Goal: Register for event/course

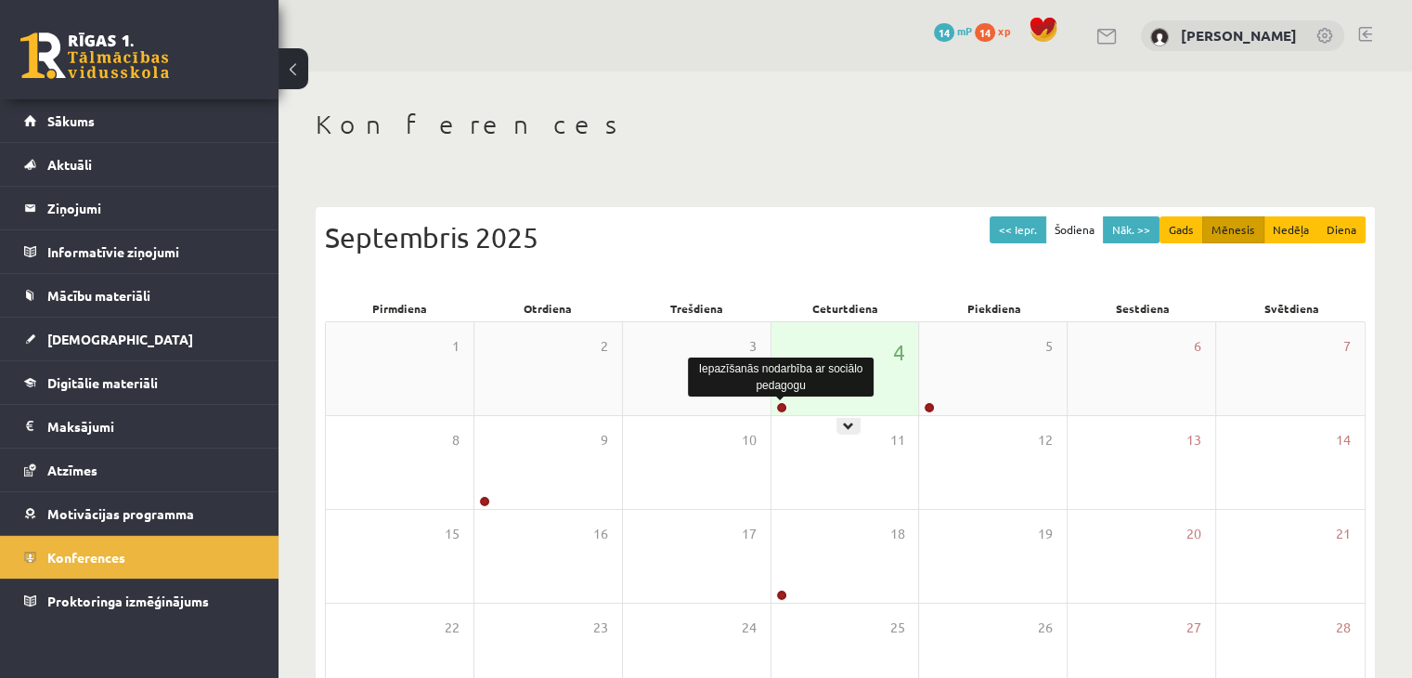
click at [782, 407] on link at bounding box center [781, 407] width 11 height 11
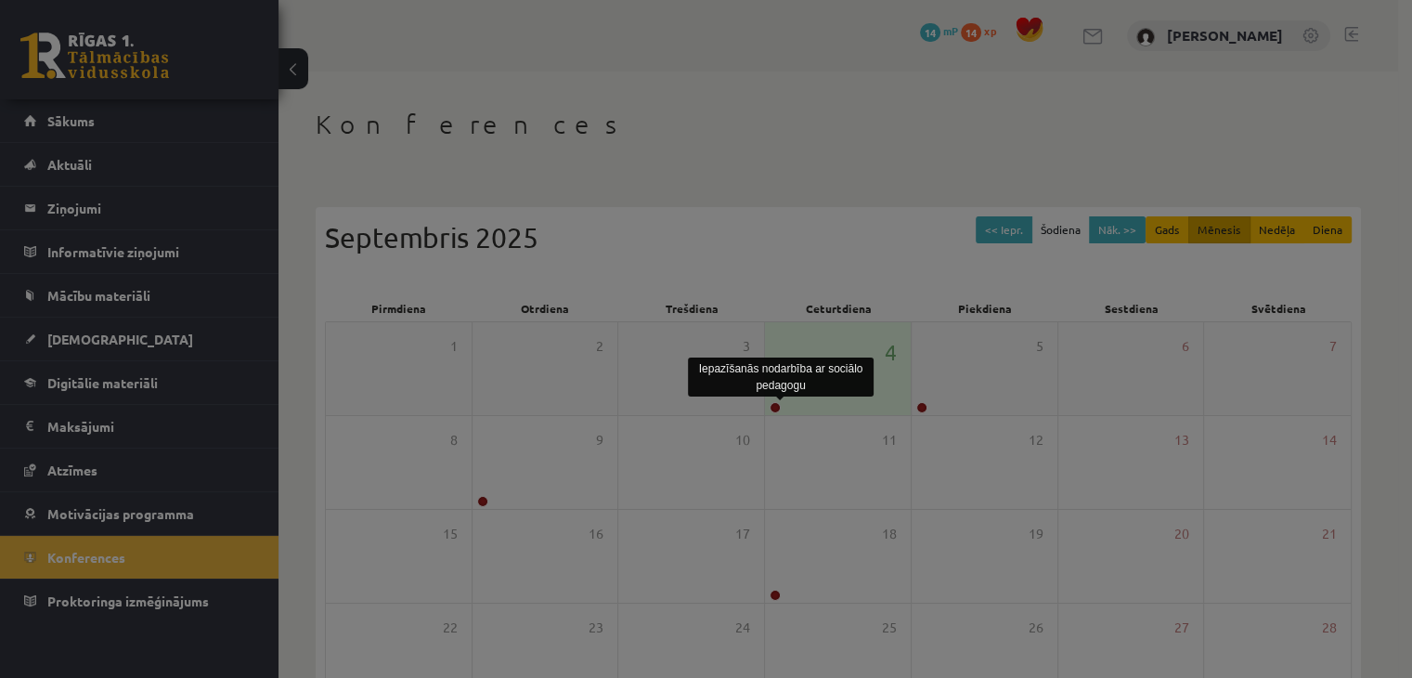
scroll to position [186, 0]
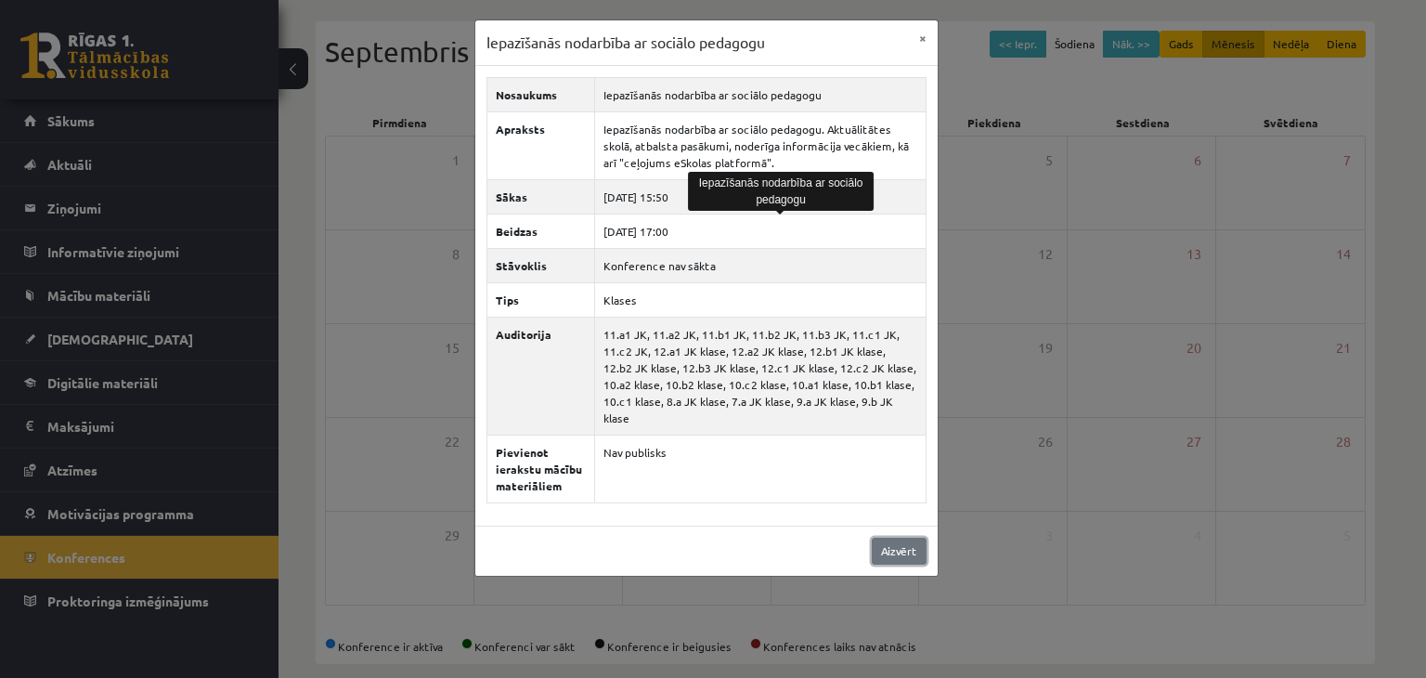
click at [921, 537] on link "Aizvērt" at bounding box center [899, 550] width 55 height 27
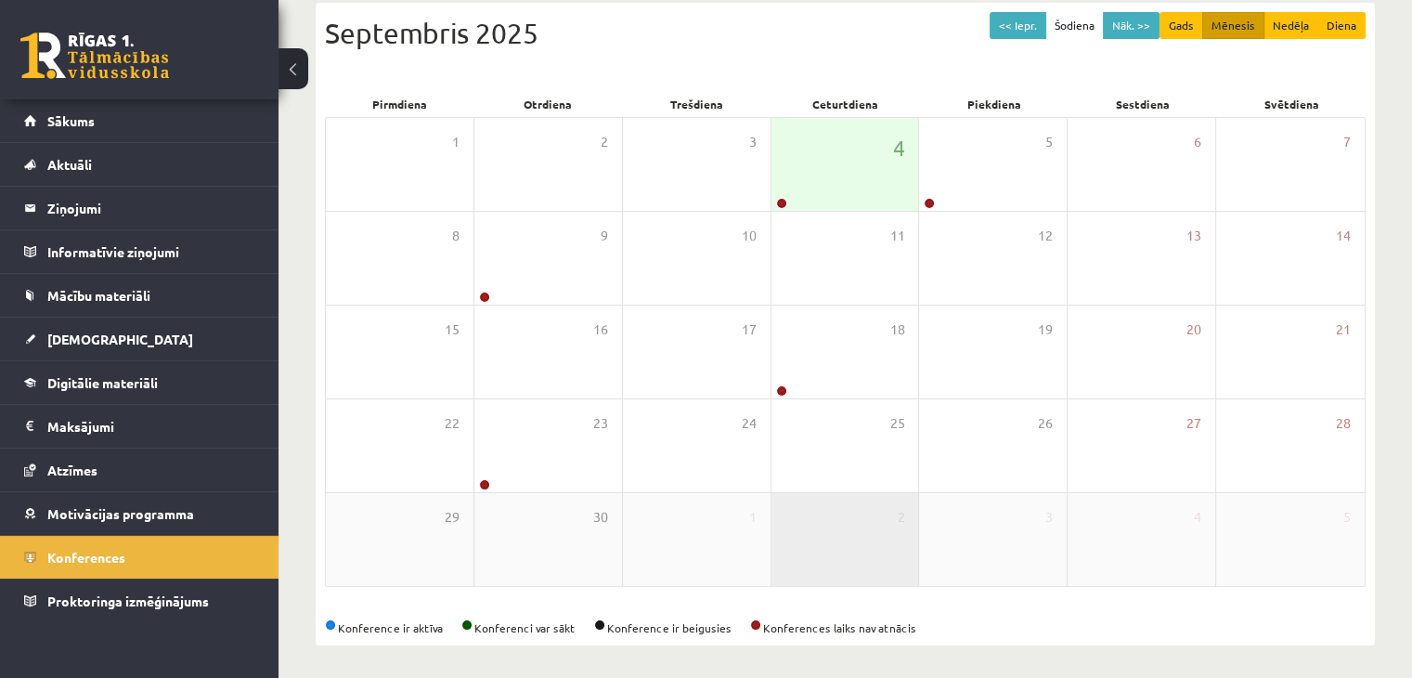
scroll to position [208, 0]
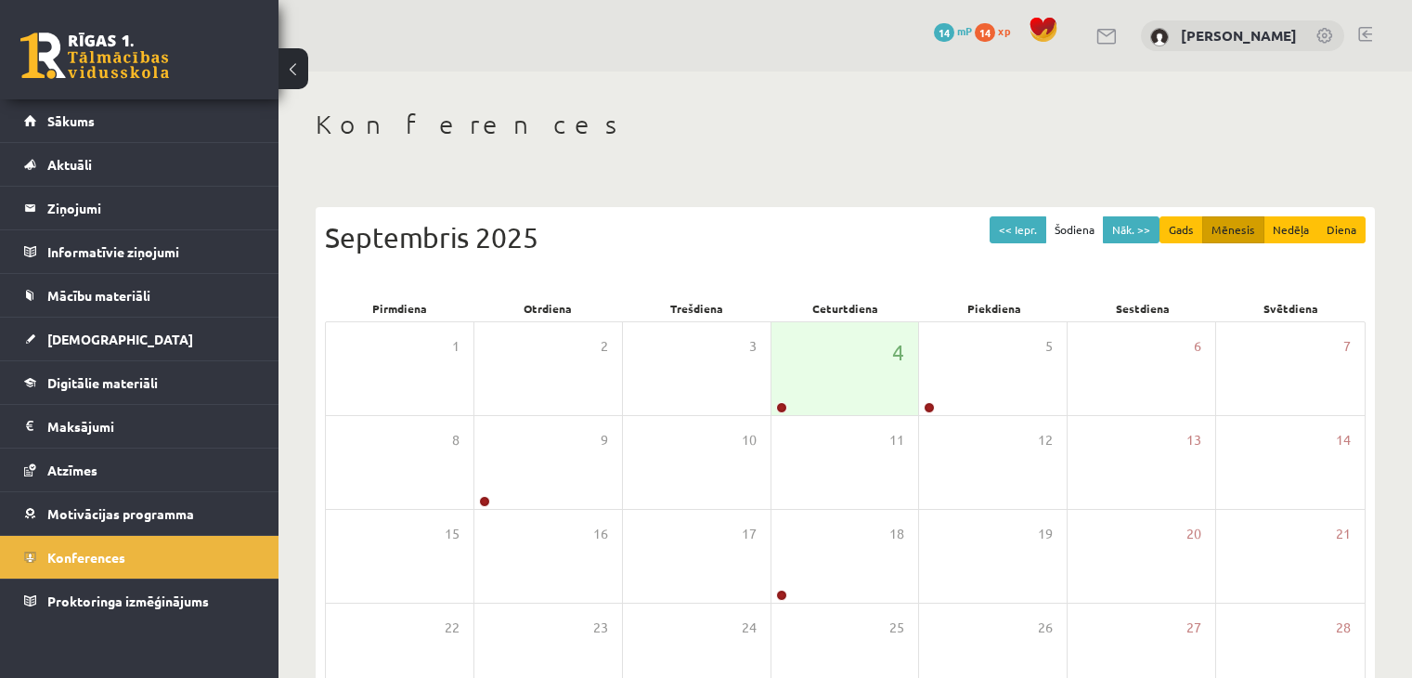
scroll to position [208, 0]
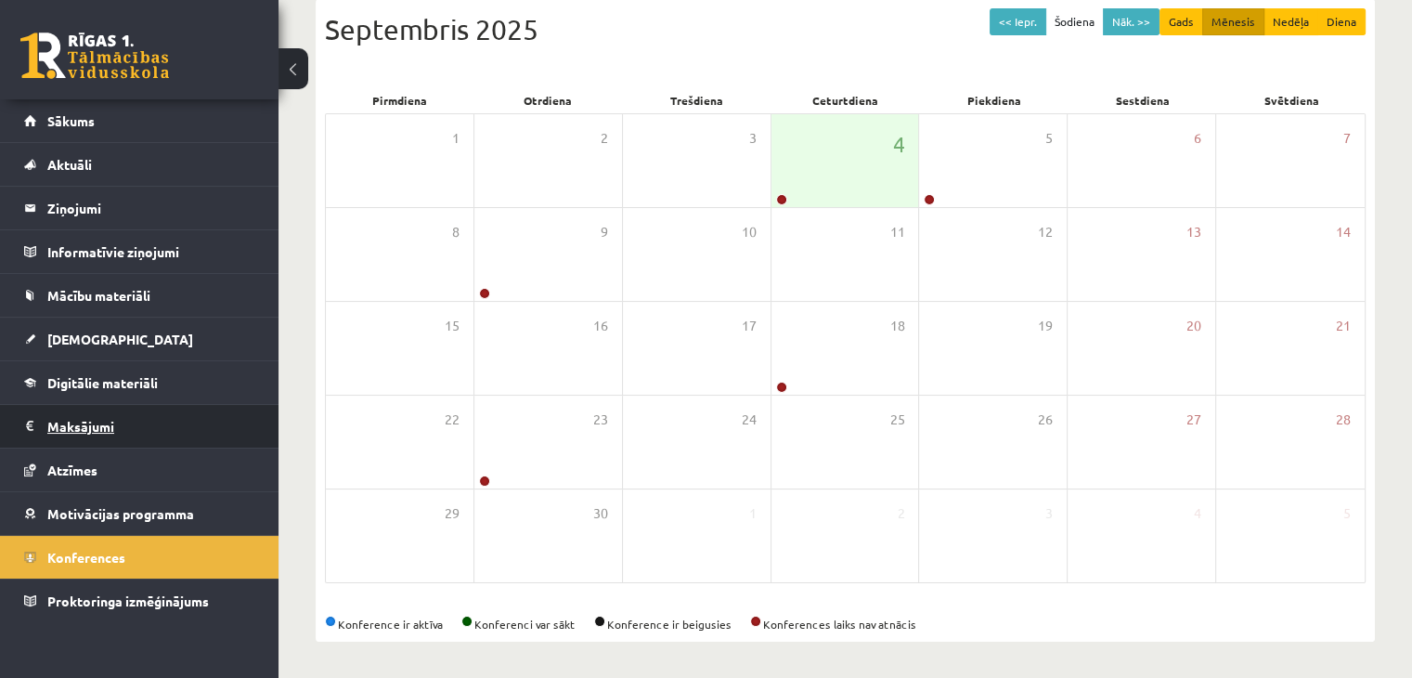
click at [90, 420] on legend "Maksājumi 0" at bounding box center [151, 426] width 208 height 43
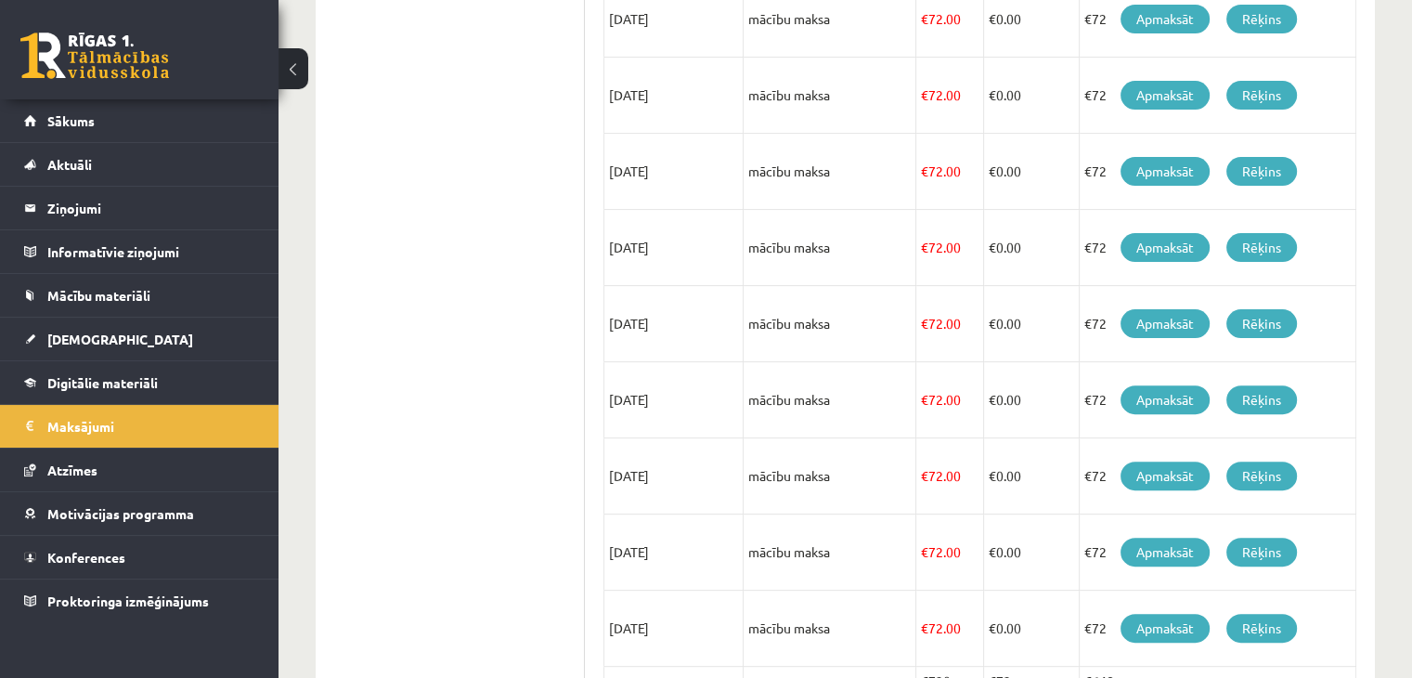
scroll to position [171, 0]
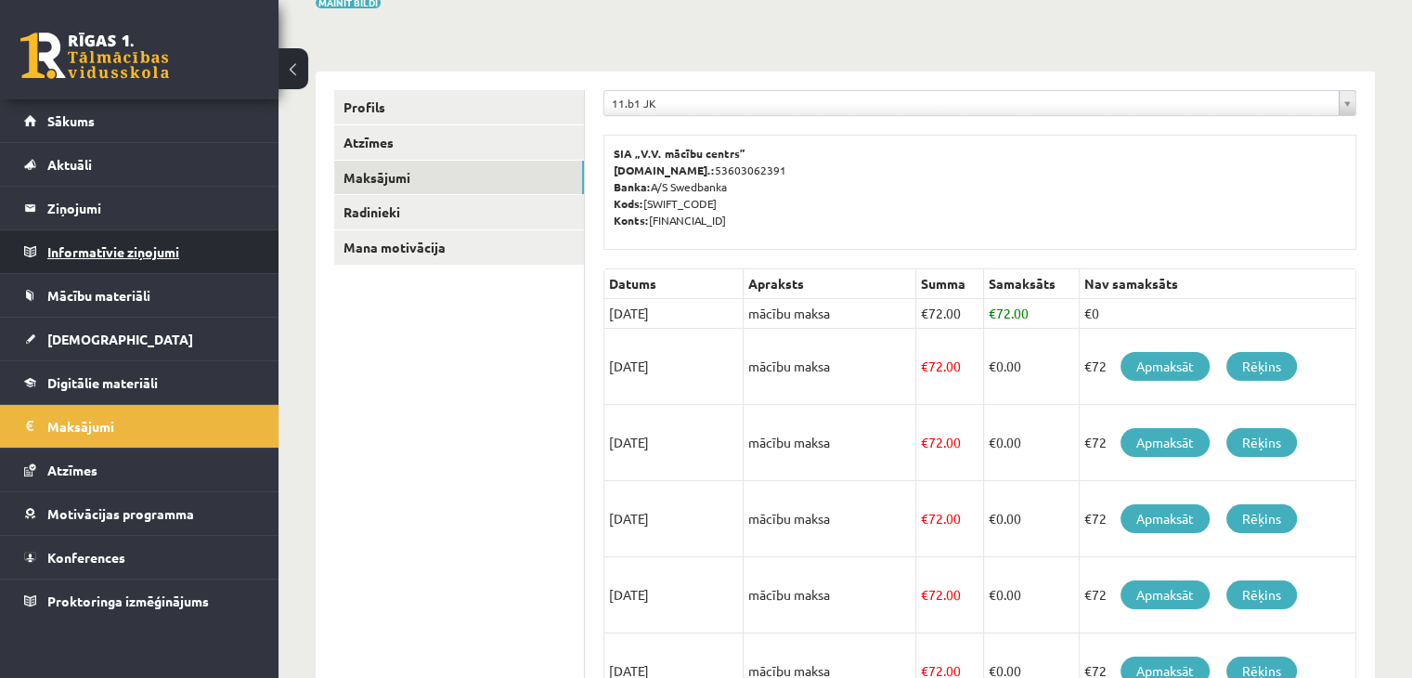
click at [82, 246] on legend "Informatīvie ziņojumi 0" at bounding box center [151, 251] width 208 height 43
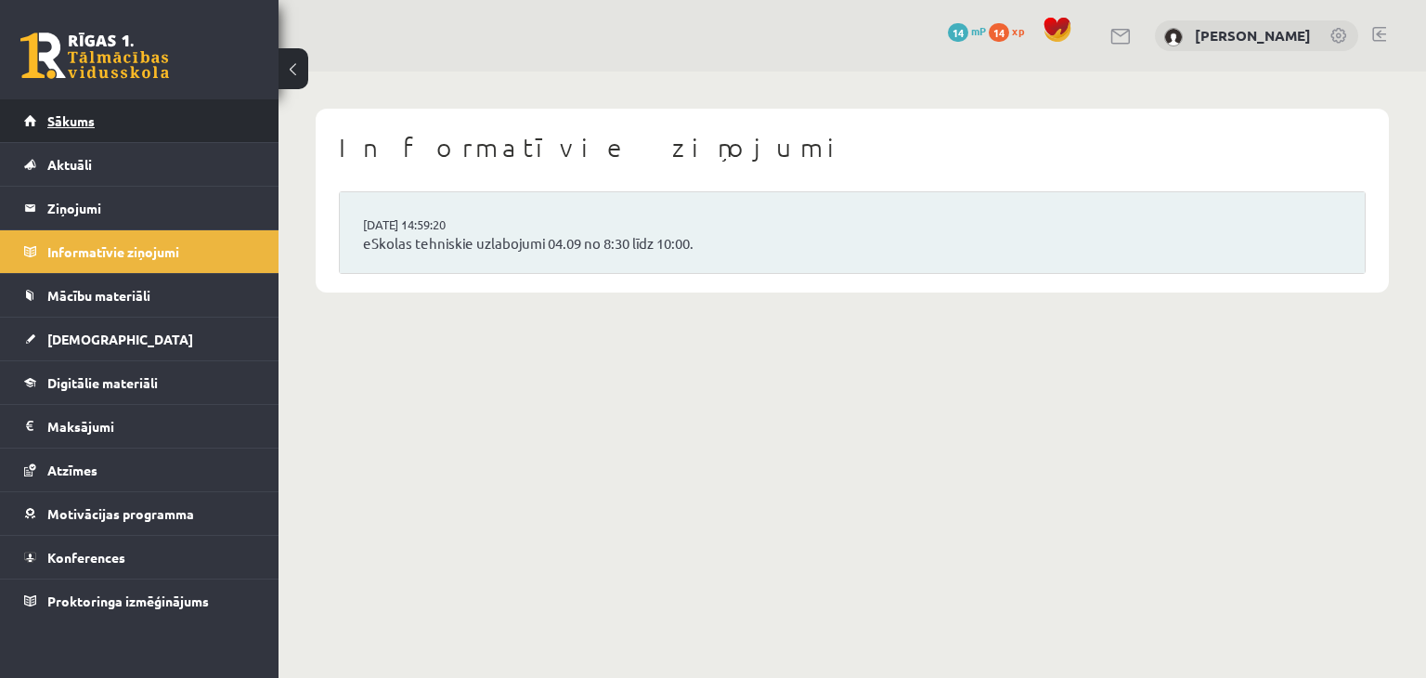
click at [78, 125] on span "Sākums" at bounding box center [70, 120] width 47 height 17
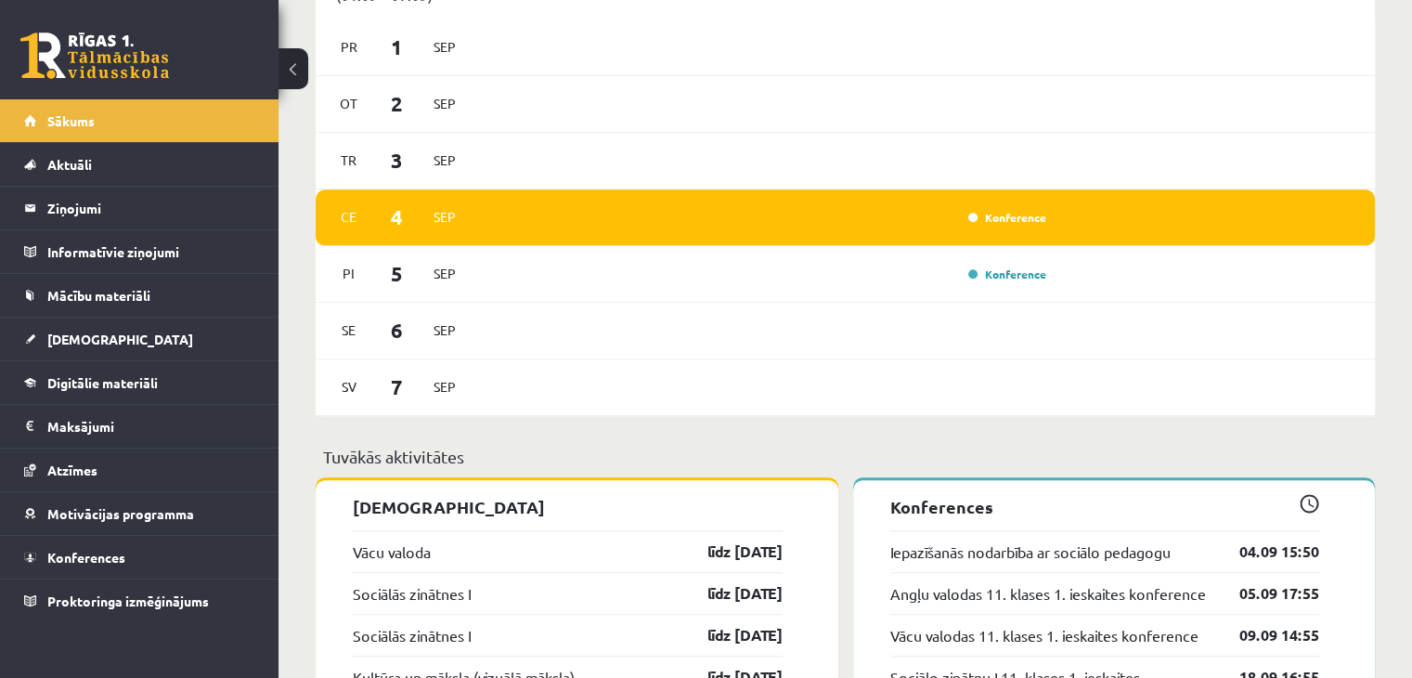
scroll to position [1485, 0]
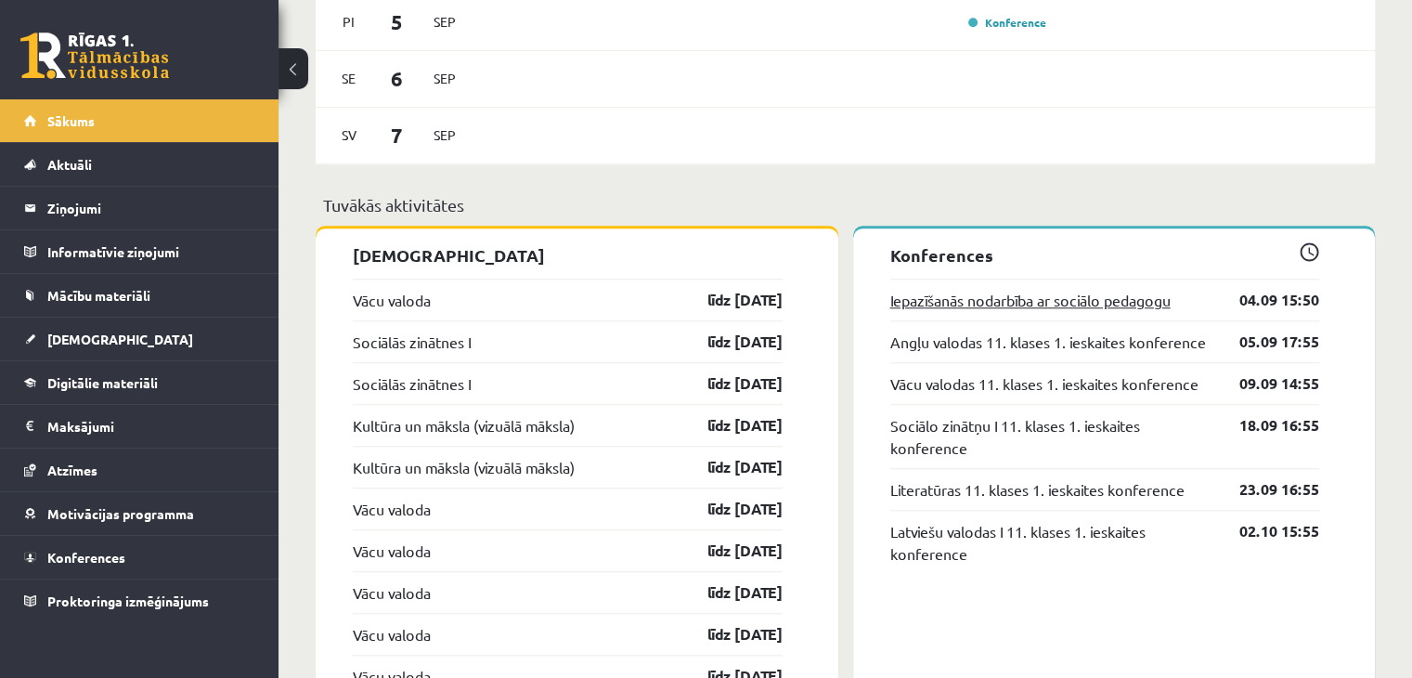
click at [953, 295] on link "Iepazīšanās nodarbība ar sociālo pedagogu" at bounding box center [1030, 300] width 280 height 22
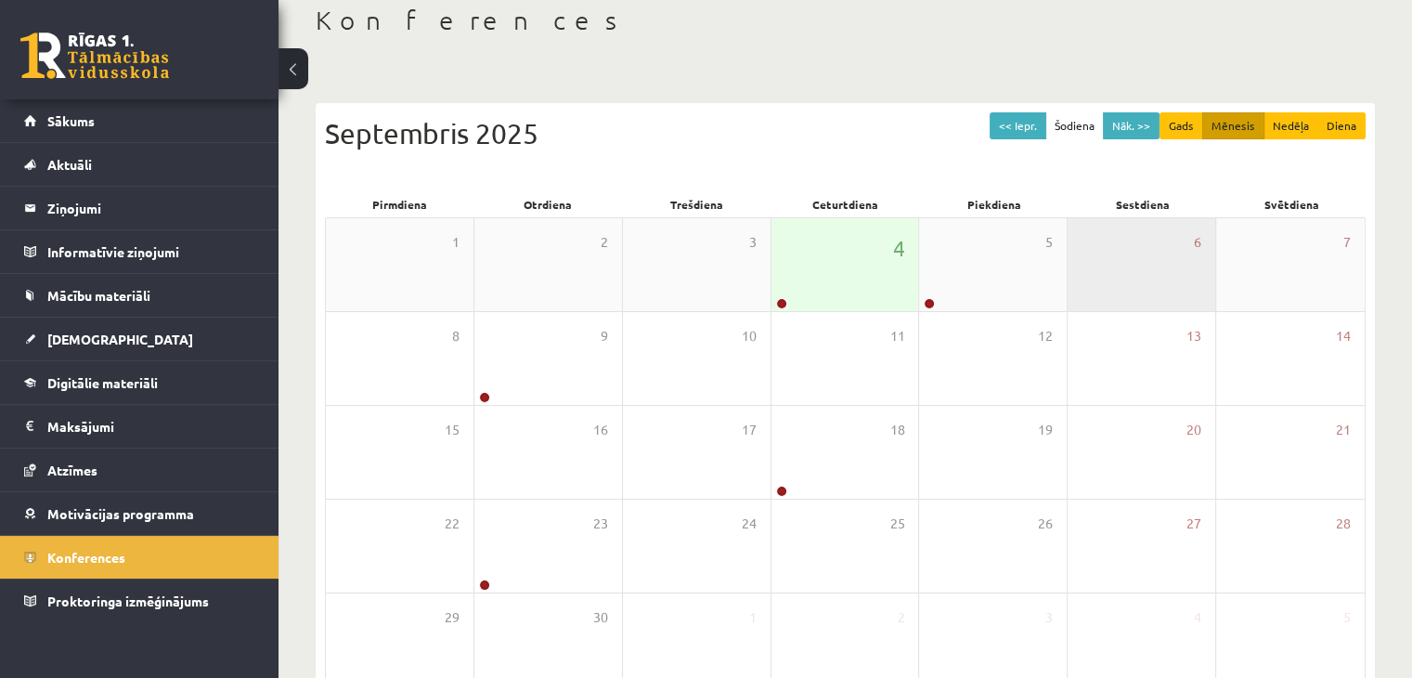
scroll to position [208, 0]
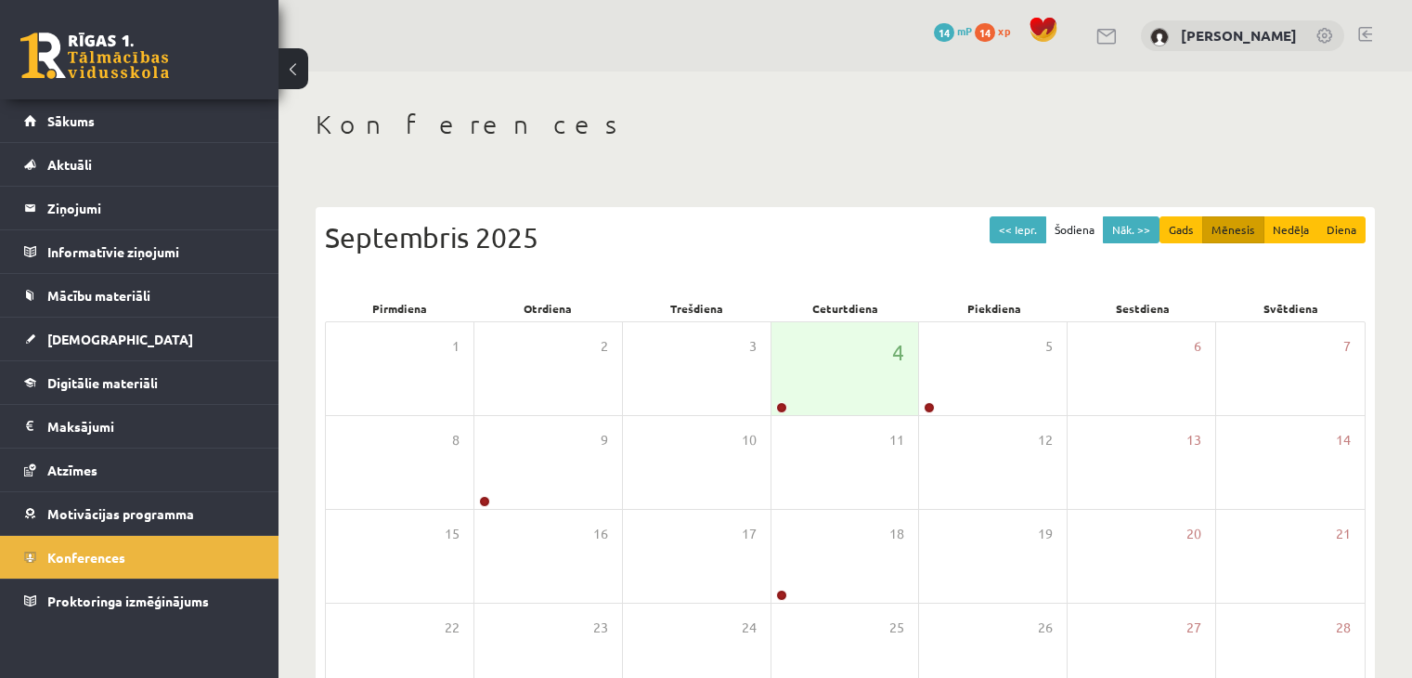
scroll to position [208, 0]
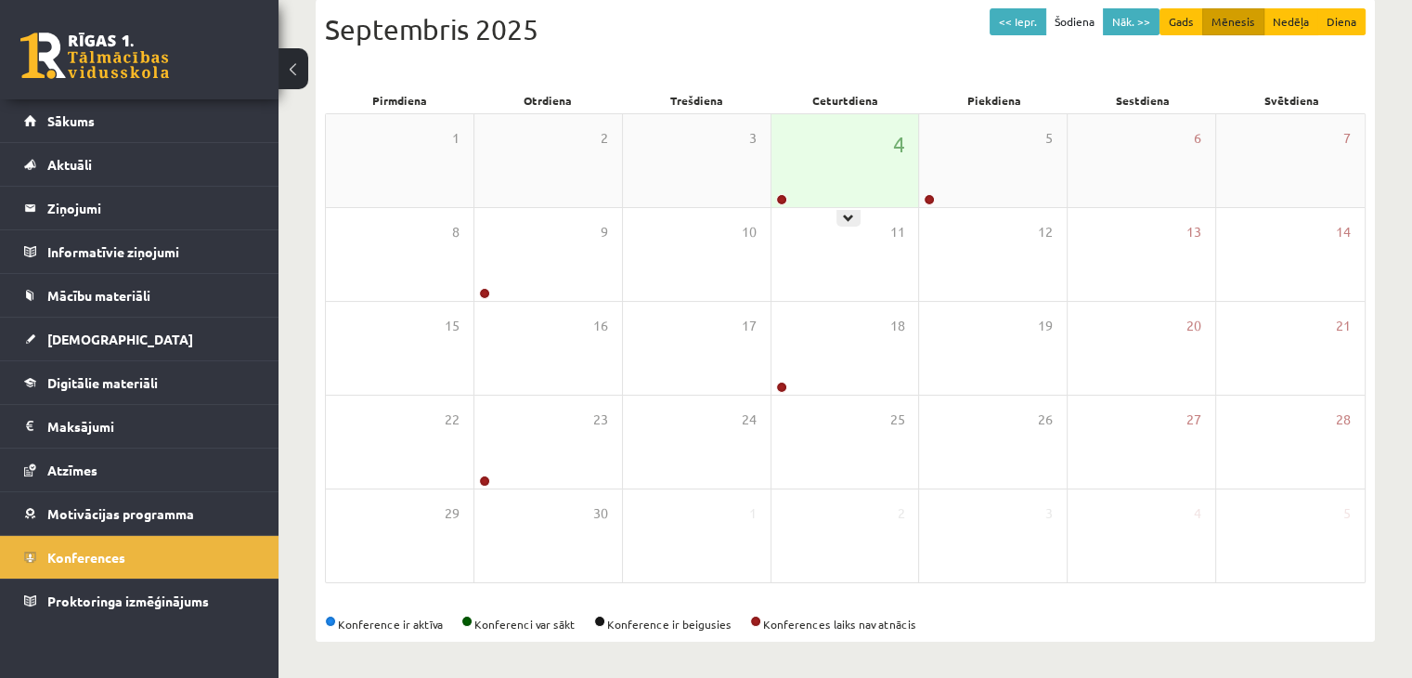
click at [854, 174] on div "4" at bounding box center [845, 160] width 148 height 93
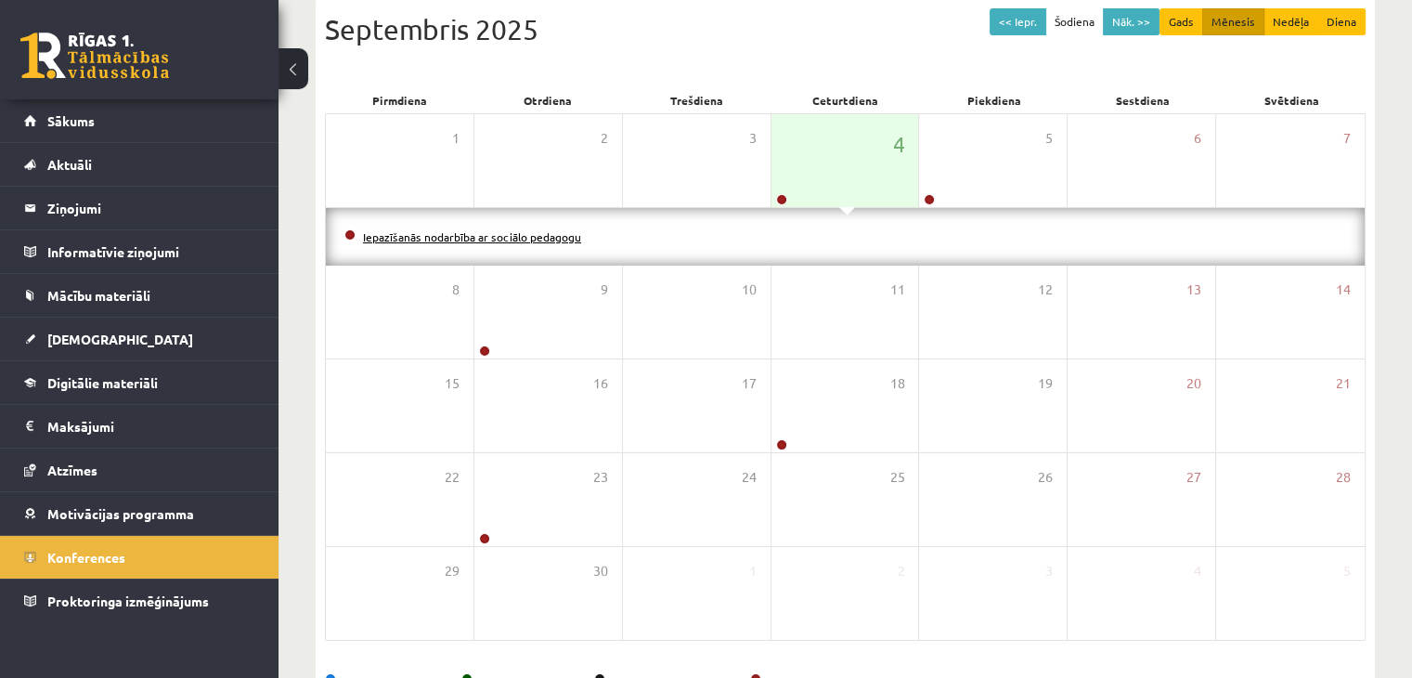
click at [475, 240] on link "Iepazīšanās nodarbība ar sociālo pedagogu" at bounding box center [472, 236] width 218 height 15
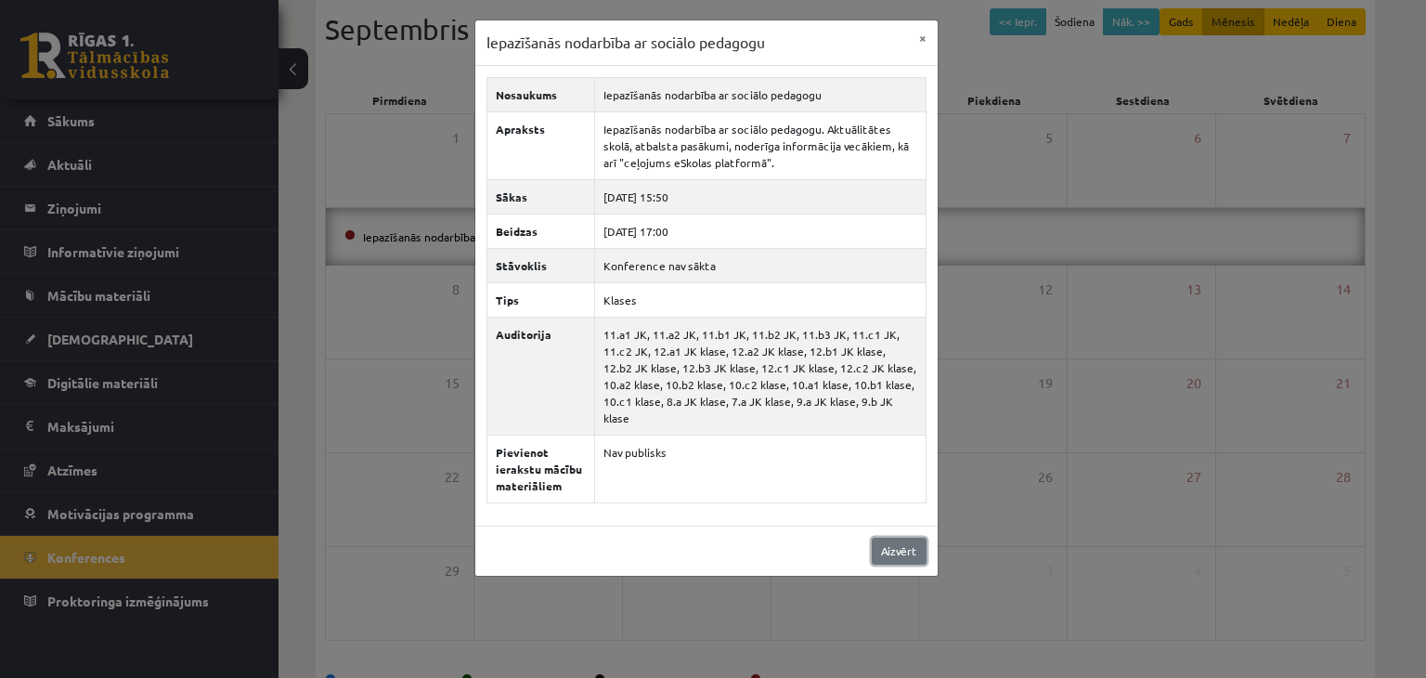
click at [898, 537] on link "Aizvērt" at bounding box center [899, 550] width 55 height 27
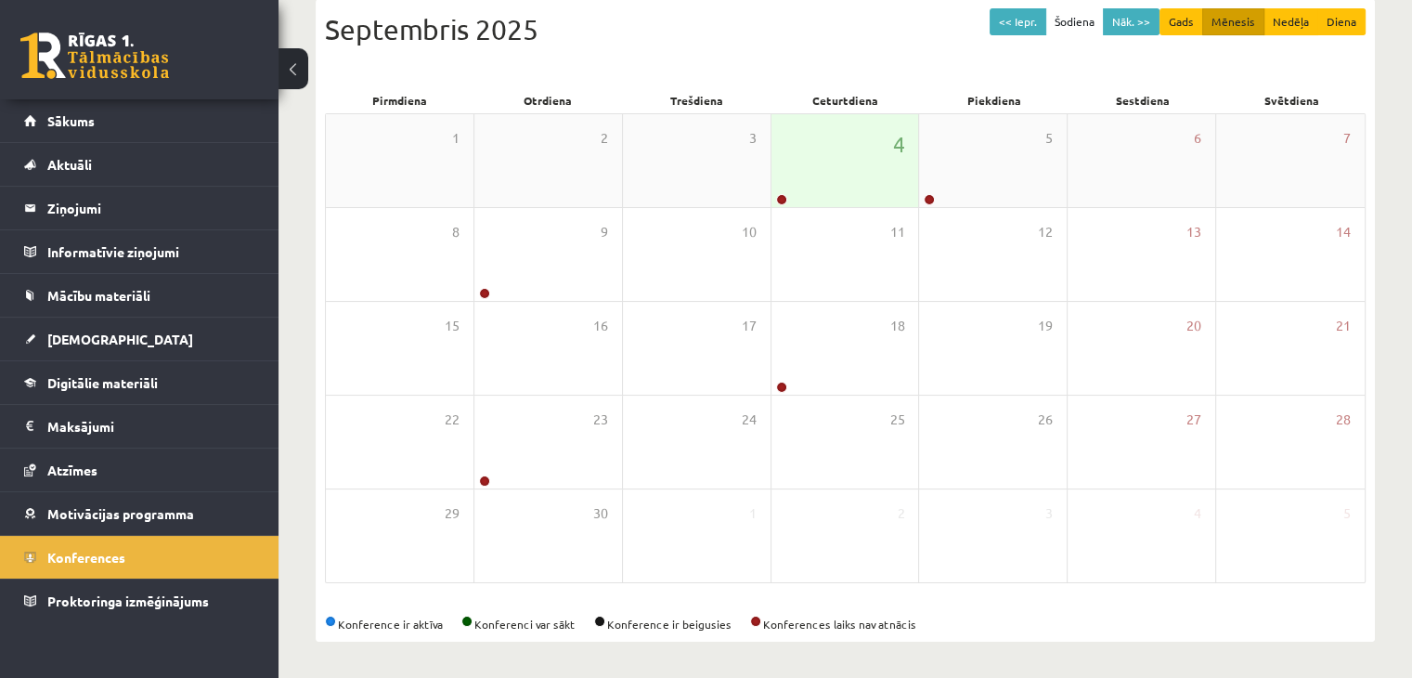
click at [883, 175] on div "4" at bounding box center [845, 160] width 148 height 93
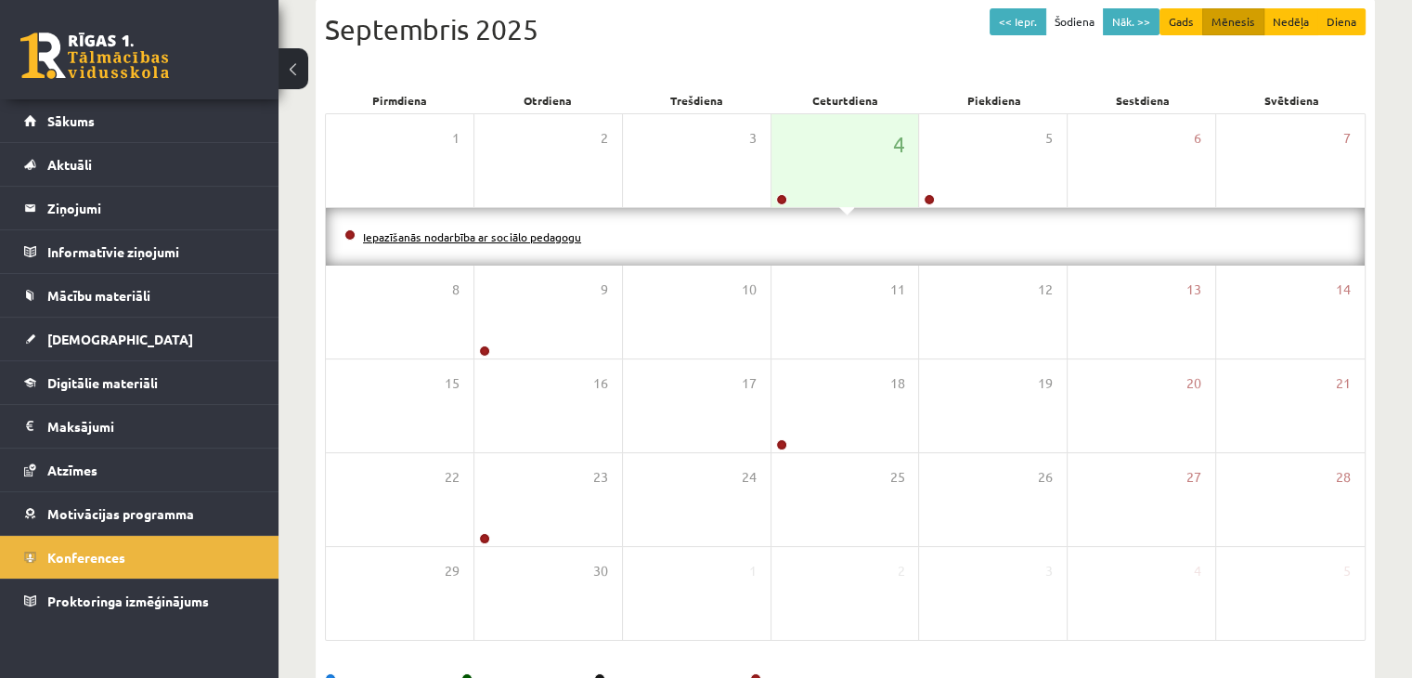
click at [382, 231] on link "Iepazīšanās nodarbība ar sociālo pedagogu" at bounding box center [472, 236] width 218 height 15
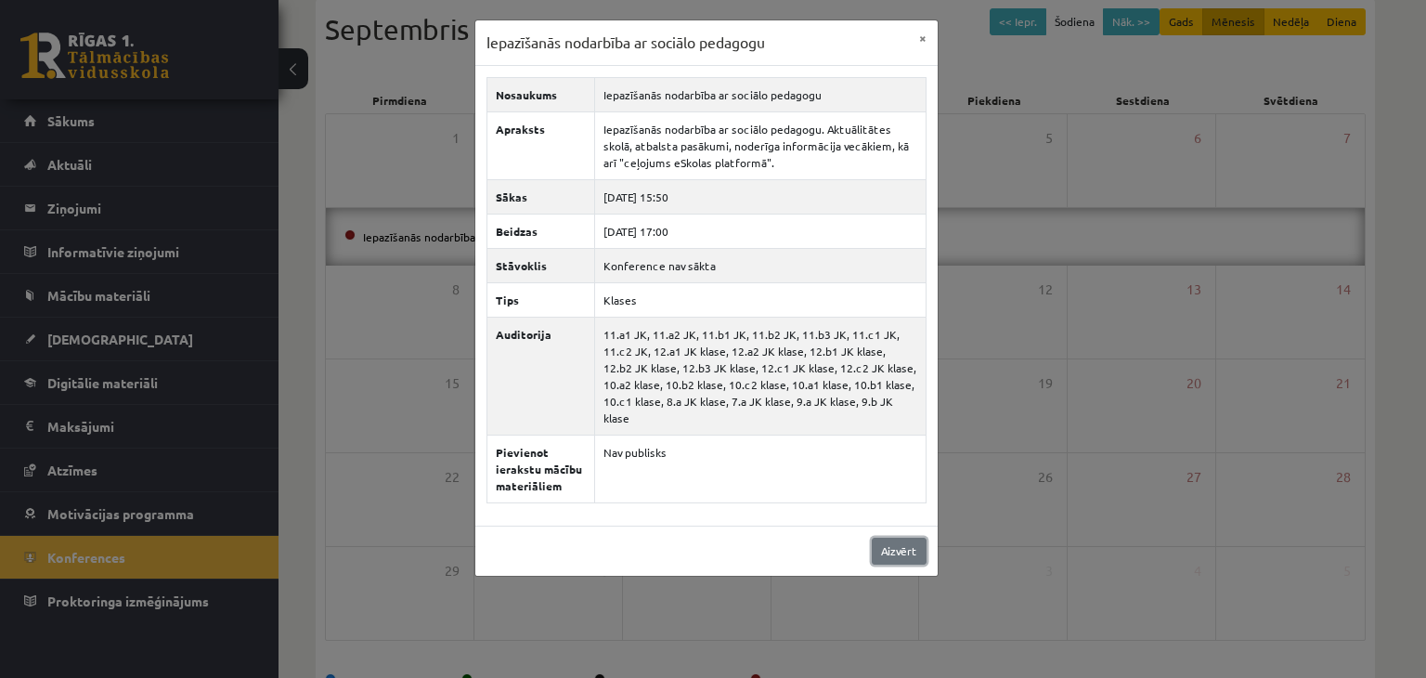
click at [898, 537] on link "Aizvērt" at bounding box center [899, 550] width 55 height 27
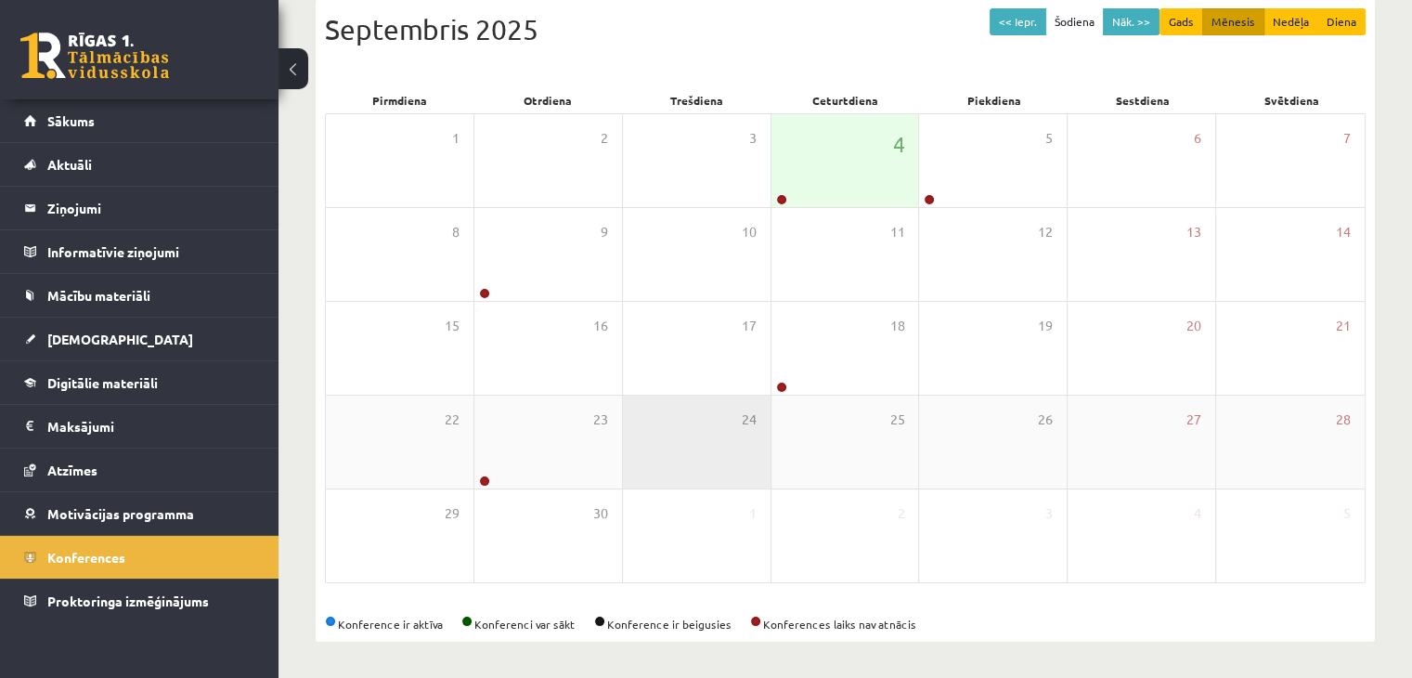
click at [663, 424] on div "24" at bounding box center [697, 441] width 148 height 93
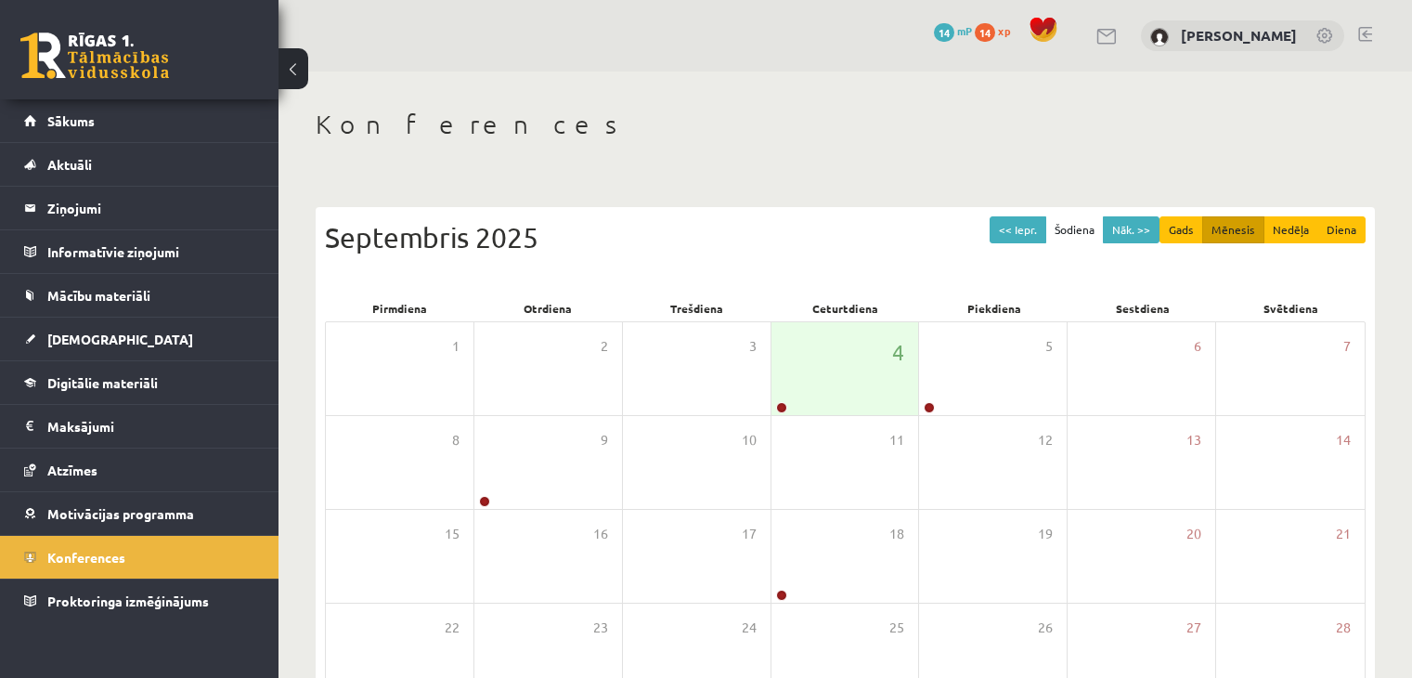
scroll to position [208, 0]
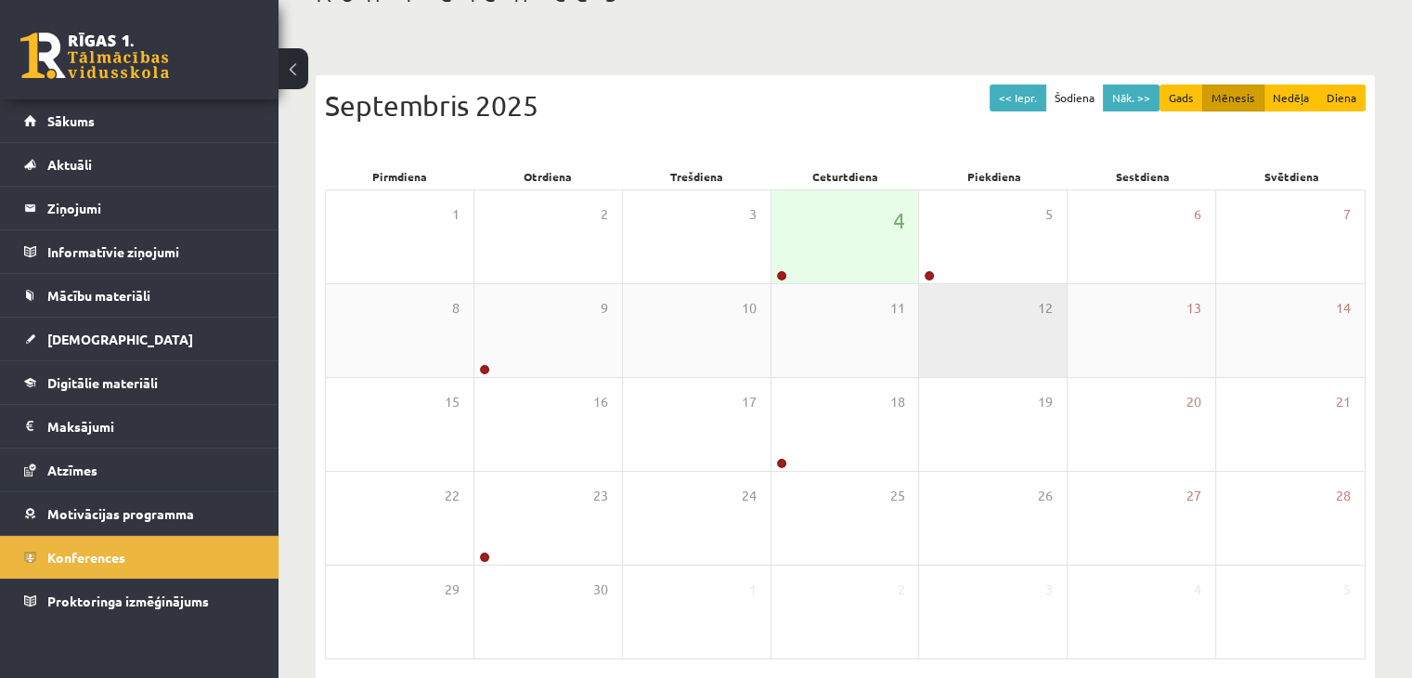
scroll to position [208, 0]
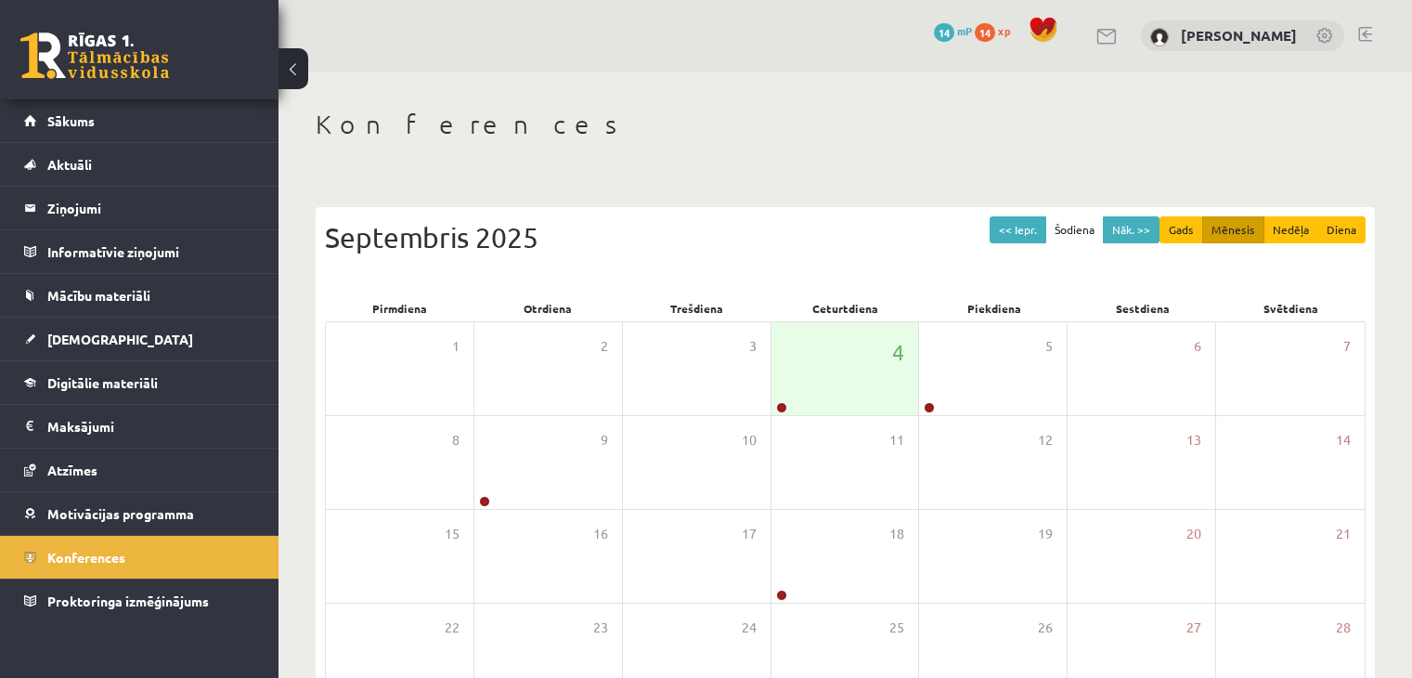
scroll to position [208, 0]
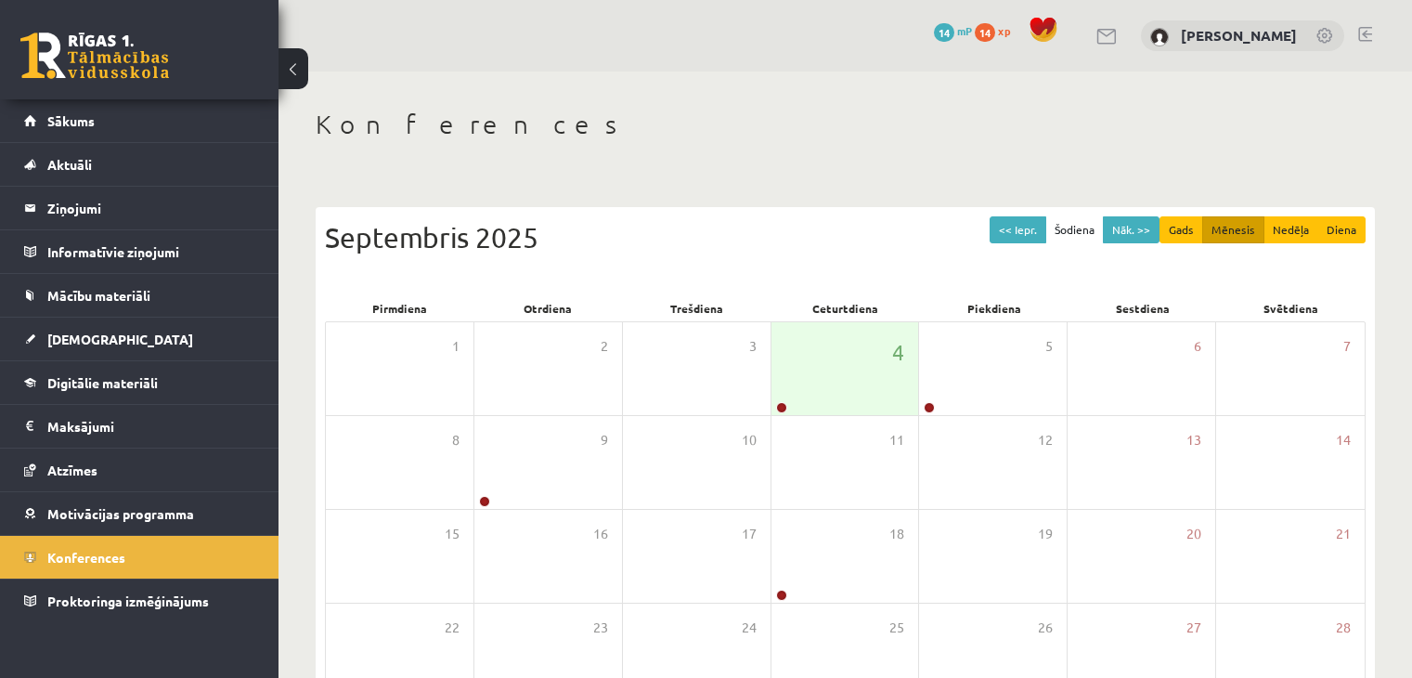
scroll to position [208, 0]
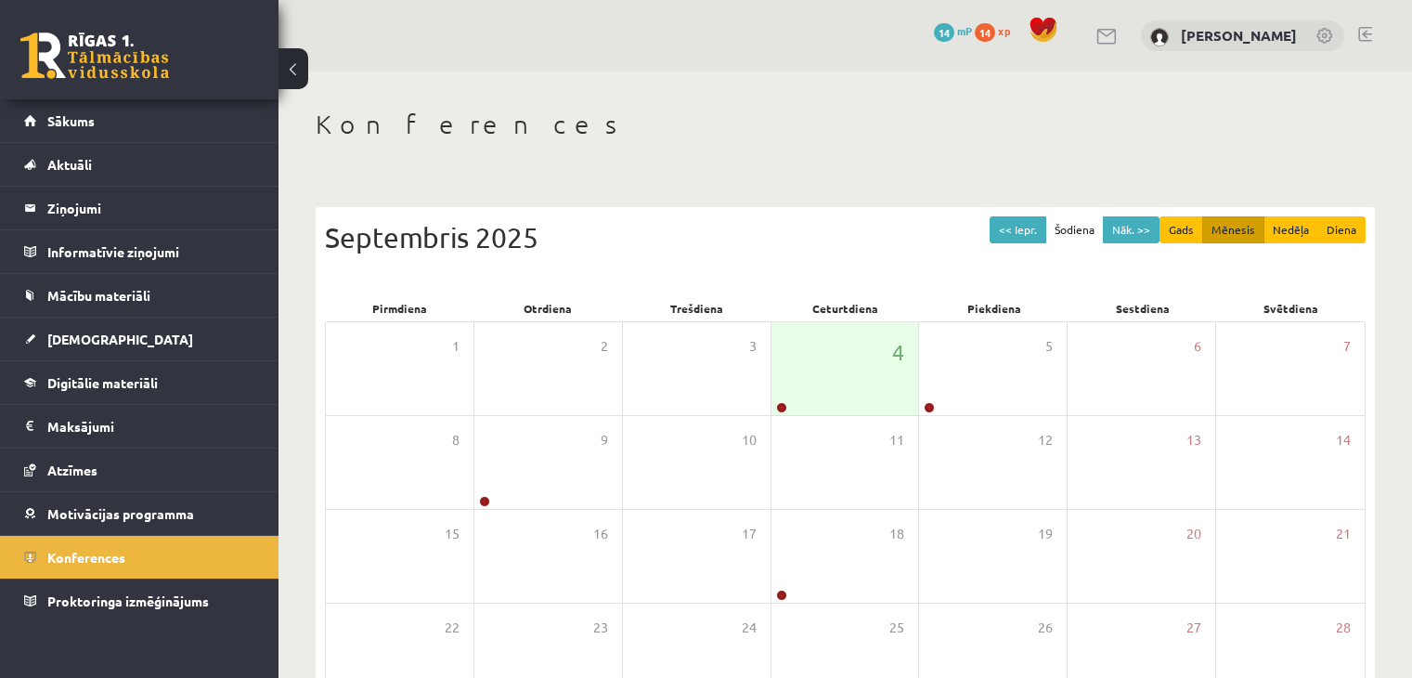
scroll to position [208, 0]
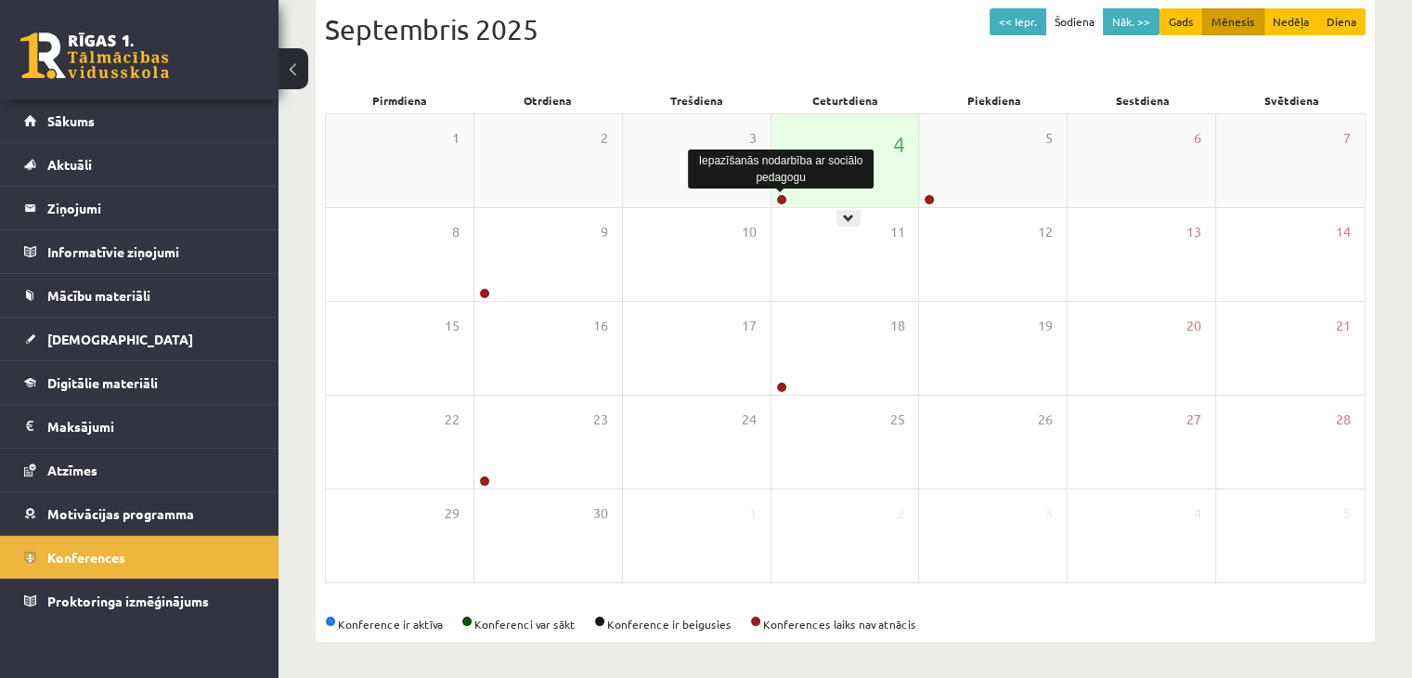
click at [779, 201] on link at bounding box center [781, 199] width 11 height 11
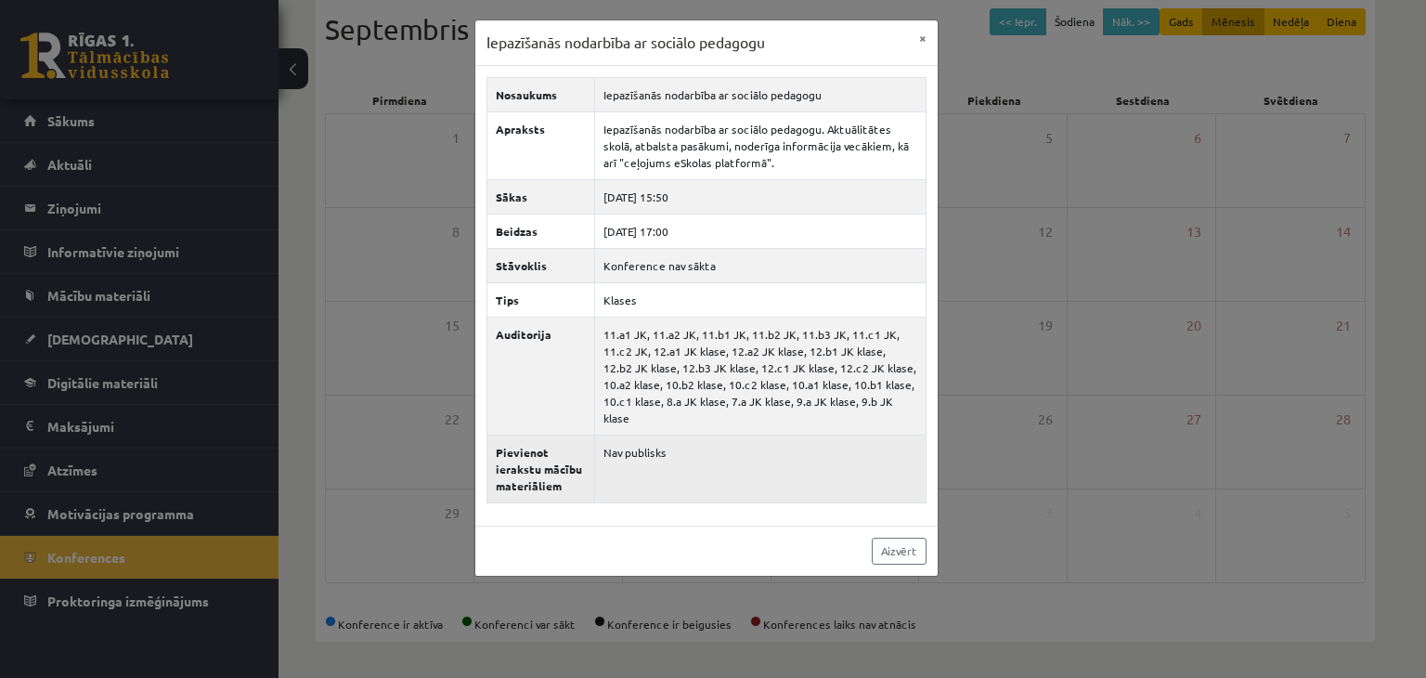
click at [640, 434] on td "Nav publisks" at bounding box center [759, 468] width 331 height 68
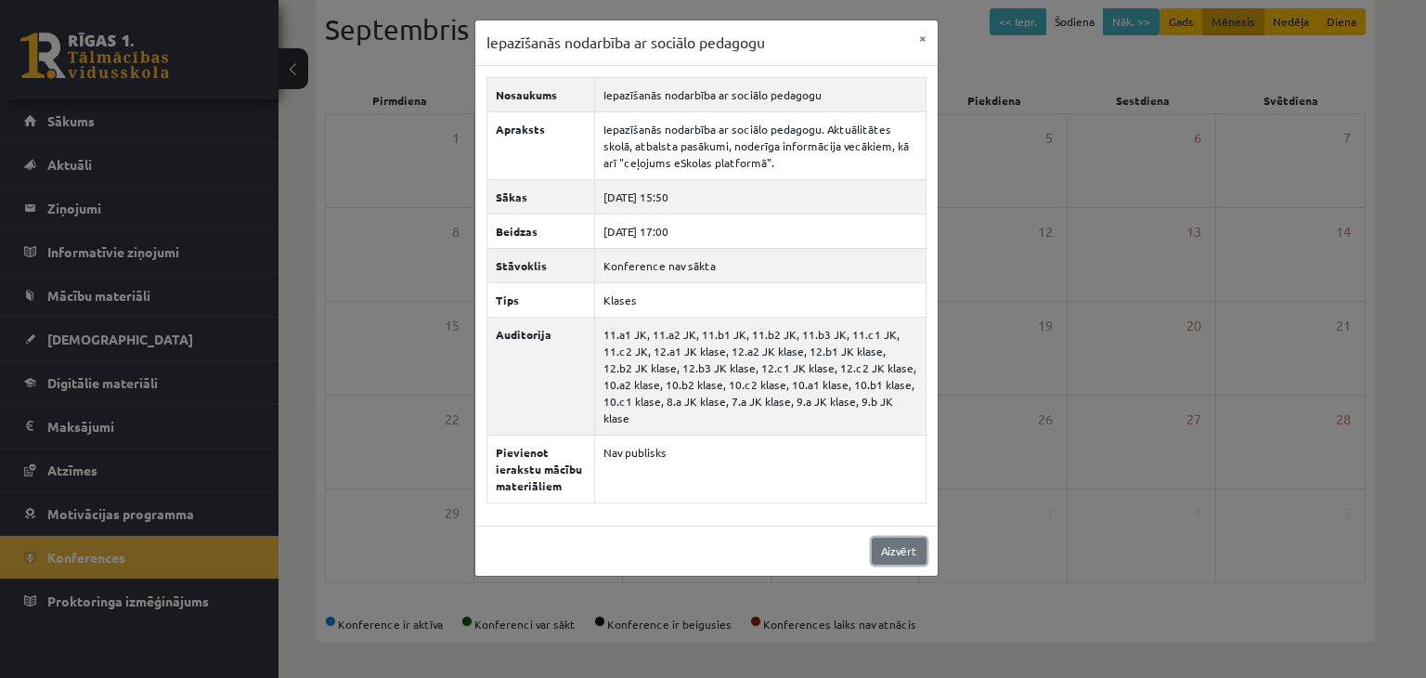
click at [888, 537] on link "Aizvērt" at bounding box center [899, 550] width 55 height 27
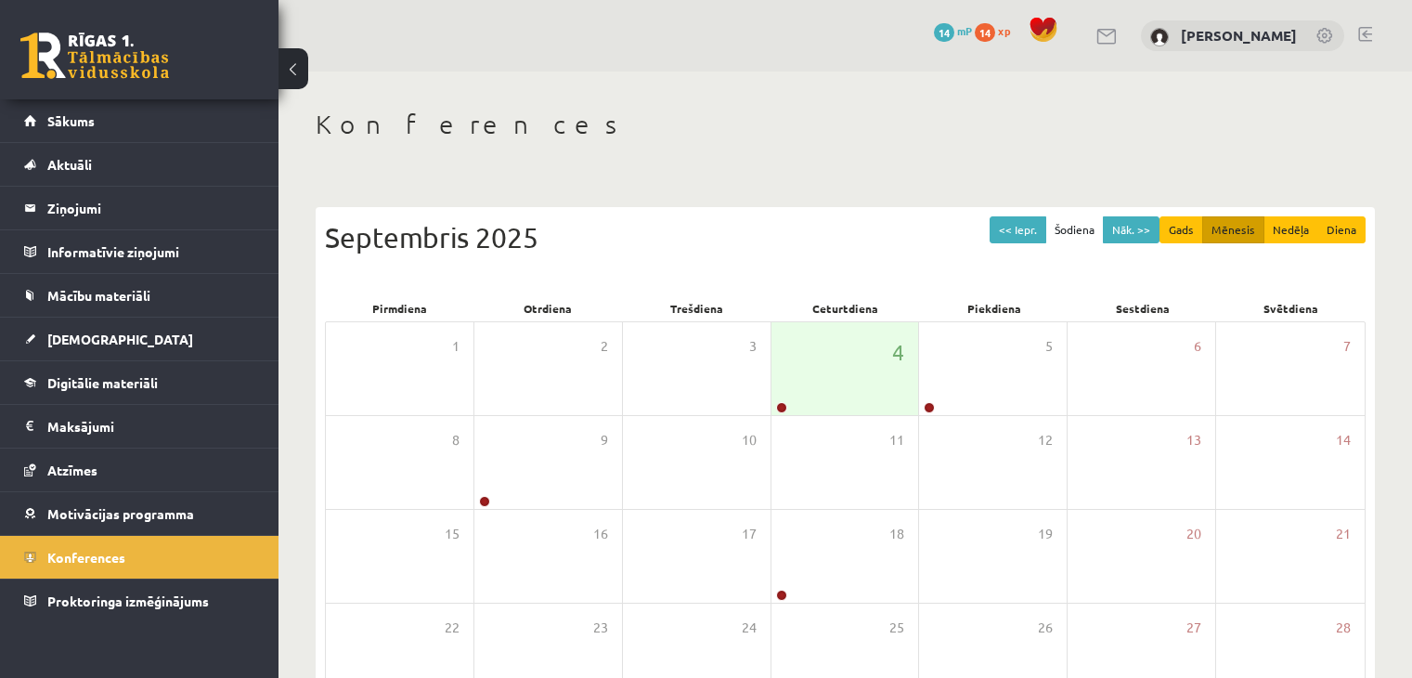
scroll to position [208, 0]
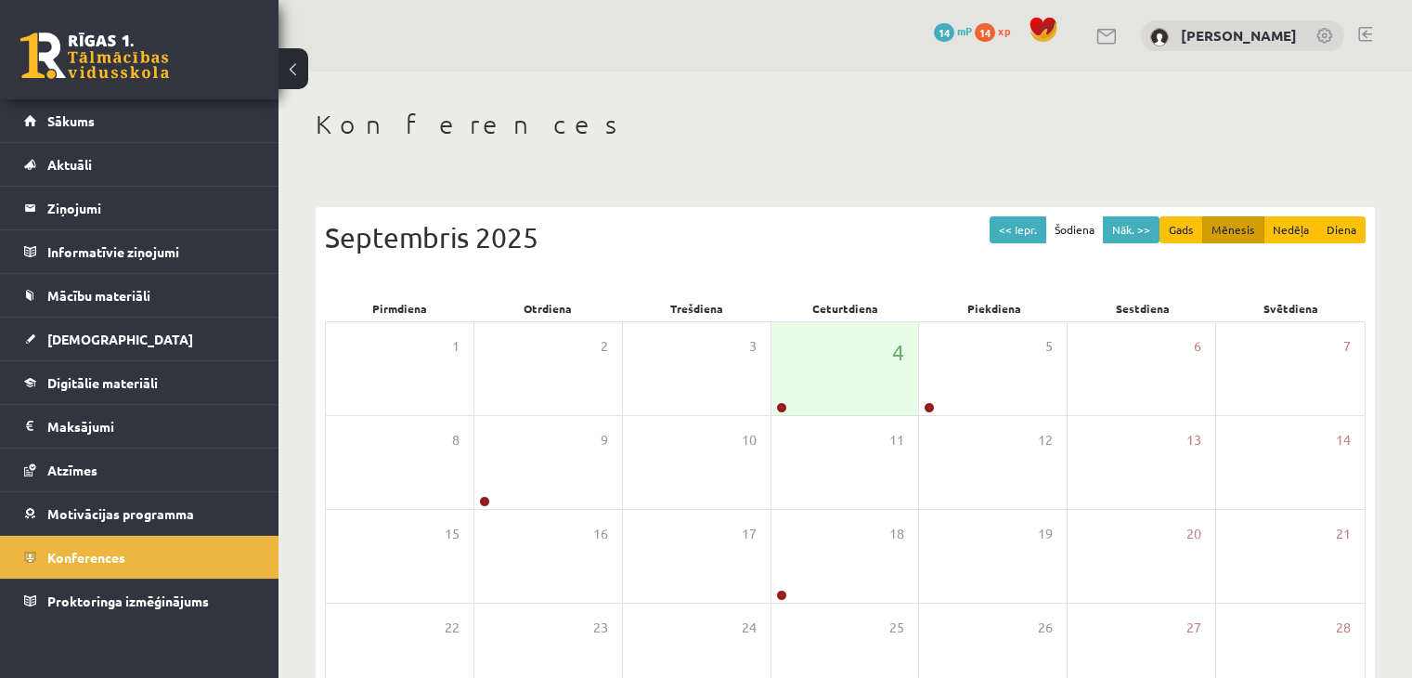
scroll to position [208, 0]
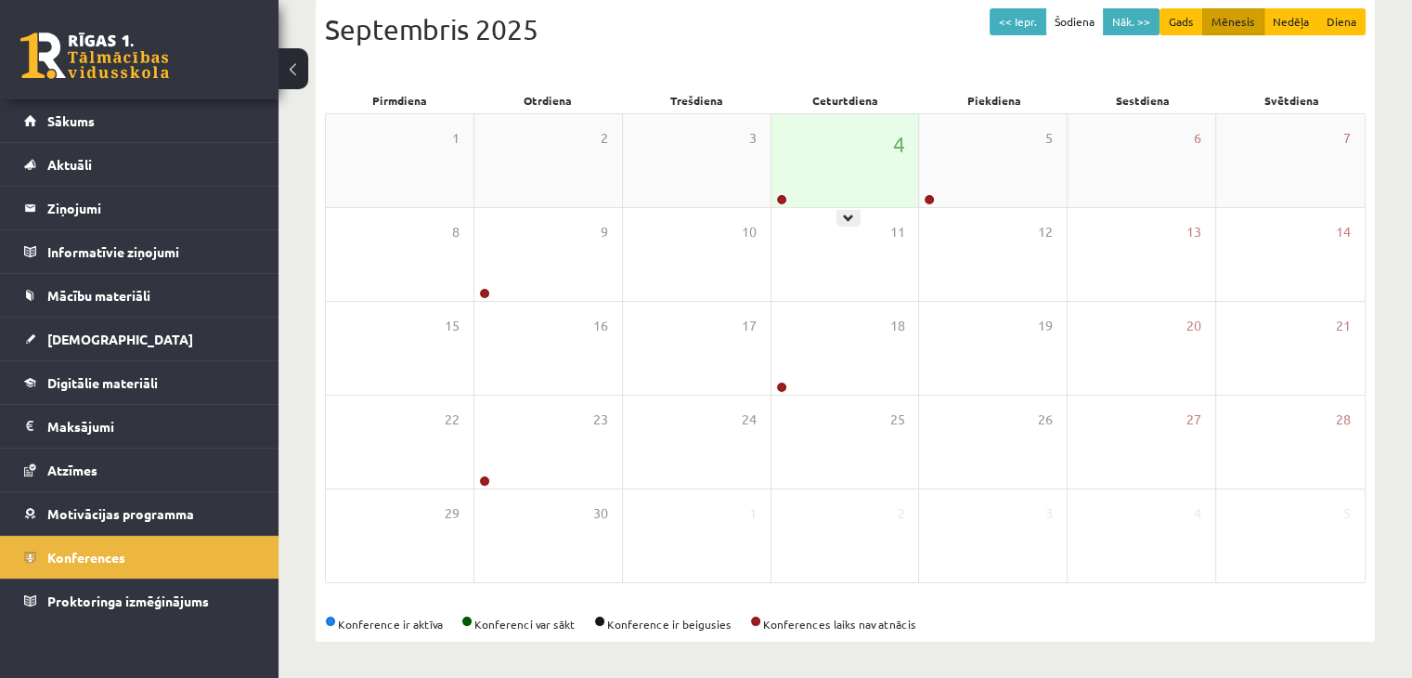
click at [786, 198] on div at bounding box center [780, 200] width 18 height 13
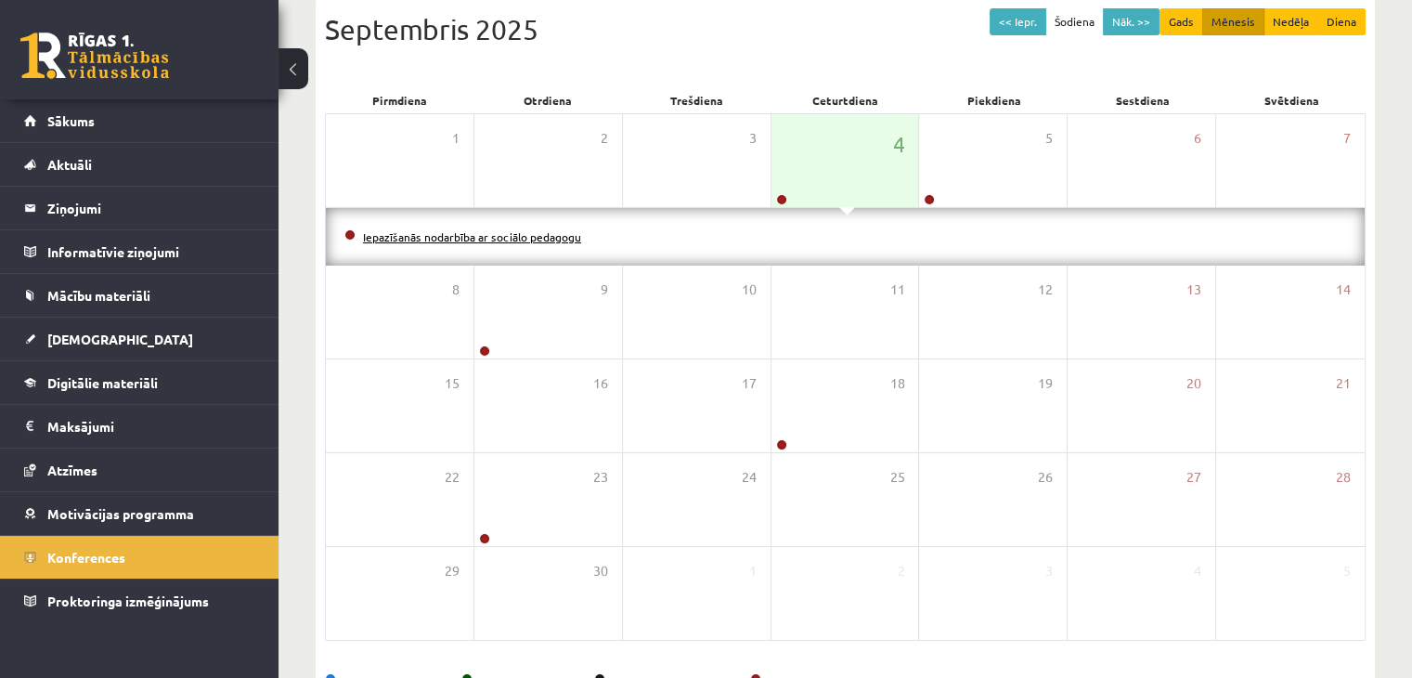
click at [468, 236] on link "Iepazīšanās nodarbība ar sociālo pedagogu" at bounding box center [472, 236] width 218 height 15
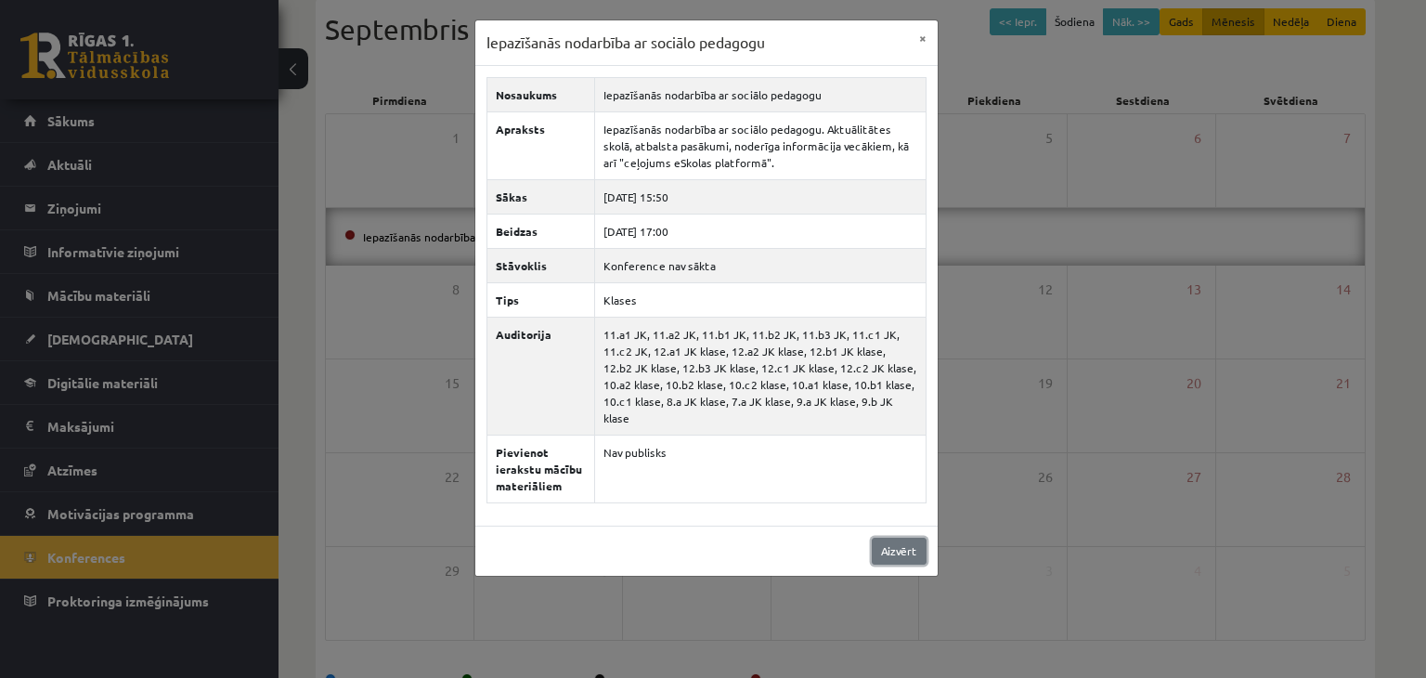
click at [887, 537] on link "Aizvērt" at bounding box center [899, 550] width 55 height 27
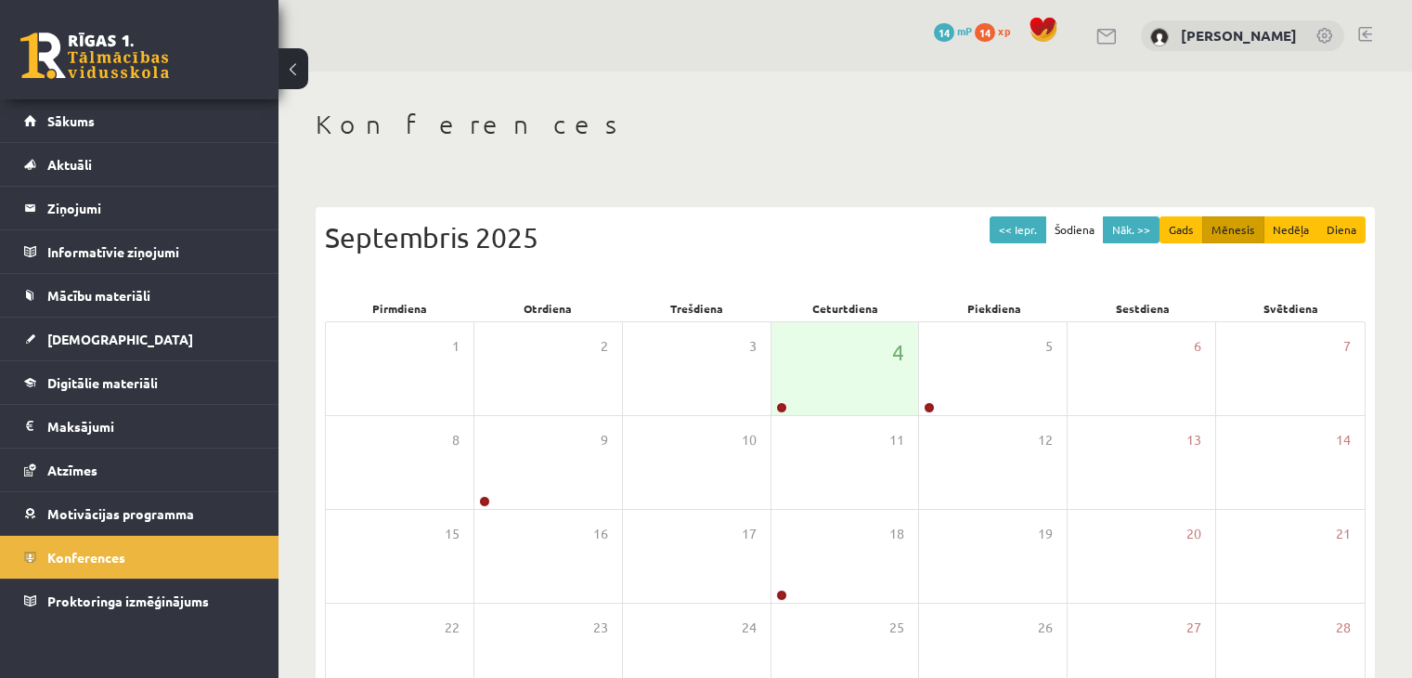
scroll to position [208, 0]
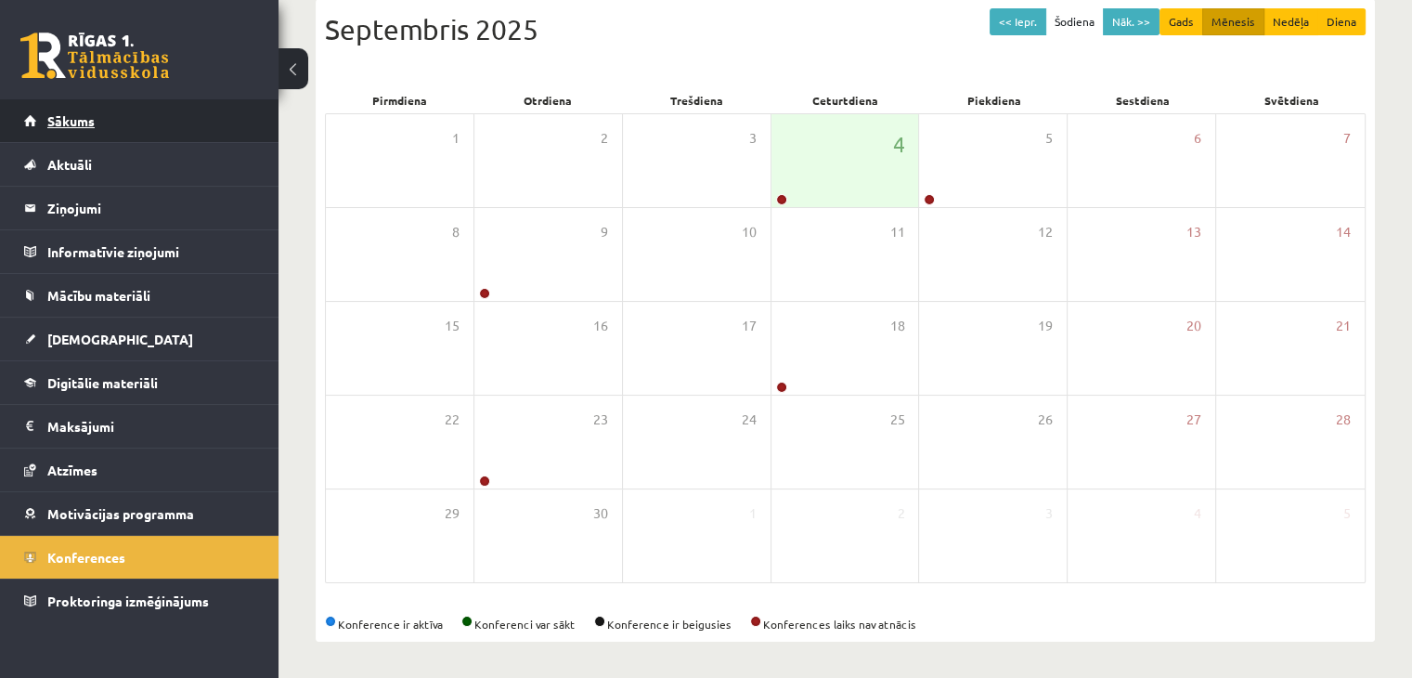
click at [63, 120] on span "Sākums" at bounding box center [70, 120] width 47 height 17
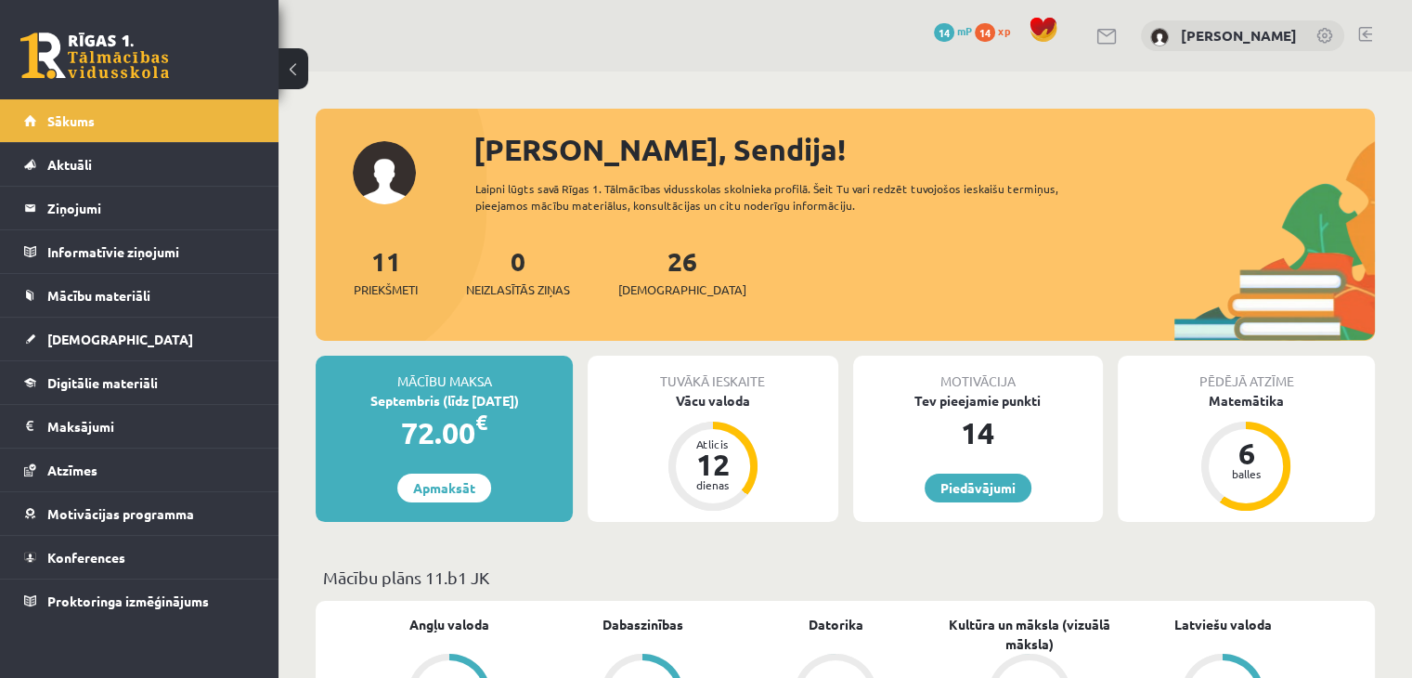
click at [1106, 37] on div "0 Dāvanas 14 mP 14 xp Sendija Ivanova" at bounding box center [844, 35] width 1133 height 71
click at [1111, 34] on link at bounding box center [1107, 37] width 22 height 16
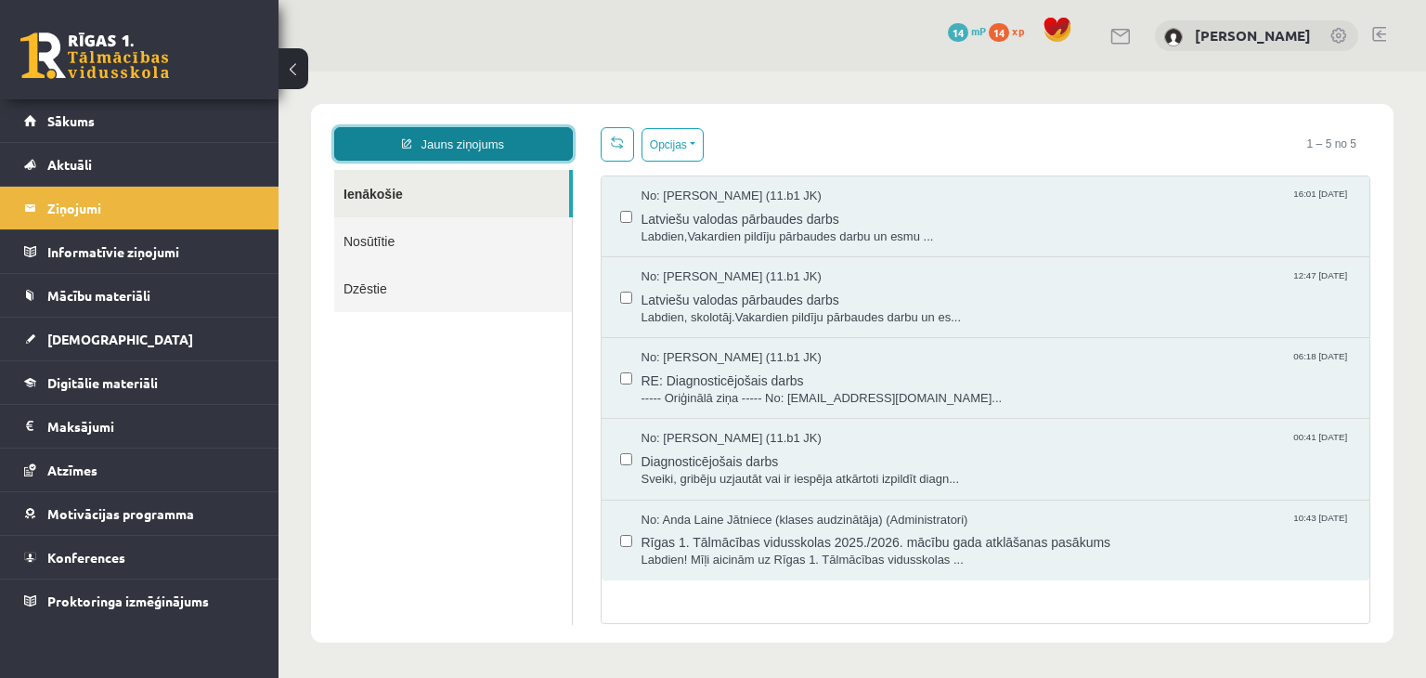
click at [522, 150] on link "Jauns ziņojums" at bounding box center [453, 143] width 239 height 33
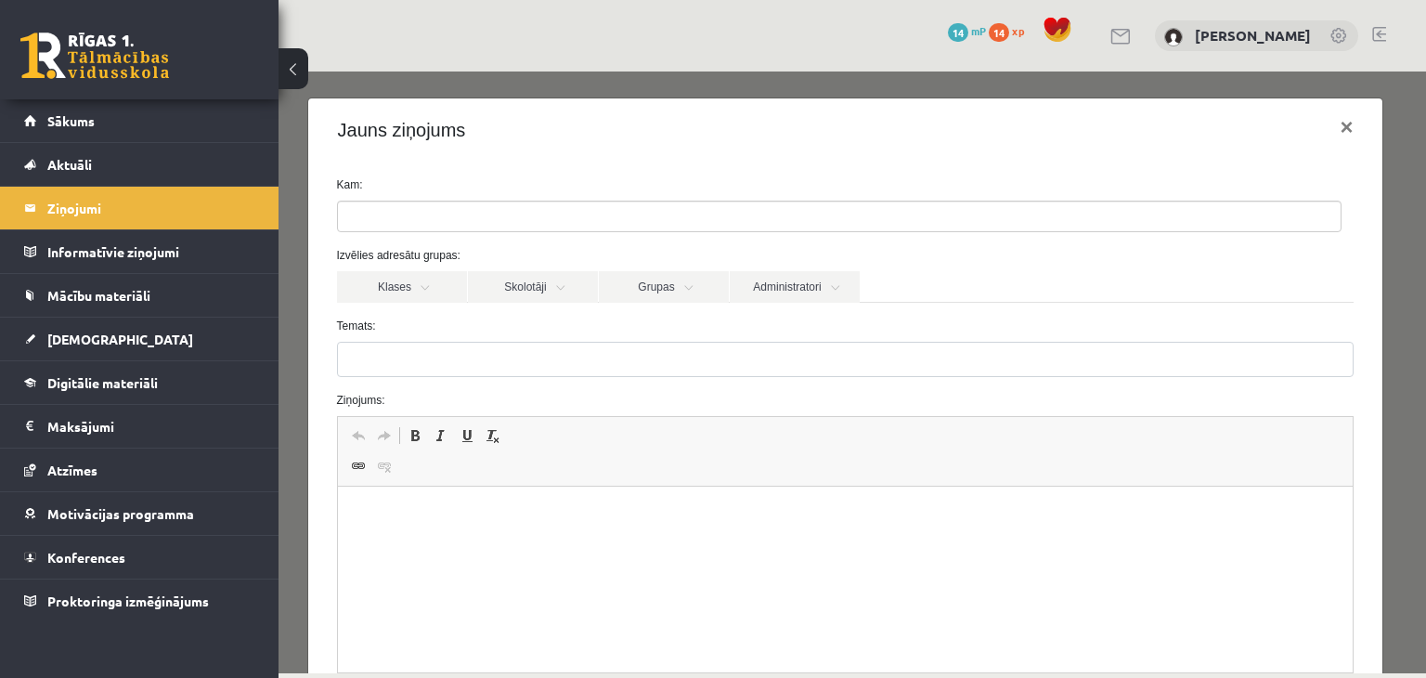
click at [484, 212] on ul at bounding box center [839, 216] width 1002 height 30
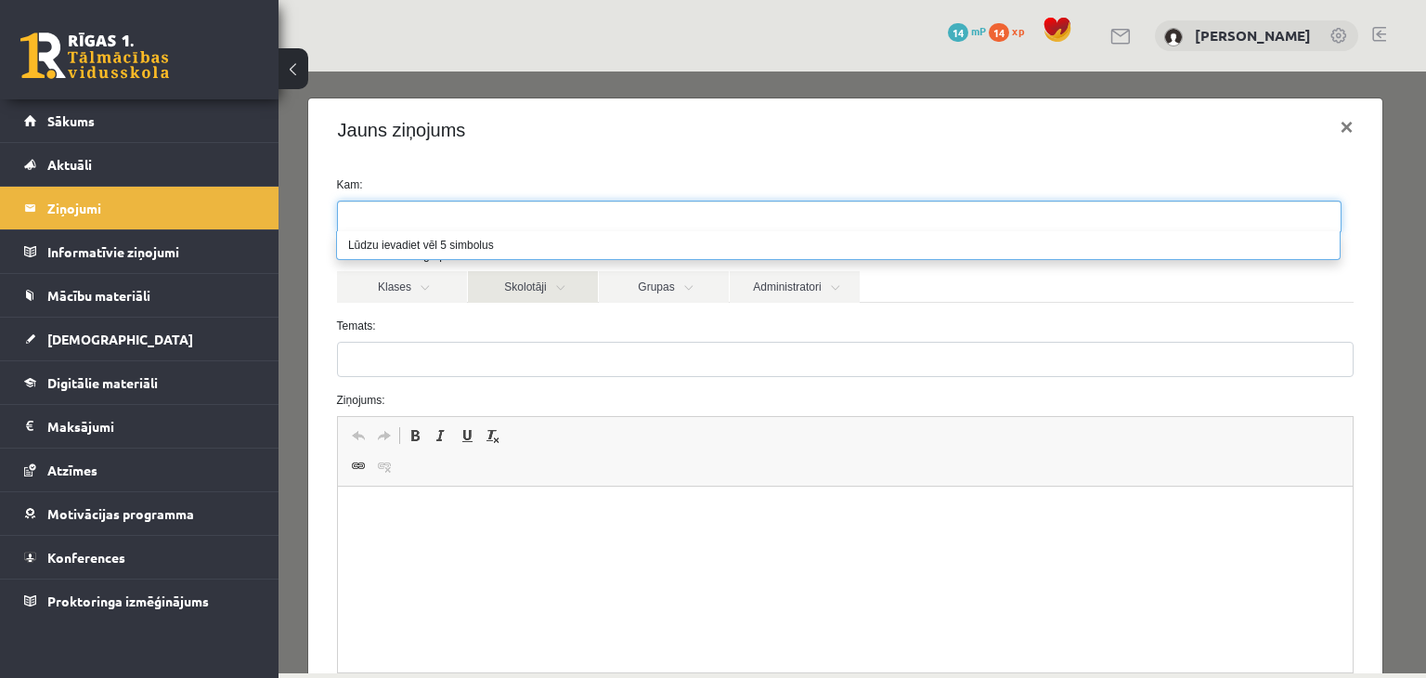
click at [517, 284] on link "Skolotāji" at bounding box center [533, 287] width 130 height 32
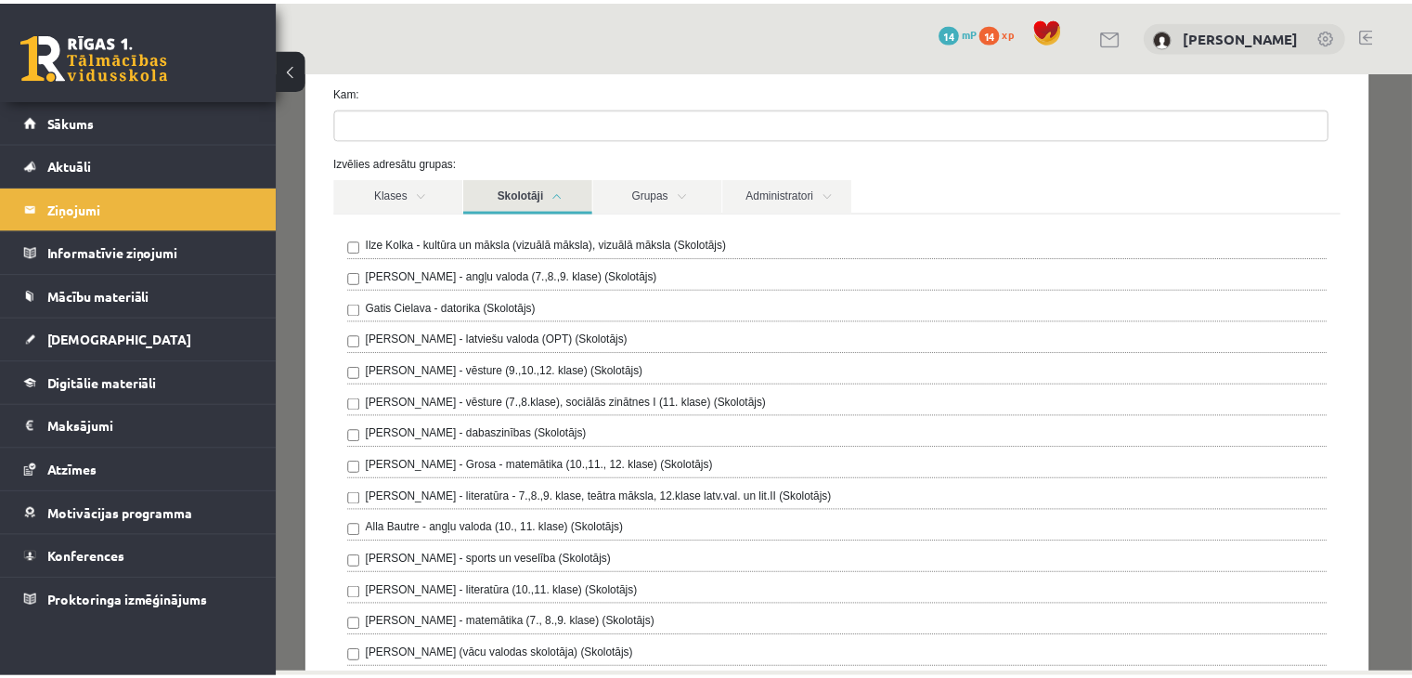
scroll to position [186, 0]
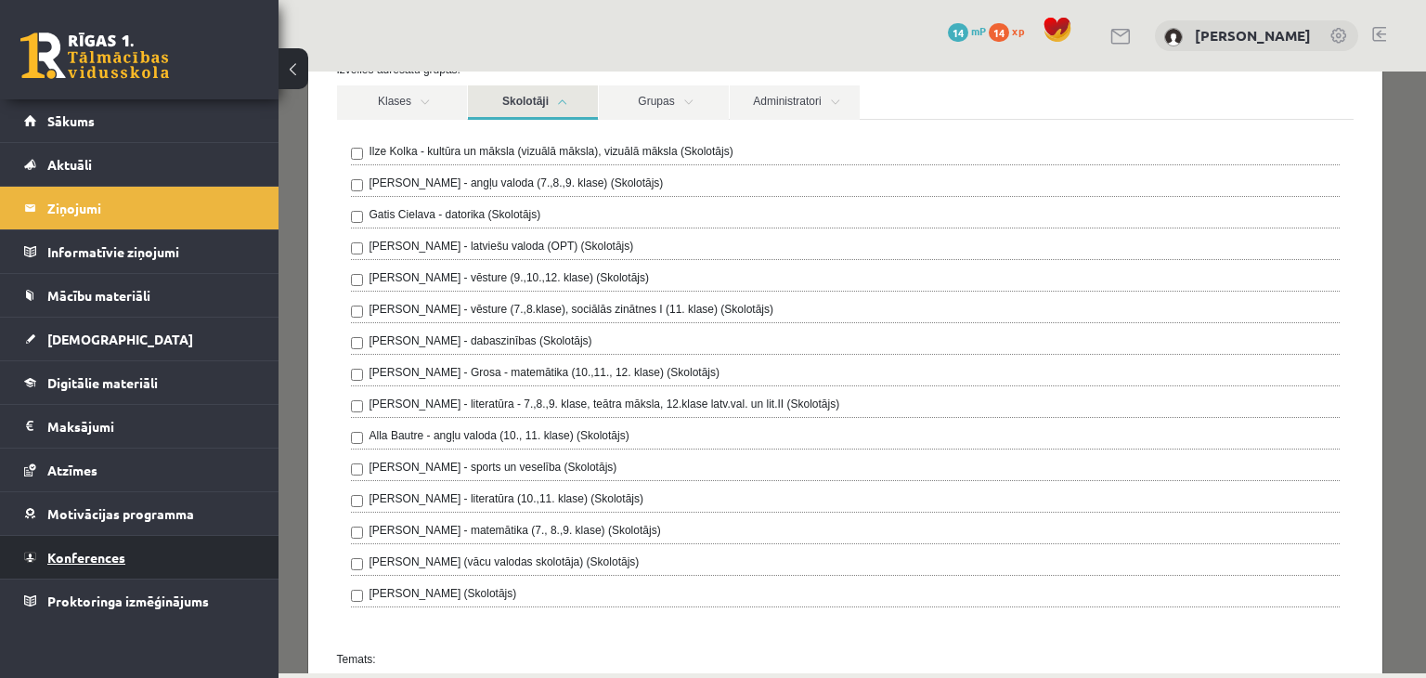
click at [93, 550] on span "Konferences" at bounding box center [86, 557] width 78 height 17
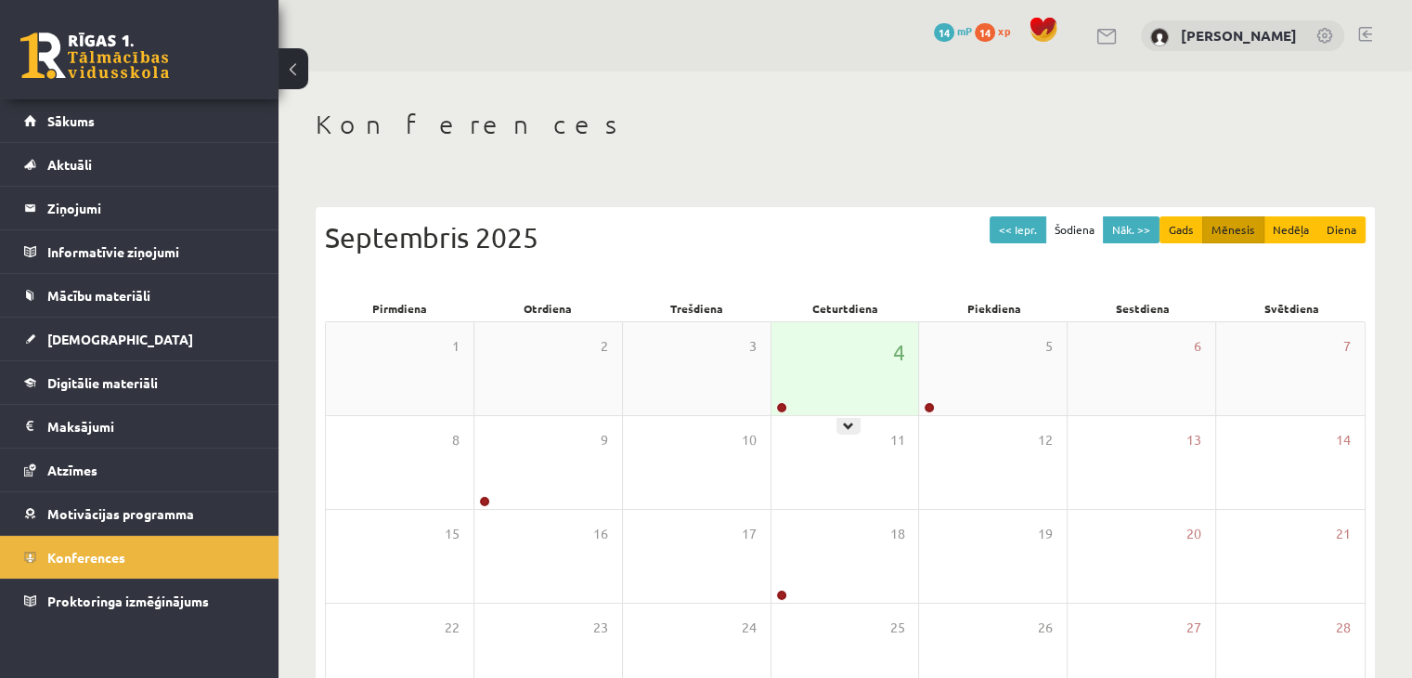
click at [775, 403] on div at bounding box center [780, 408] width 18 height 13
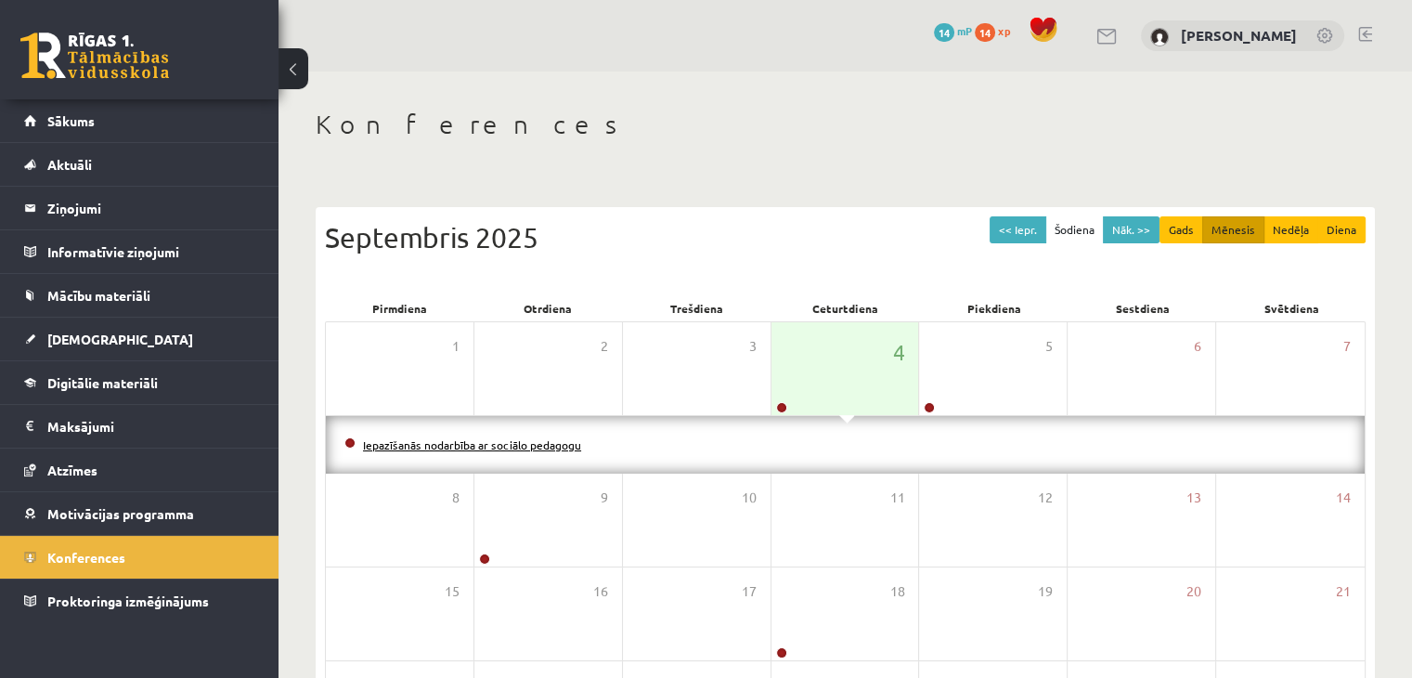
click at [538, 444] on link "Iepazīšanās nodarbība ar sociālo pedagogu" at bounding box center [472, 444] width 218 height 15
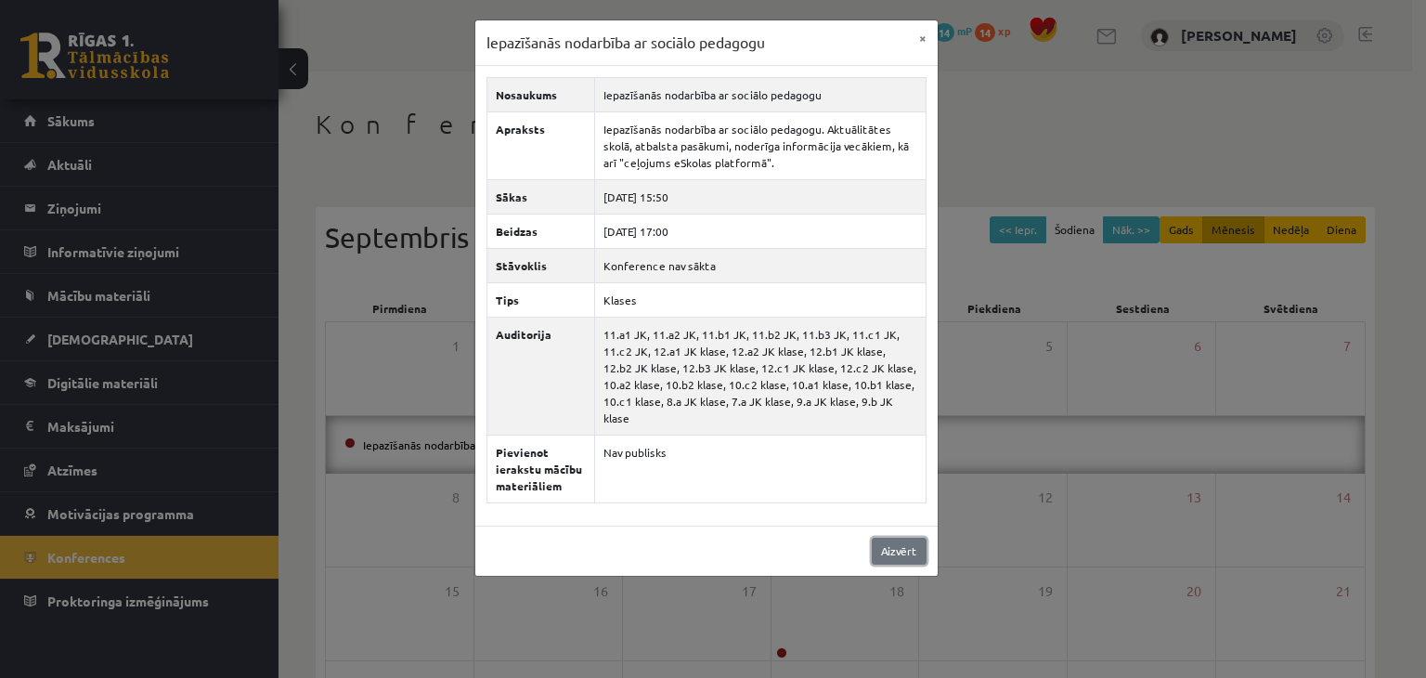
click at [887, 537] on link "Aizvērt" at bounding box center [899, 550] width 55 height 27
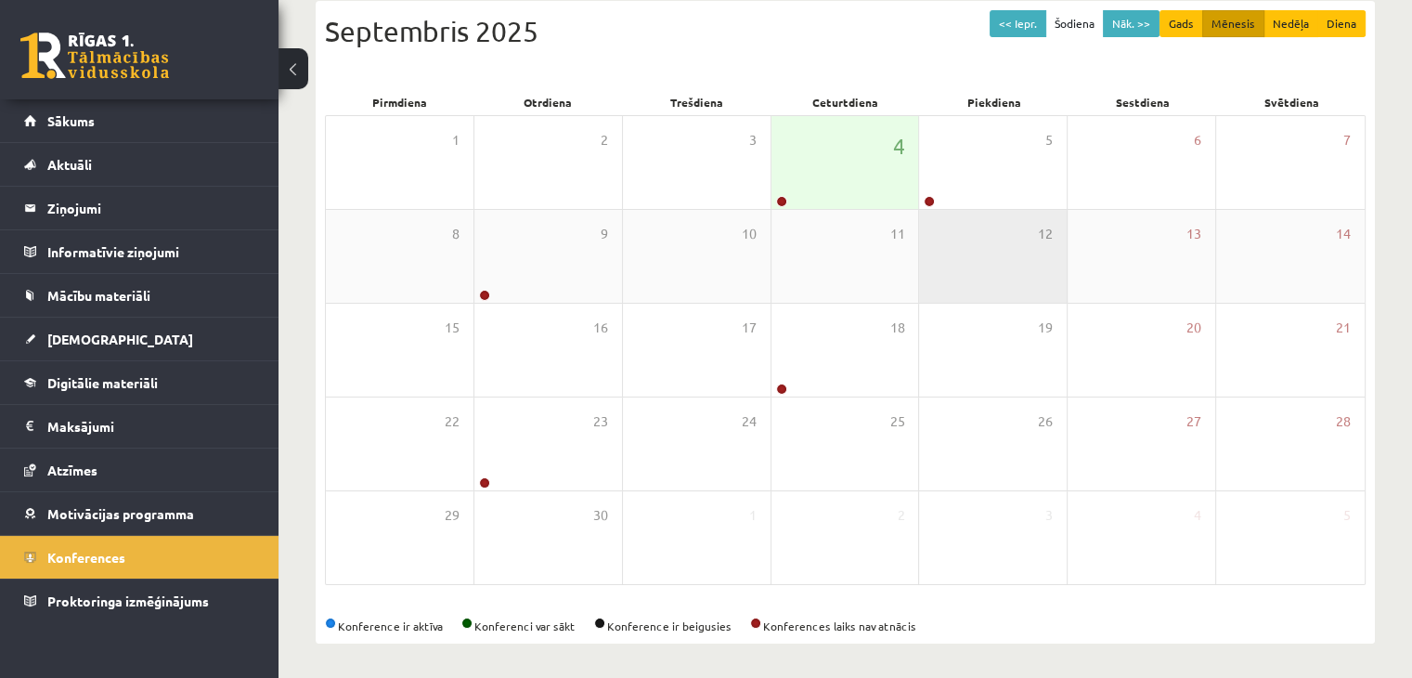
scroll to position [208, 0]
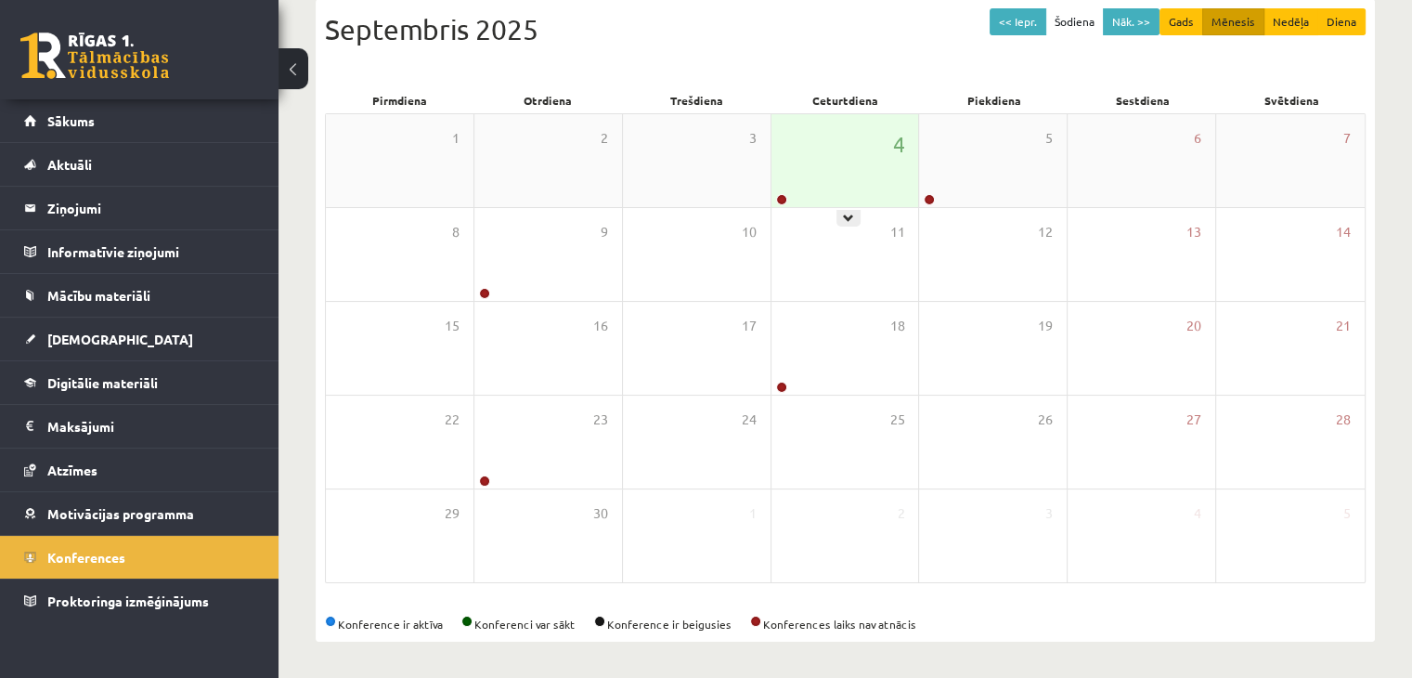
click at [817, 174] on div "4" at bounding box center [845, 160] width 148 height 93
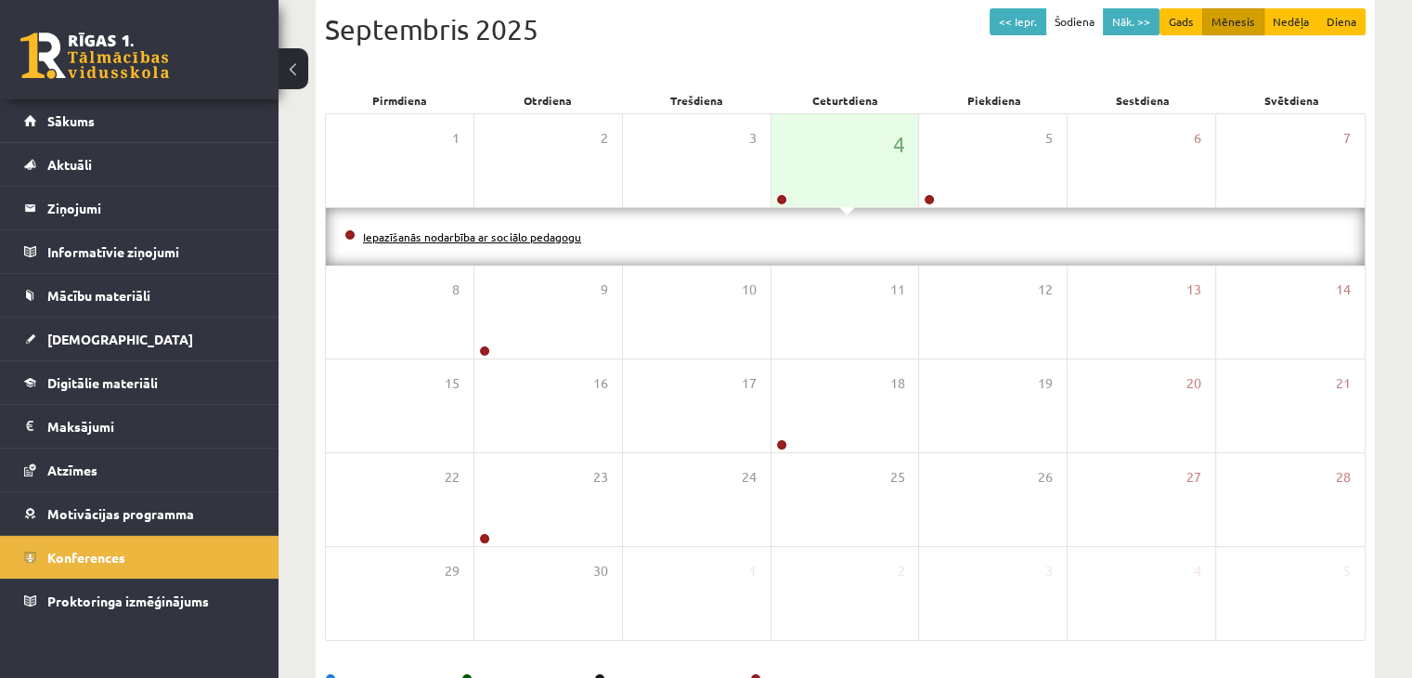
click at [460, 239] on link "Iepazīšanās nodarbība ar sociālo pedagogu" at bounding box center [472, 236] width 218 height 15
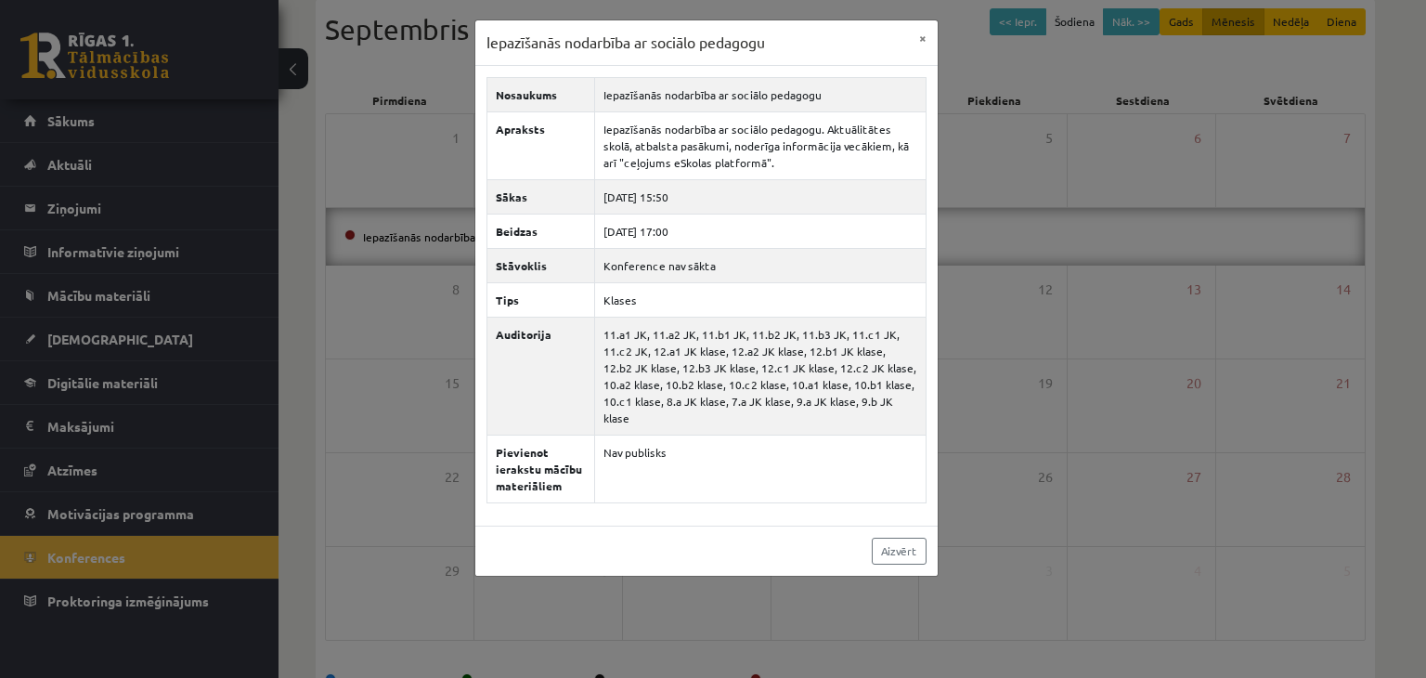
click at [1062, 381] on div "Iepazīšanās nodarbība ar sociālo pedagogu × Nosaukums Iepazīšanās nodarbība ar …" at bounding box center [713, 339] width 1426 height 678
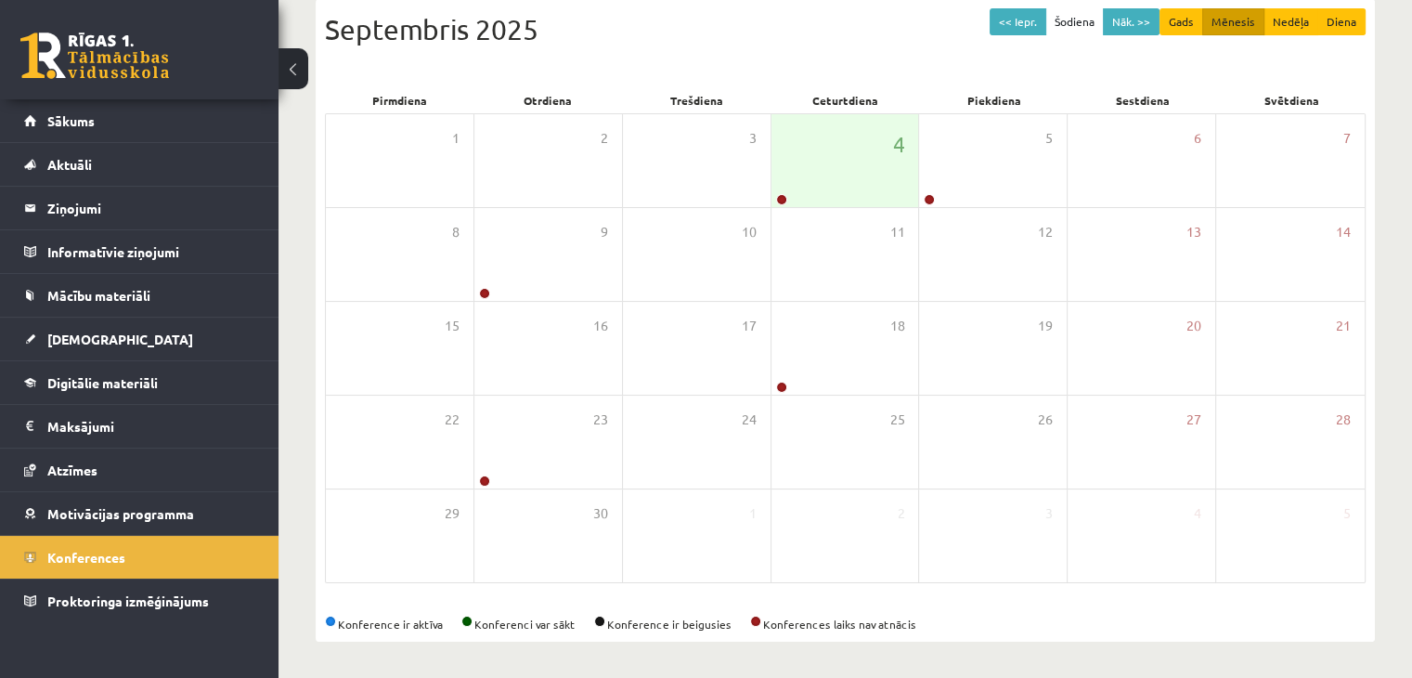
scroll to position [22, 0]
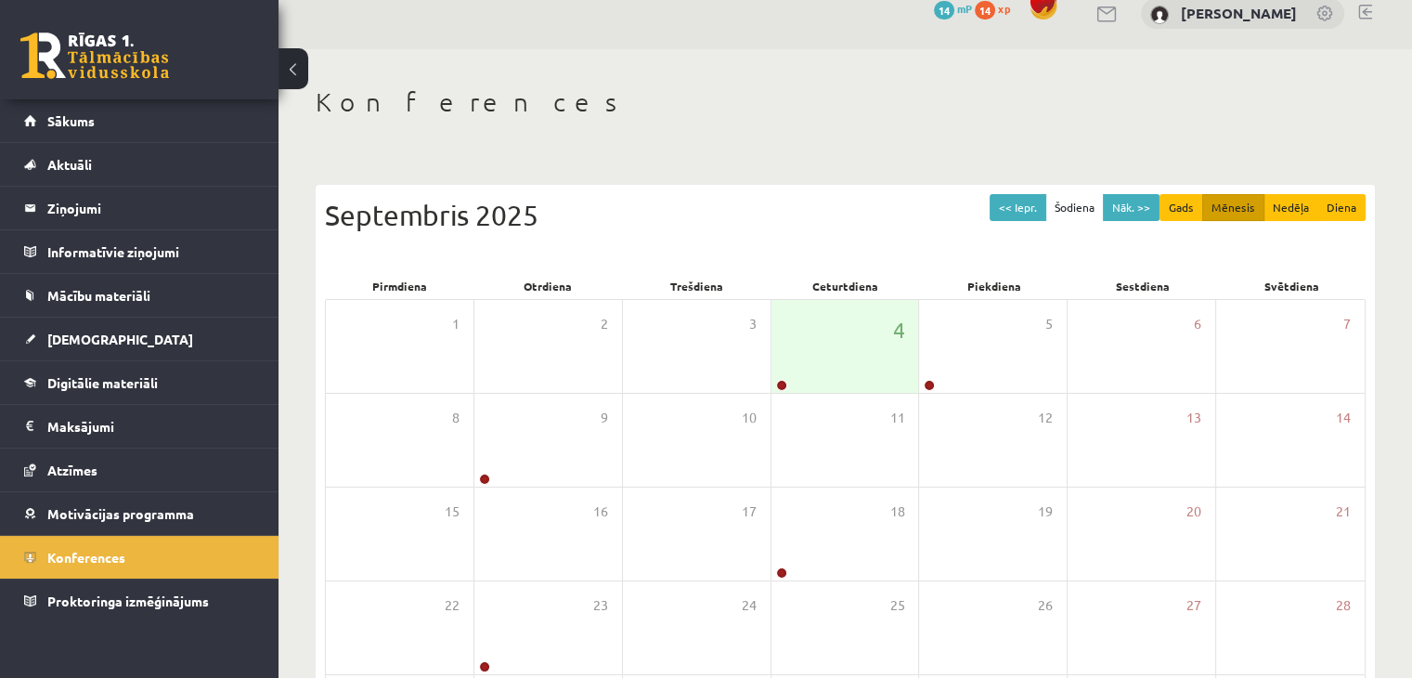
click at [1116, 19] on link at bounding box center [1107, 14] width 22 height 16
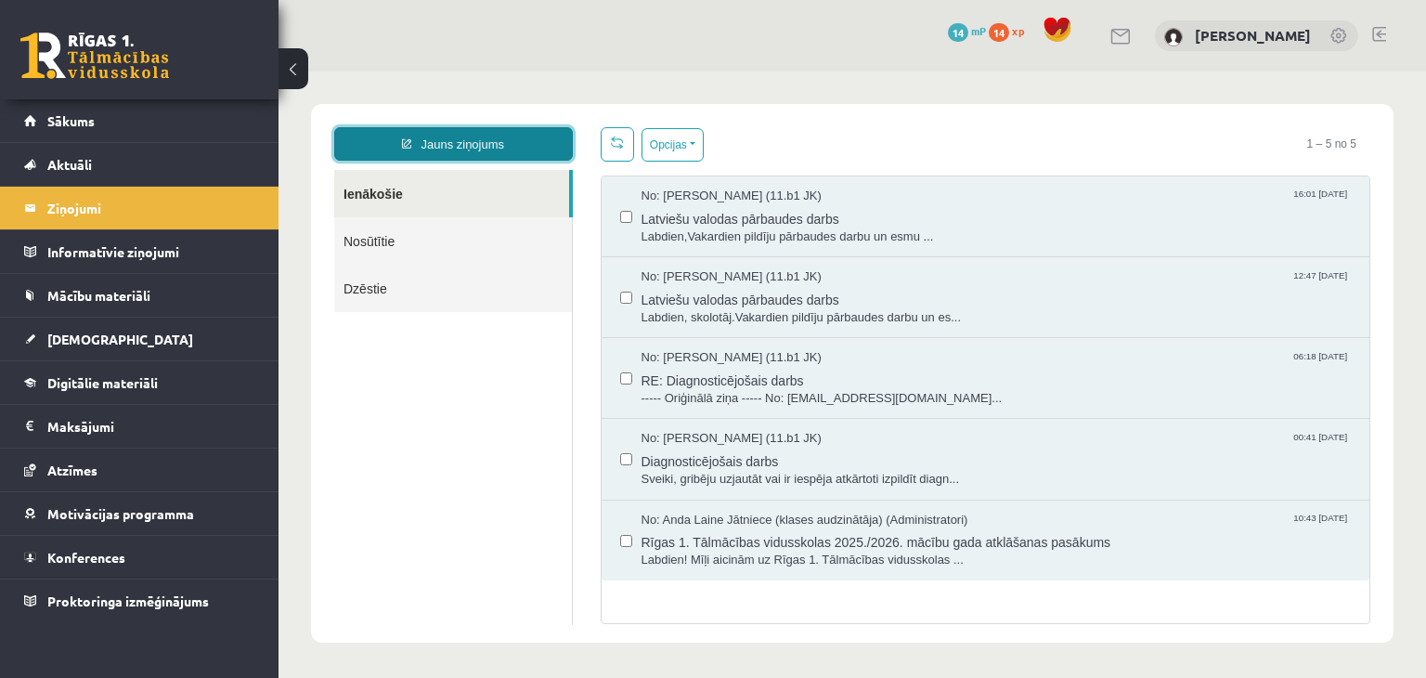
click at [447, 142] on link "Jauns ziņojums" at bounding box center [453, 143] width 239 height 33
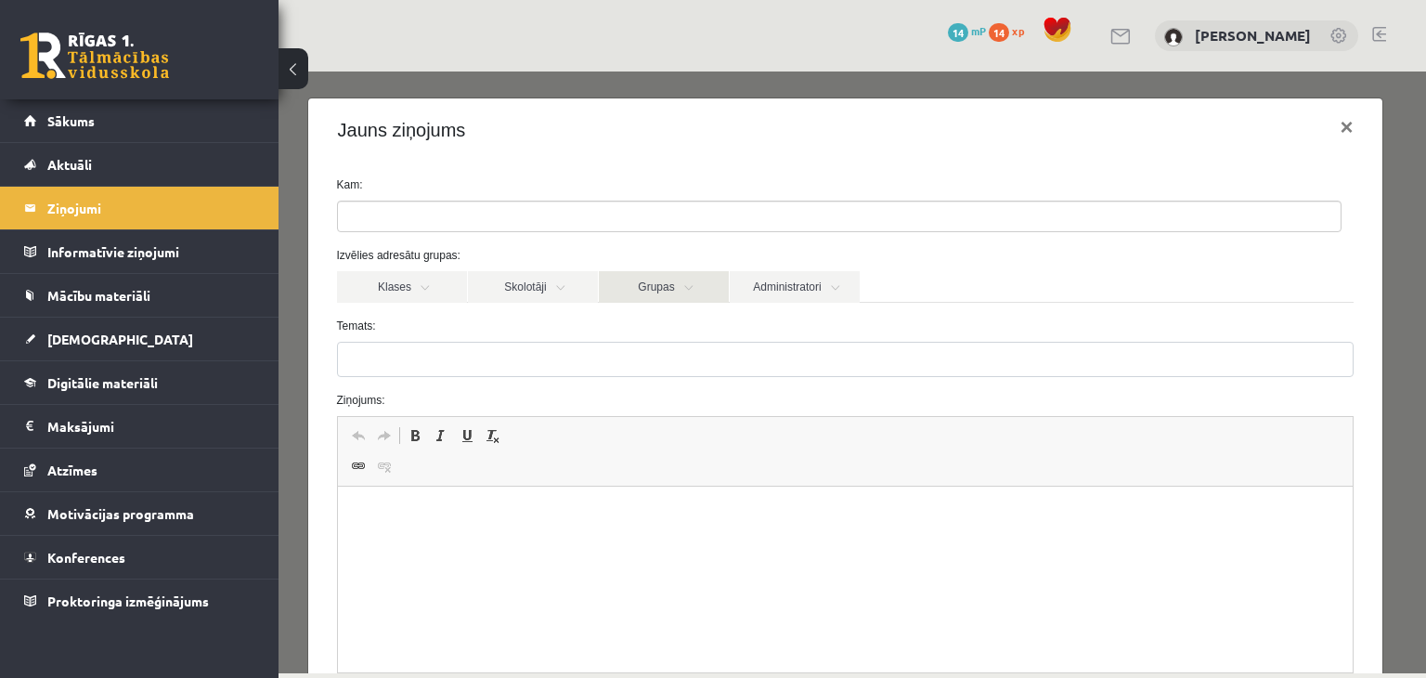
click at [672, 285] on link "Grupas" at bounding box center [664, 287] width 130 height 32
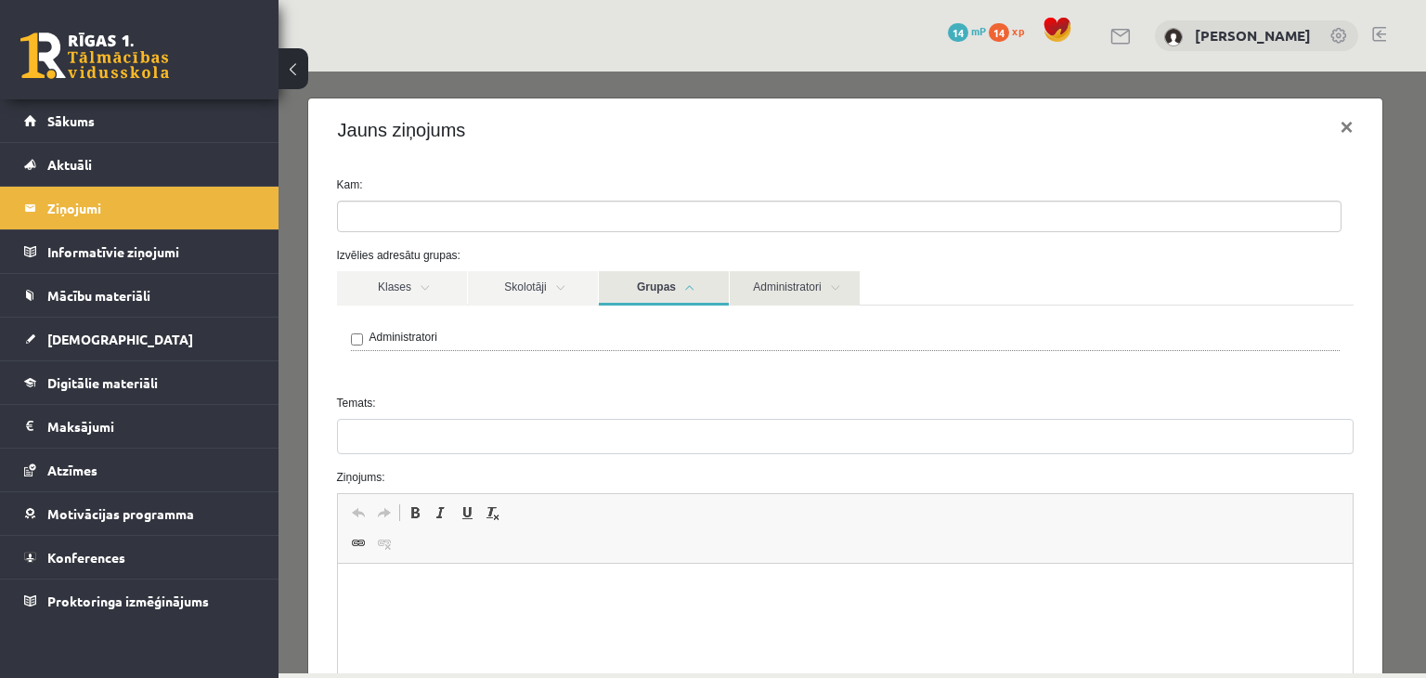
click at [776, 283] on link "Administratori" at bounding box center [795, 288] width 130 height 34
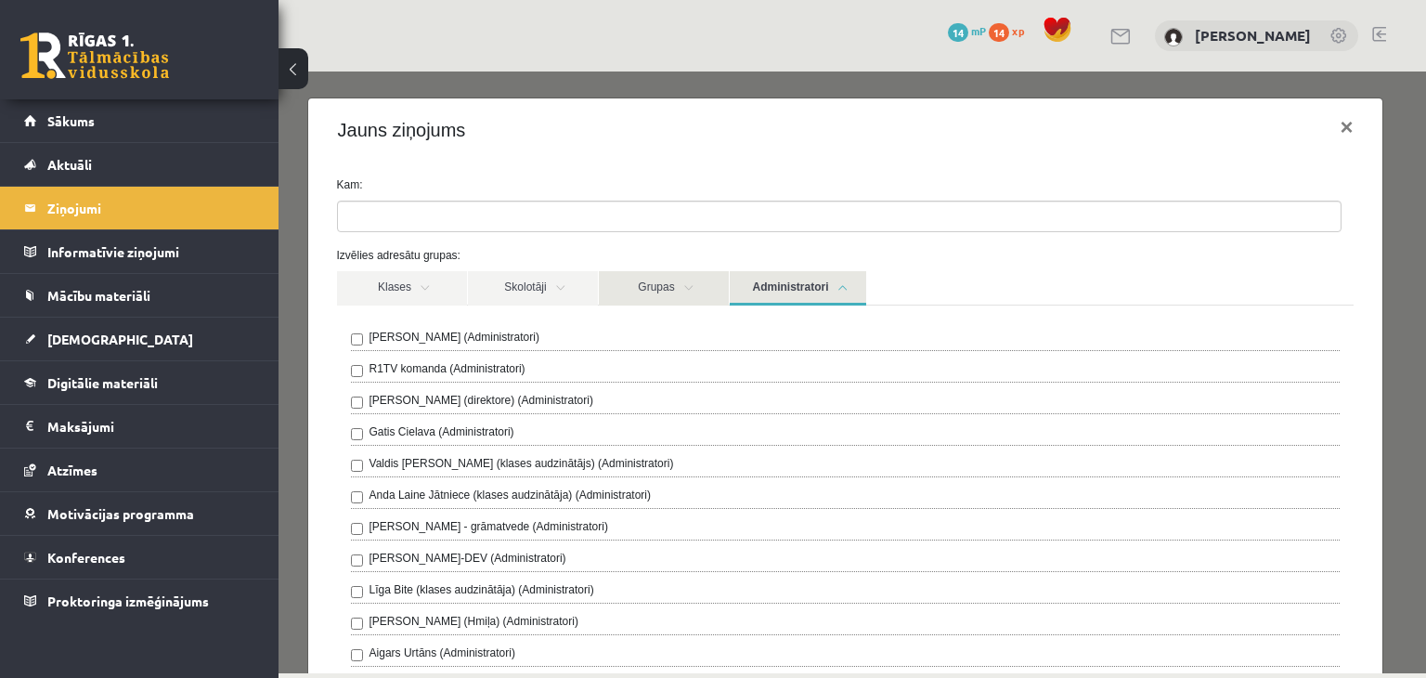
click at [709, 288] on link "Grupas" at bounding box center [664, 288] width 130 height 34
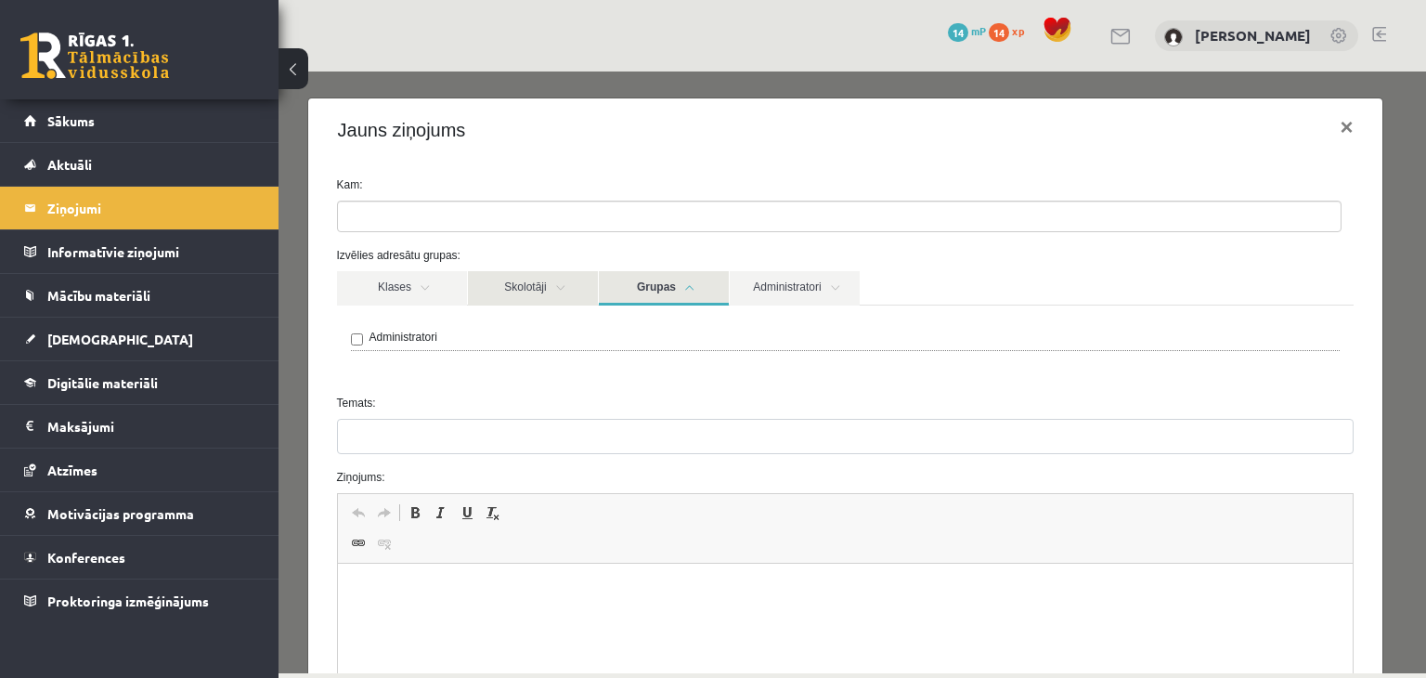
click at [568, 285] on link "Skolotāji" at bounding box center [533, 288] width 130 height 34
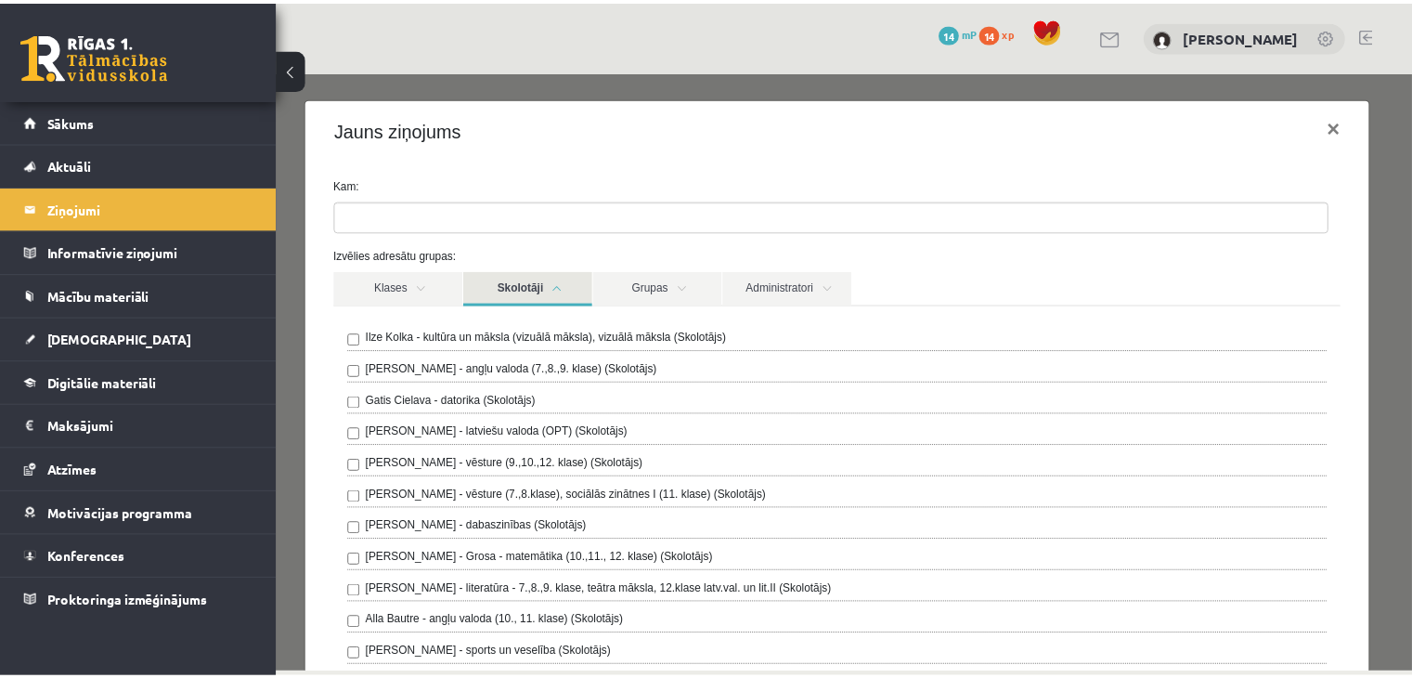
scroll to position [93, 0]
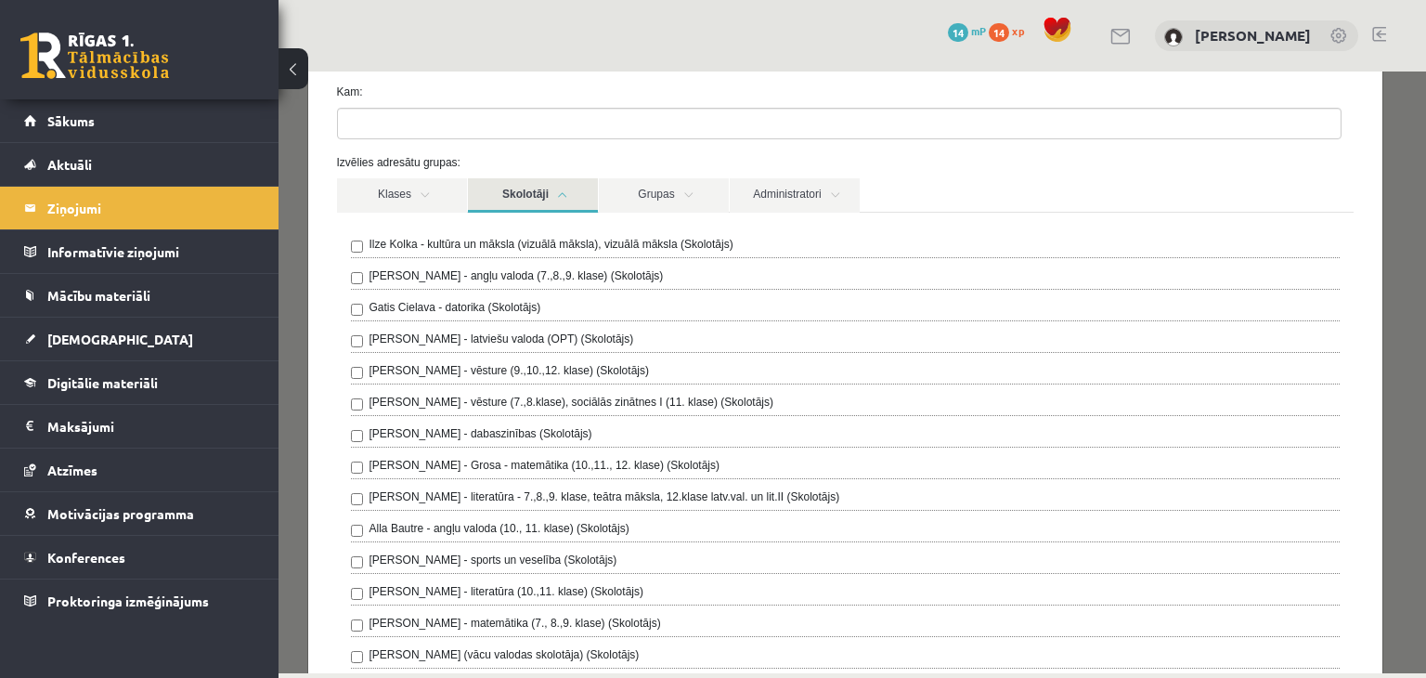
click at [794, 34] on div "0 Dāvanas 14 mP 14 xp Sendija Ivanova" at bounding box center [851, 35] width 1147 height 71
click at [304, 72] on button at bounding box center [293, 68] width 30 height 41
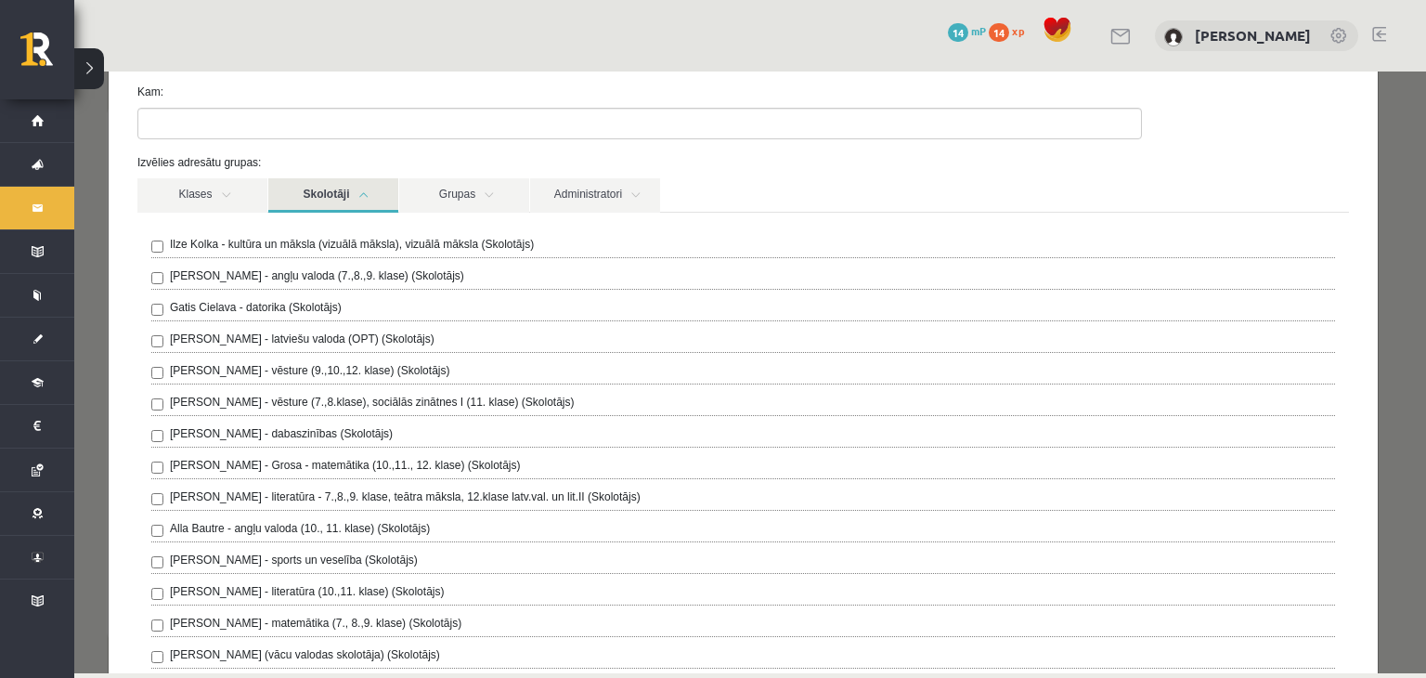
click at [97, 71] on button at bounding box center [89, 68] width 30 height 41
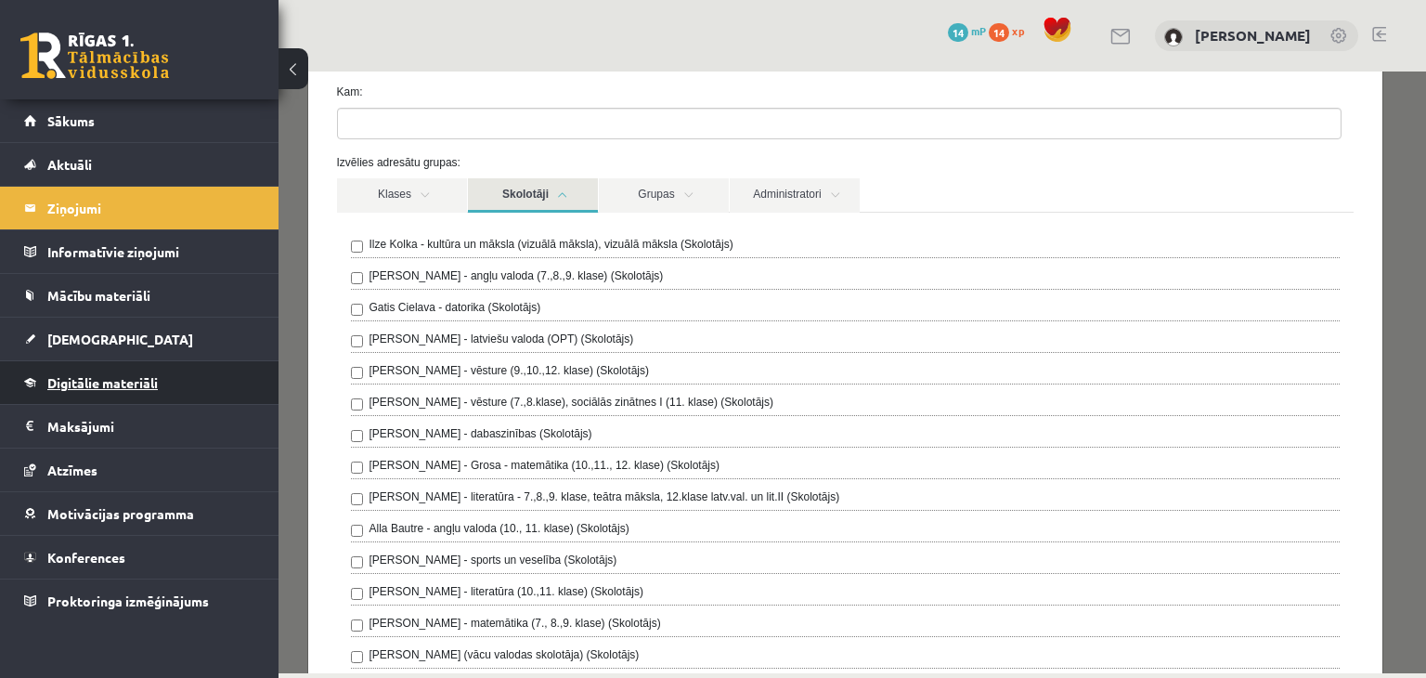
drag, startPoint x: 95, startPoint y: 558, endPoint x: 252, endPoint y: 360, distance: 252.9
click at [96, 558] on span "Konferences" at bounding box center [86, 557] width 78 height 17
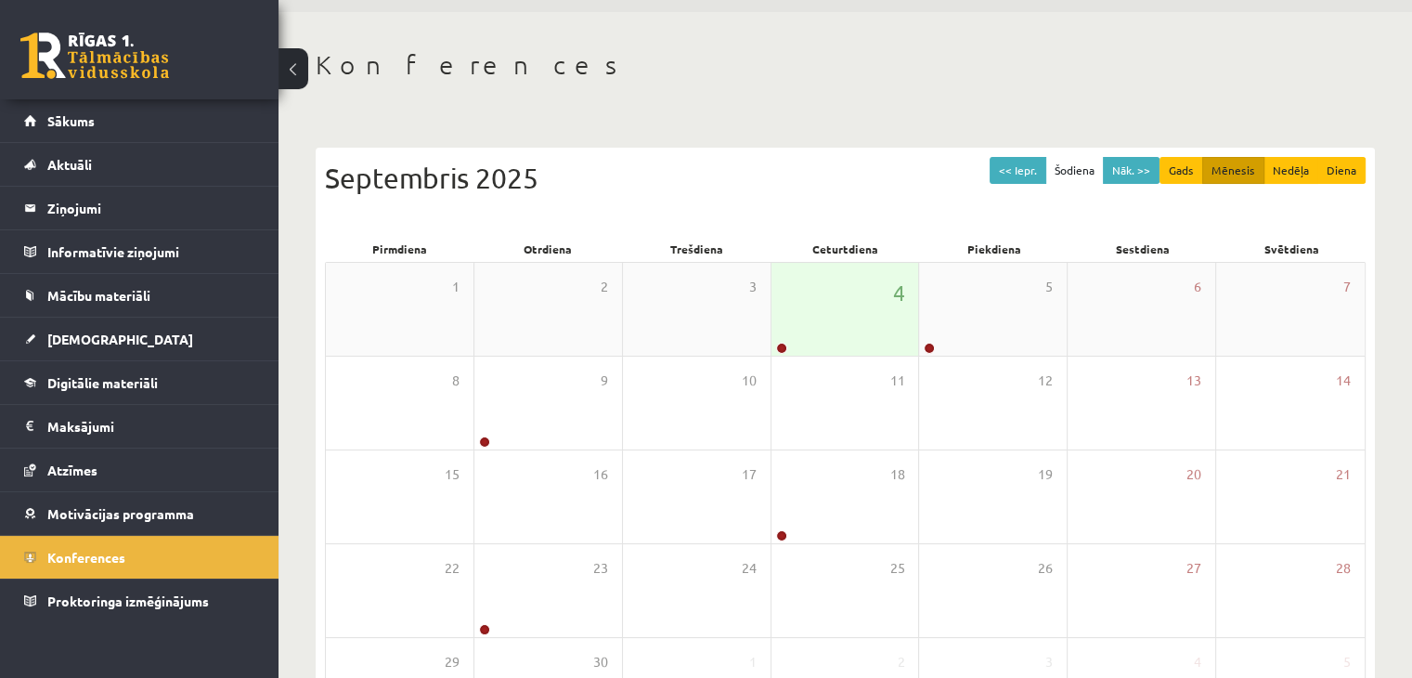
scroll to position [93, 0]
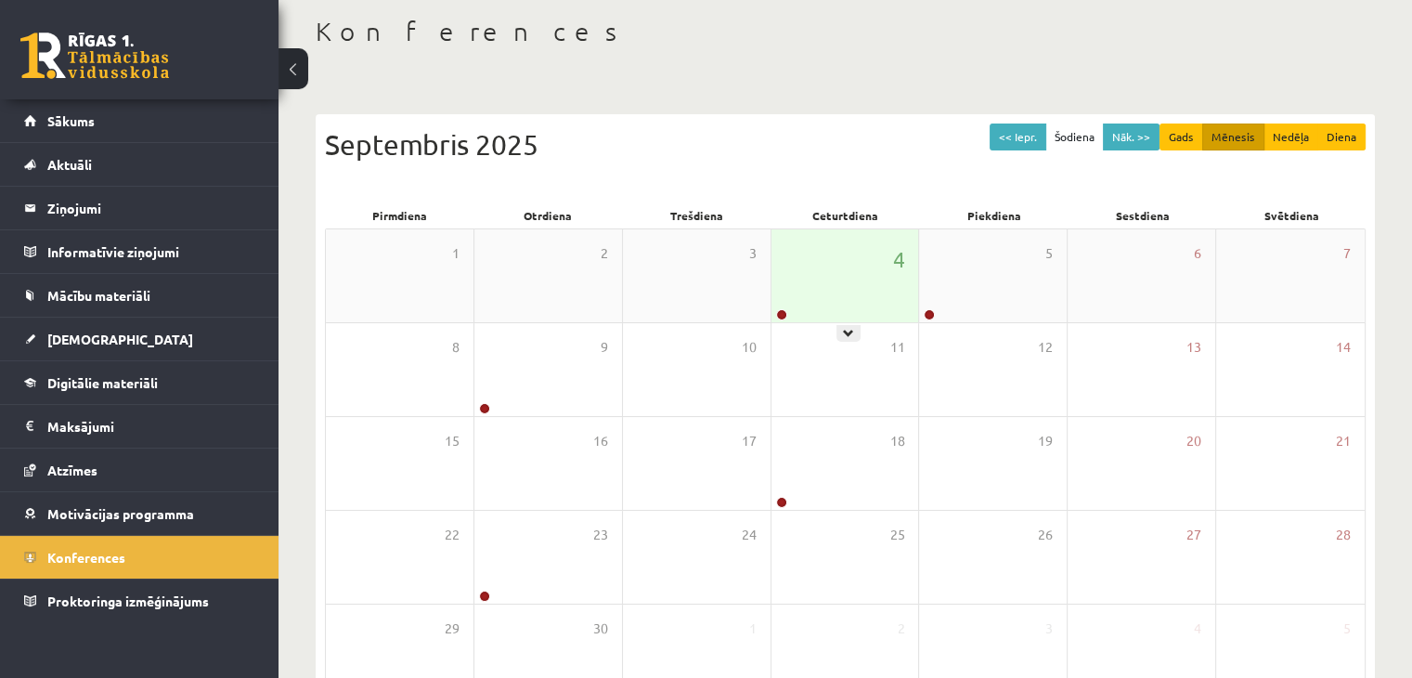
click at [864, 252] on div "4" at bounding box center [845, 275] width 148 height 93
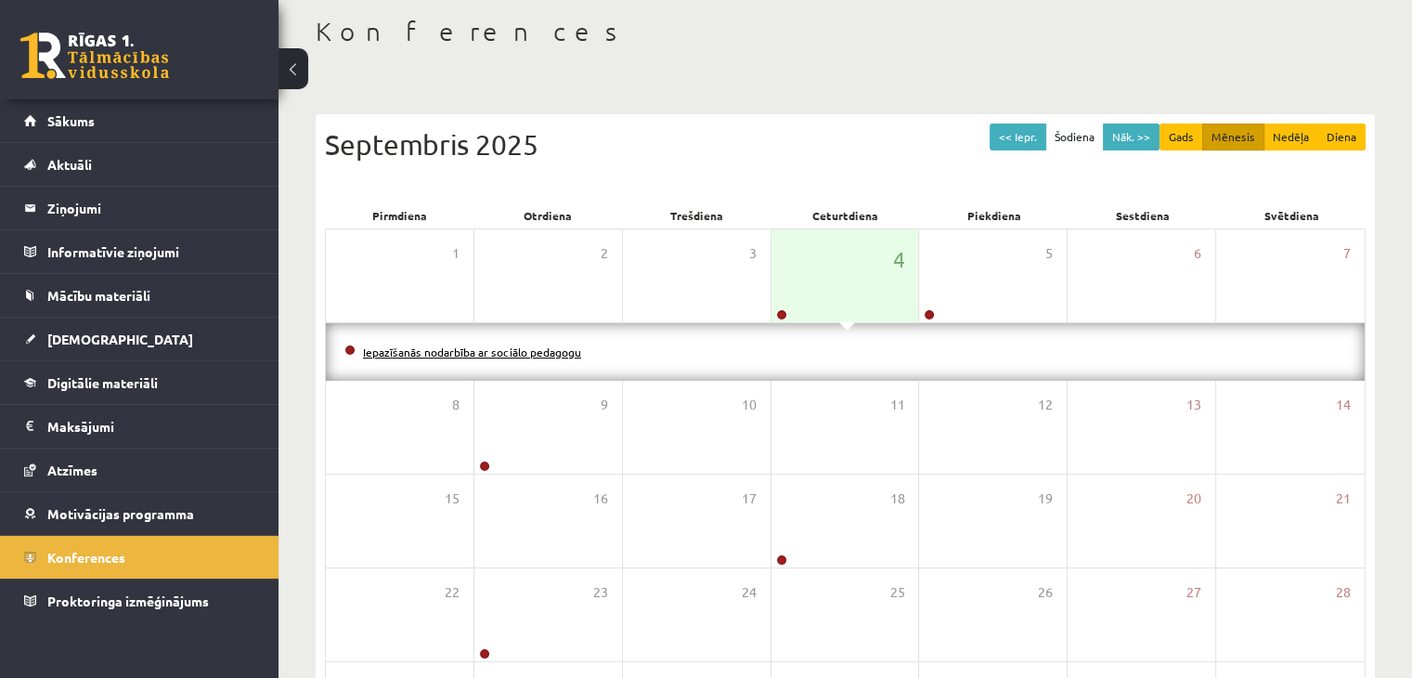
click at [535, 350] on link "Iepazīšanās nodarbība ar sociālo pedagogu" at bounding box center [472, 351] width 218 height 15
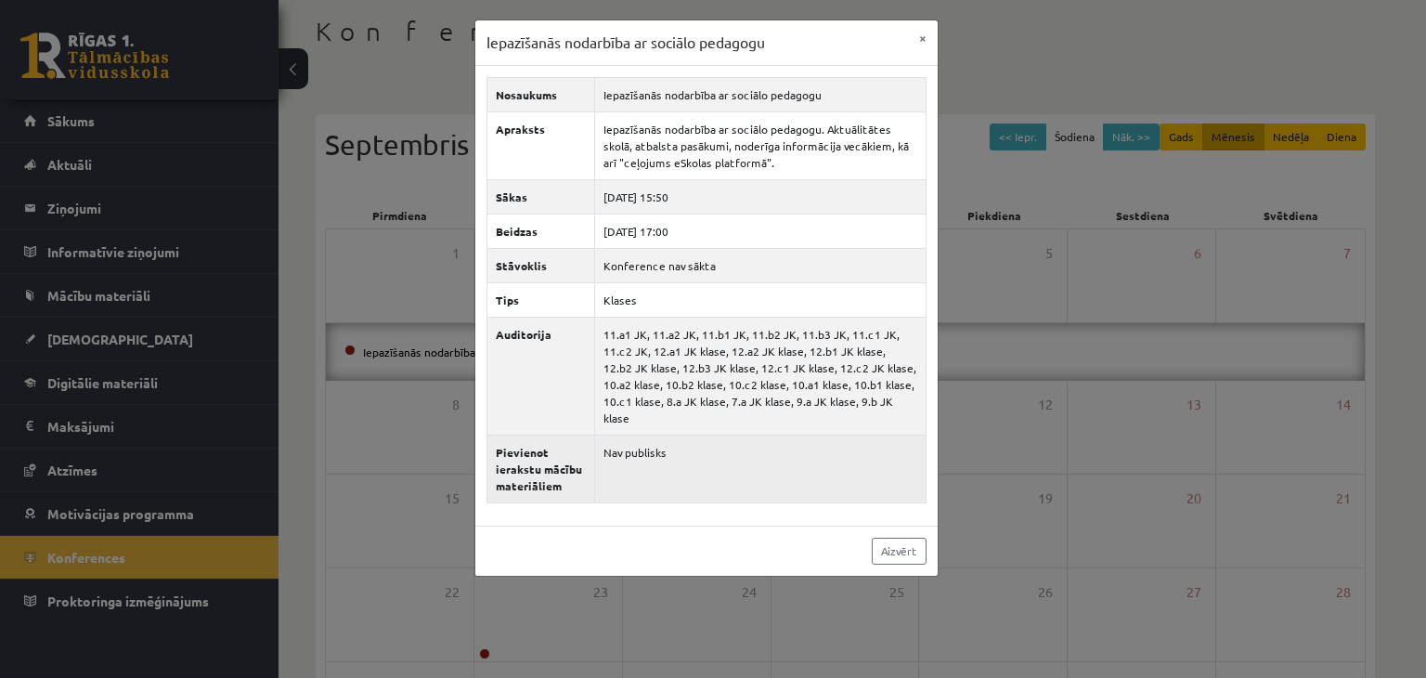
click at [624, 442] on td "Nav publisks" at bounding box center [759, 468] width 331 height 68
click at [539, 454] on th "Pievienot ierakstu mācību materiāliem" at bounding box center [540, 468] width 108 height 68
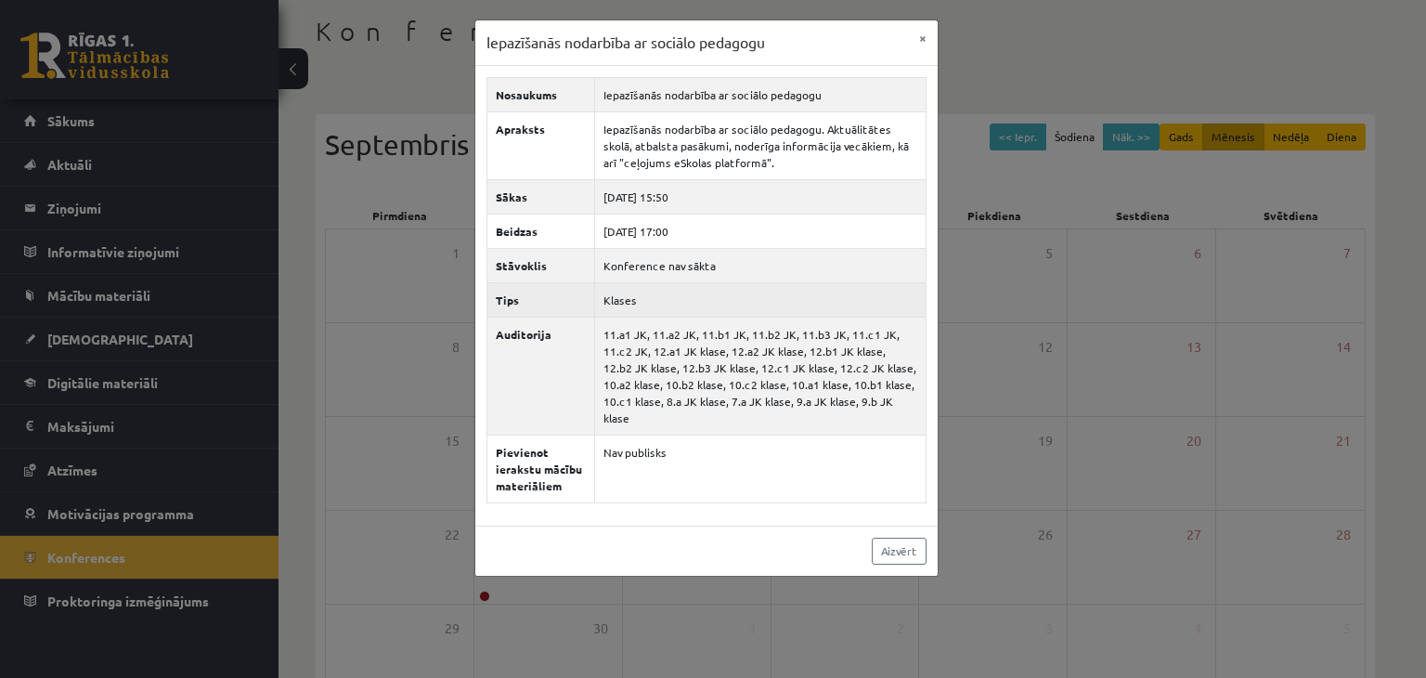
click at [620, 283] on td "Klases" at bounding box center [759, 299] width 331 height 34
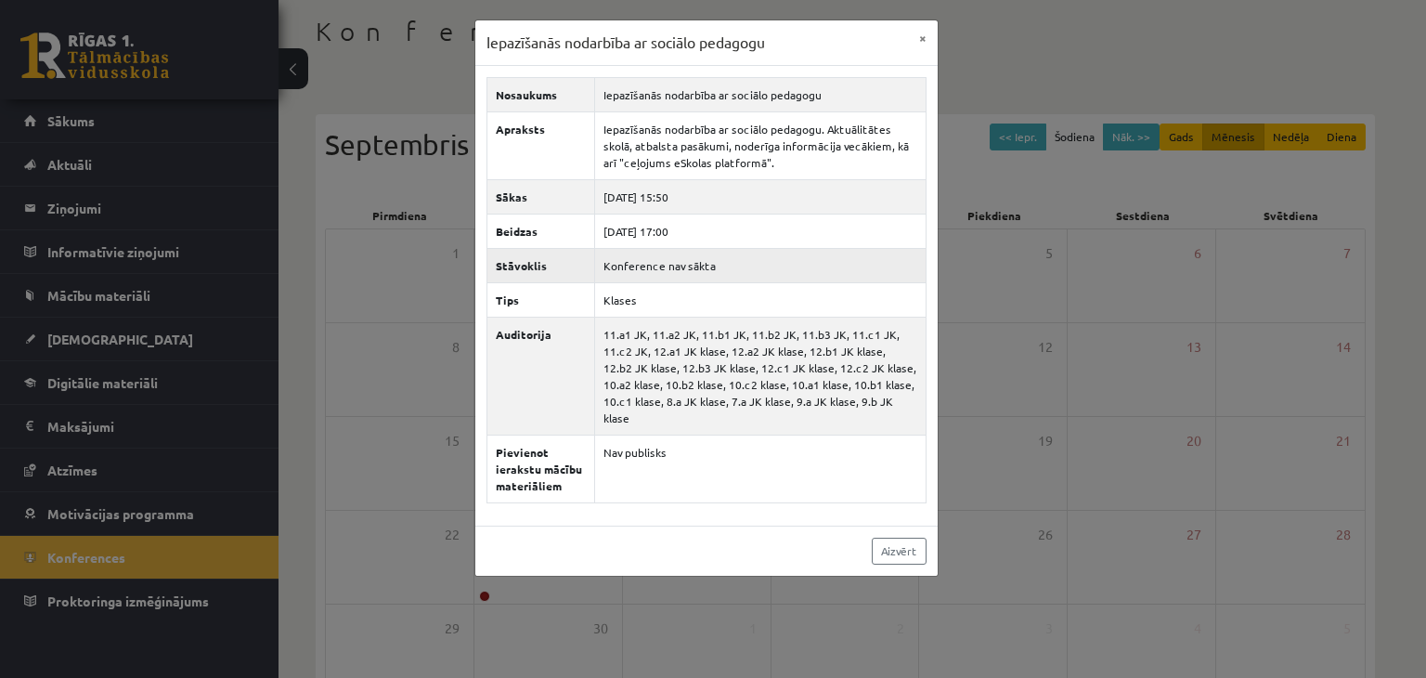
click at [668, 260] on td "Konference nav sākta" at bounding box center [759, 265] width 331 height 34
click at [880, 537] on link "Aizvērt" at bounding box center [899, 550] width 55 height 27
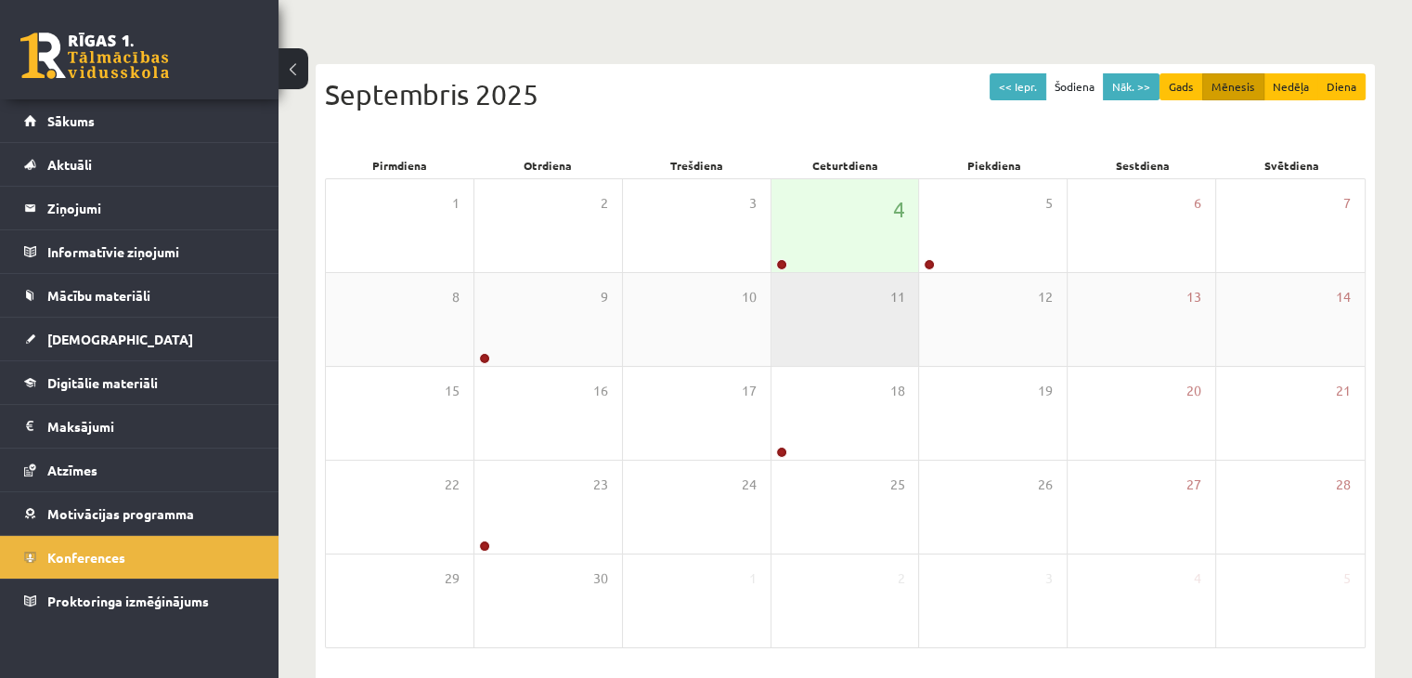
scroll to position [186, 0]
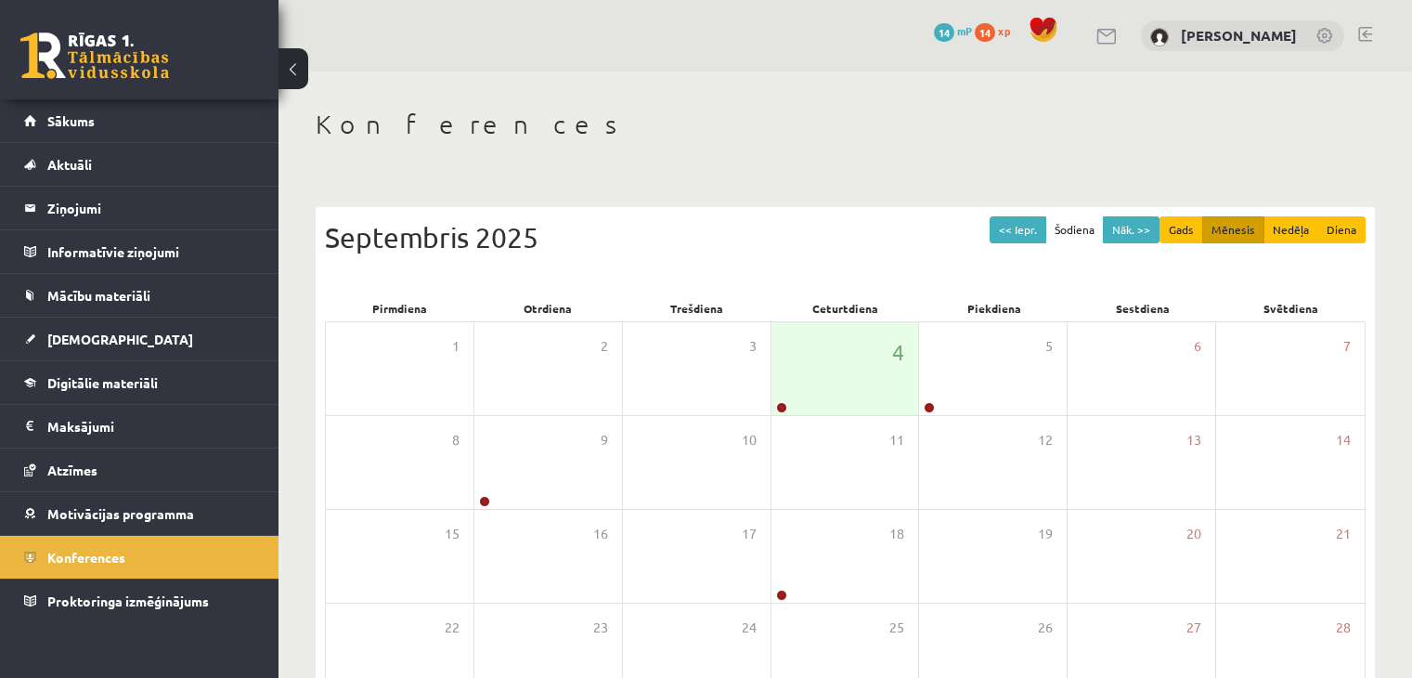
scroll to position [186, 0]
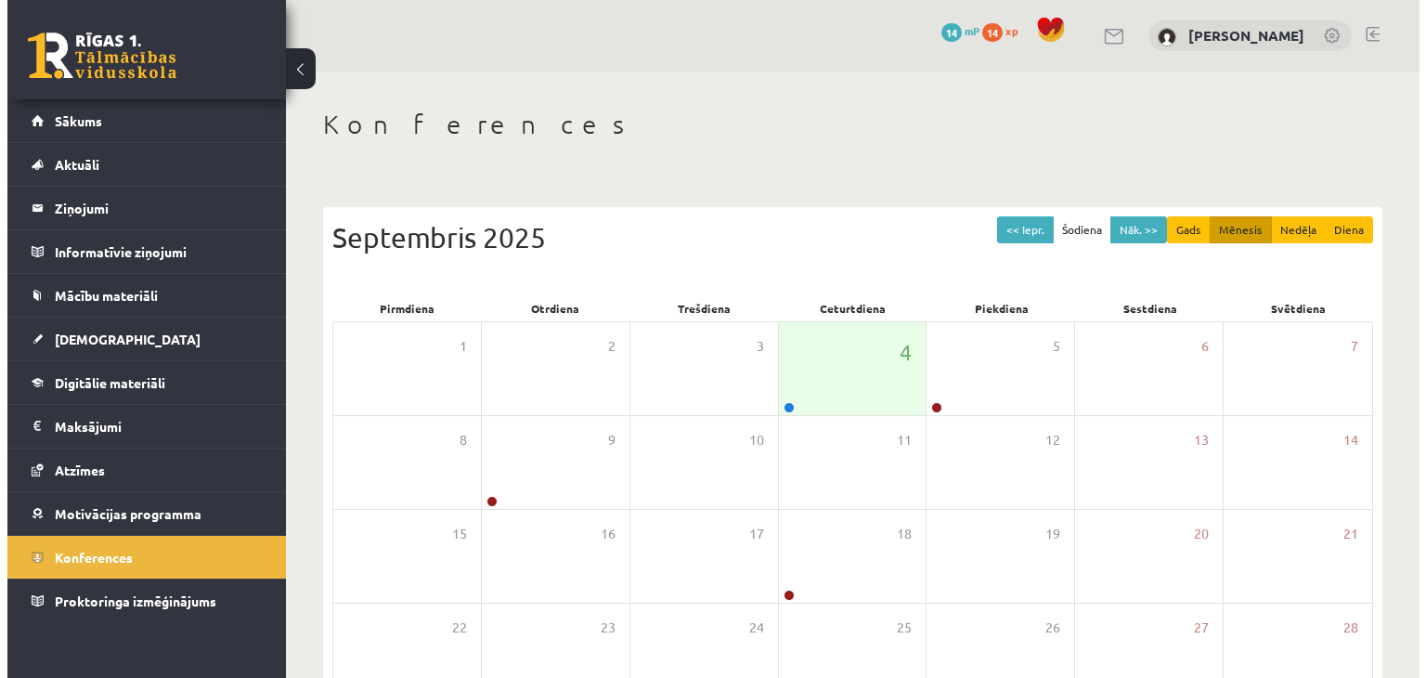
scroll to position [186, 0]
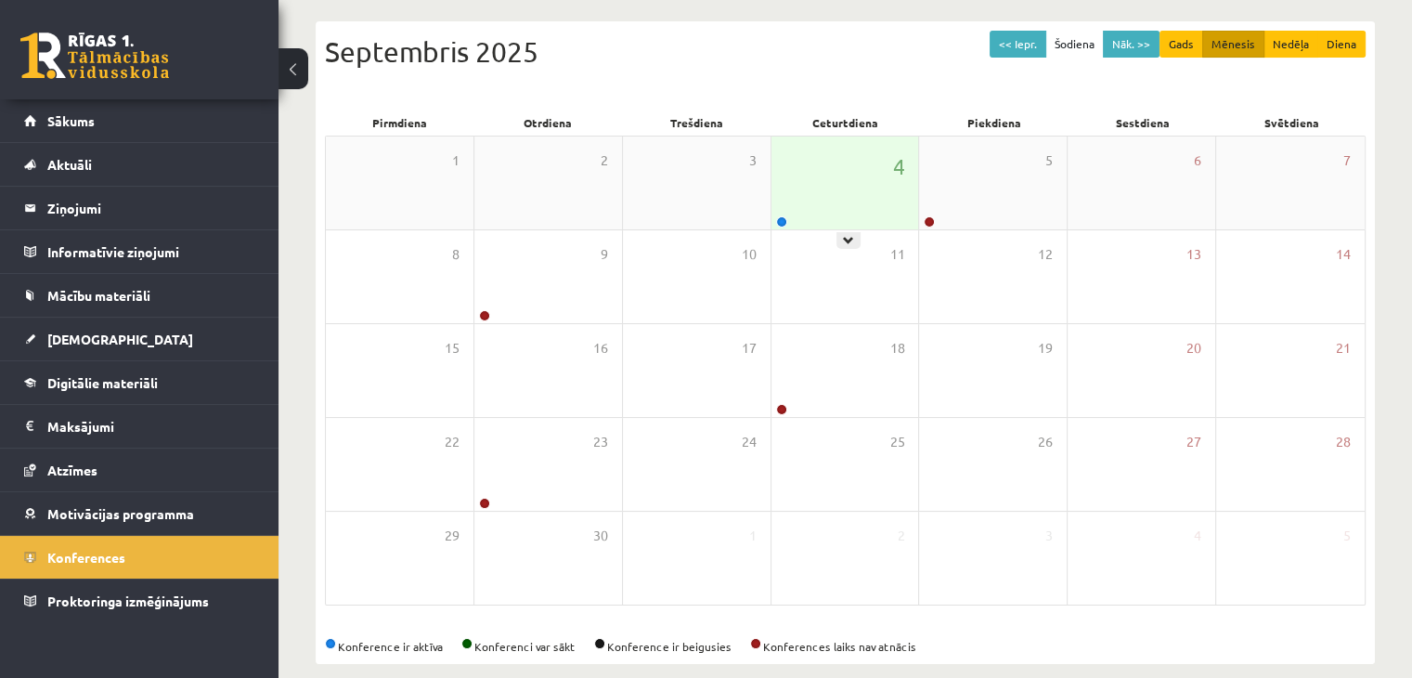
click at [844, 179] on div "4" at bounding box center [845, 182] width 148 height 93
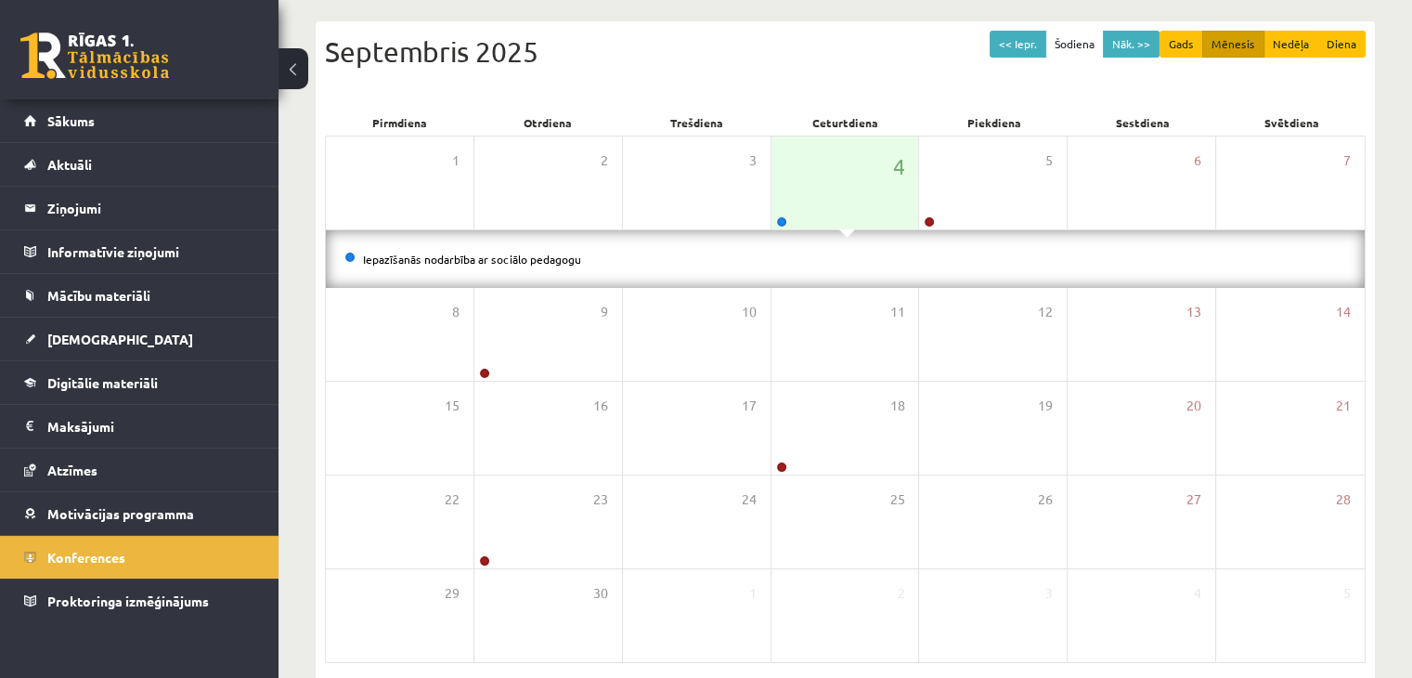
click at [525, 265] on li "Iepazīšanās nodarbība ar sociālo pedagogu" at bounding box center [844, 259] width 1001 height 20
click at [527, 261] on link "Iepazīšanās nodarbība ar sociālo pedagogu" at bounding box center [472, 259] width 218 height 15
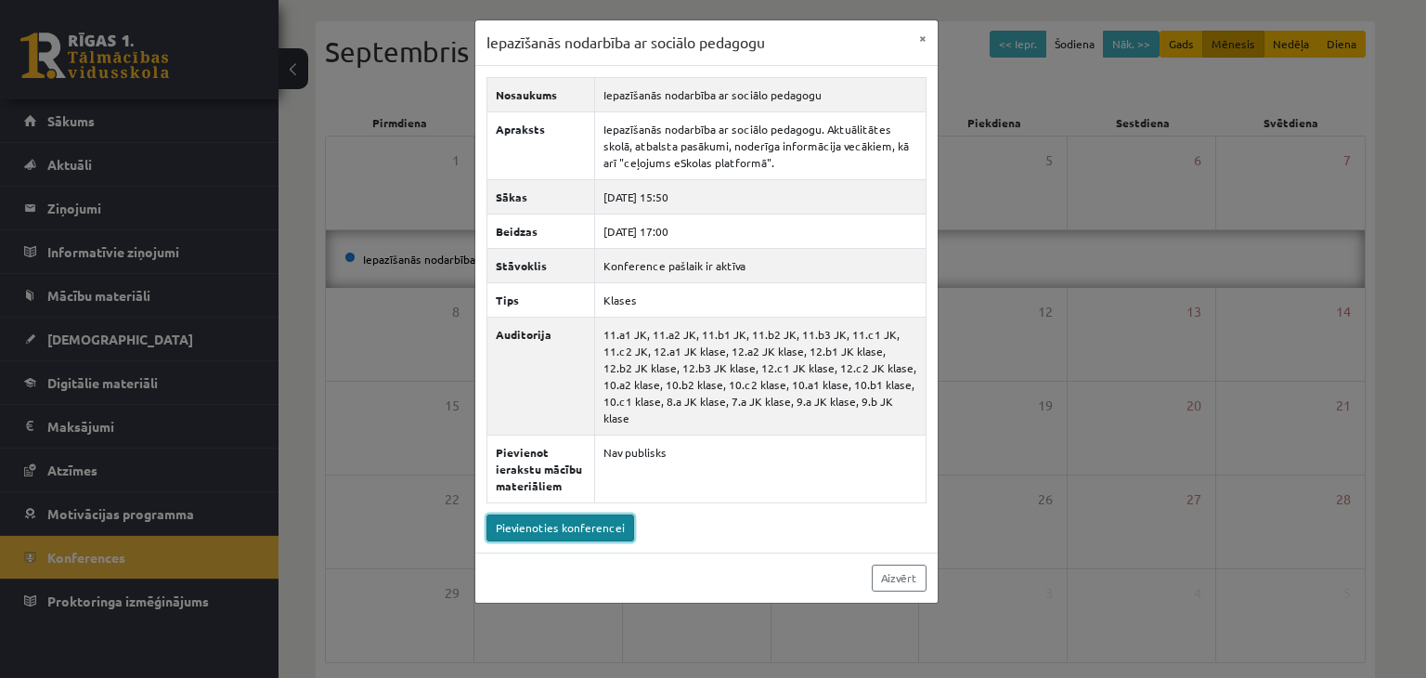
click at [597, 514] on link "Pievienoties konferencei" at bounding box center [560, 527] width 148 height 27
